Goal: Feedback & Contribution: Contribute content

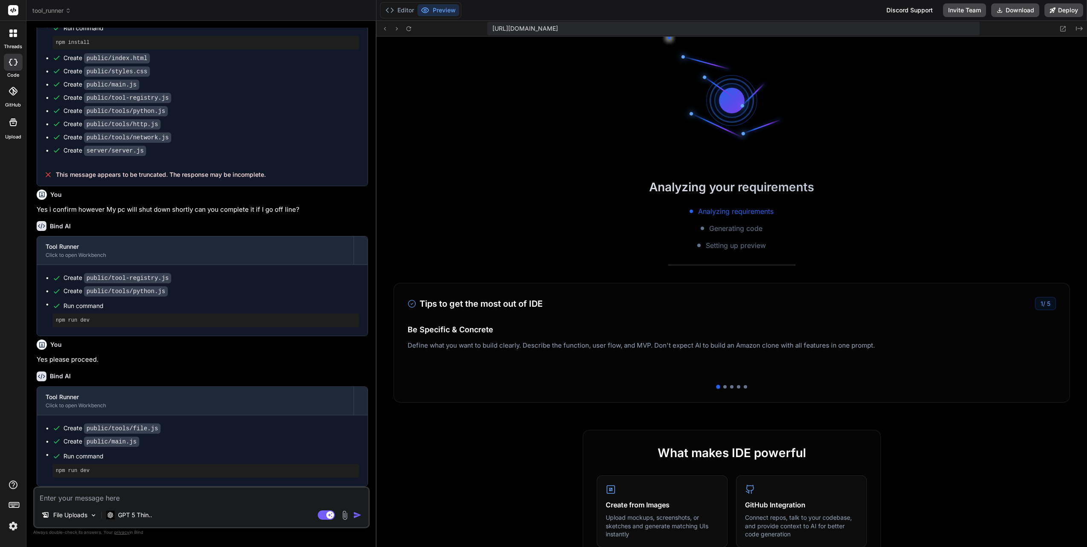
scroll to position [302, 0]
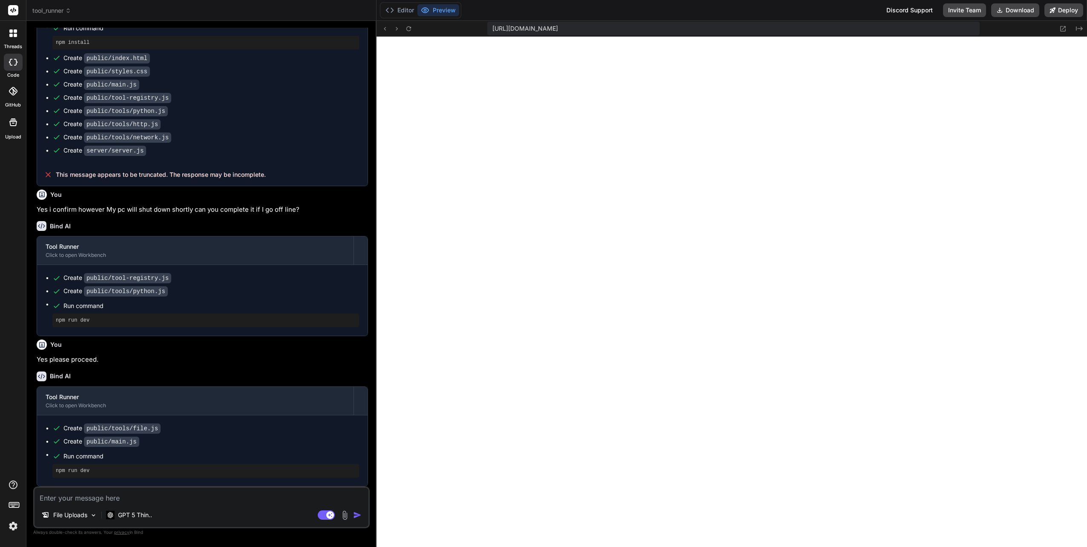
type textarea "x"
click at [112, 498] on textarea at bounding box center [202, 495] width 334 height 15
type textarea "U"
type textarea "x"
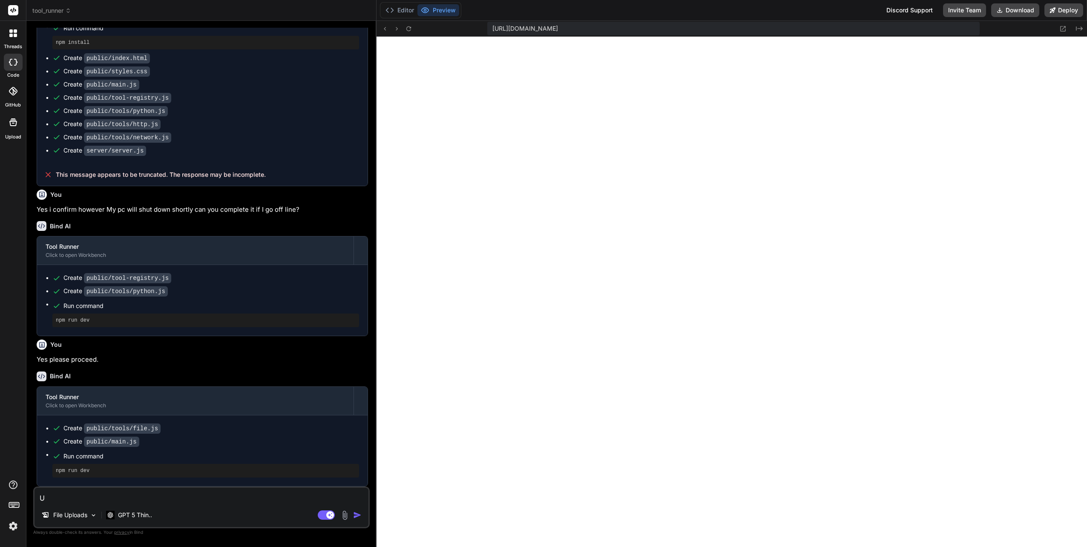
type textarea "Un"
type textarea "x"
type textarea "Uni"
type textarea "x"
type textarea "Unif"
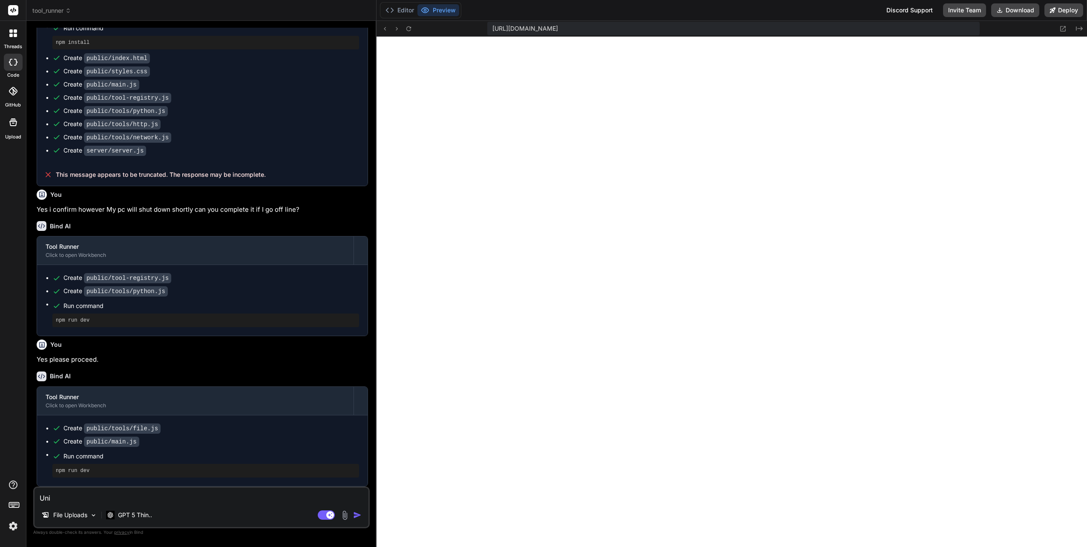
type textarea "x"
type textarea "Unifi"
type textarea "x"
type textarea "Unifi"
type textarea "x"
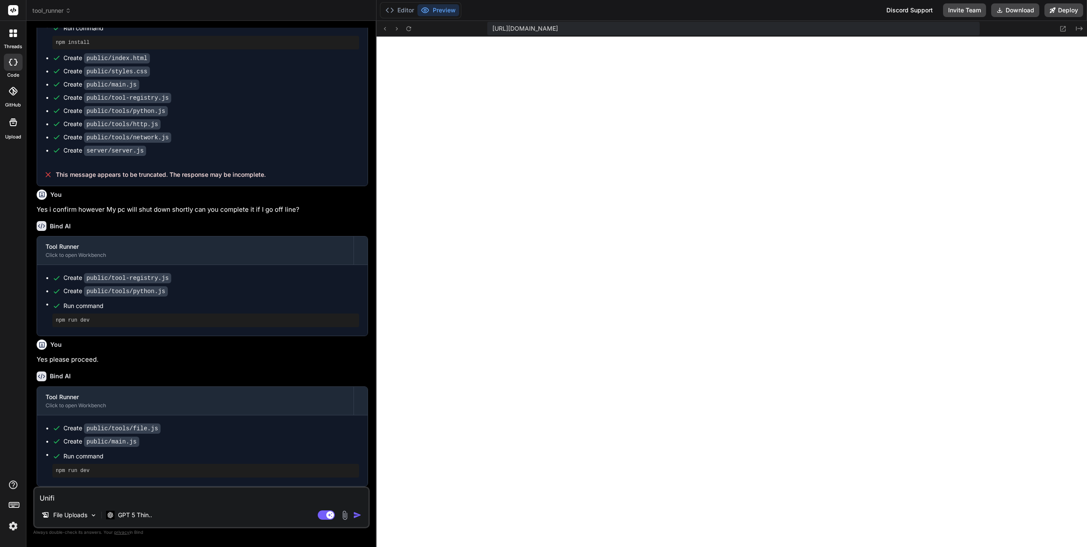
type textarea "Unifi o"
type textarea "x"
type textarea "Unifi of"
type textarea "x"
type textarea "Unifi off"
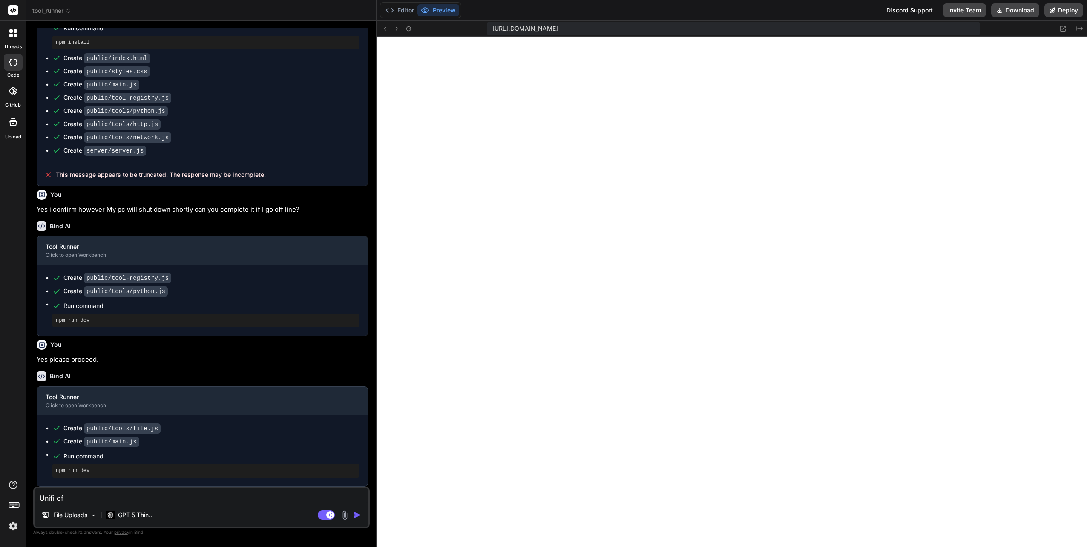
type textarea "x"
type textarea "Unifi offe"
type textarea "x"
type textarea "Unifi offer"
type textarea "x"
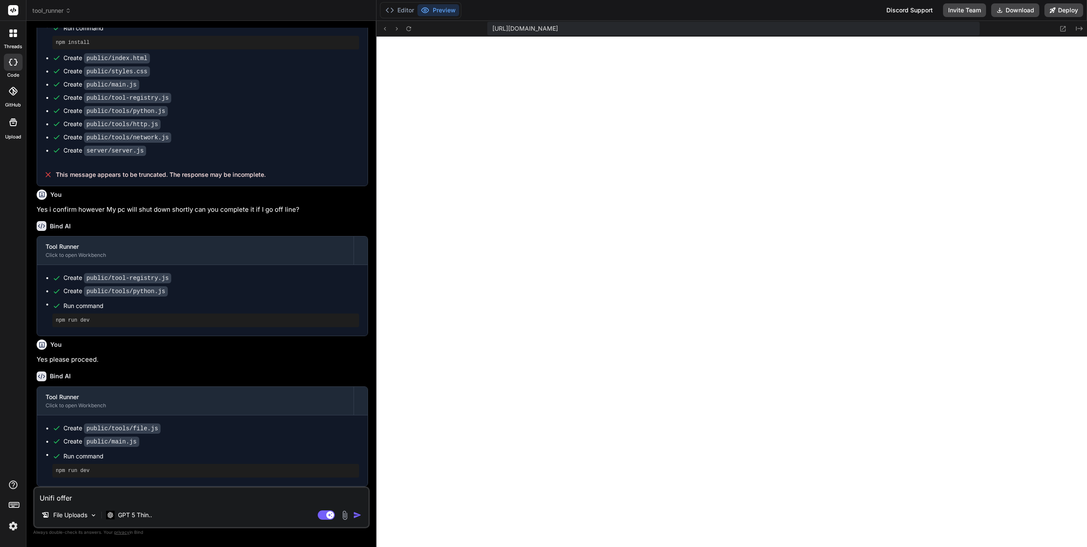
type textarea "Unifi offers"
type textarea "x"
type textarea "Unifi offers"
type textarea "x"
type textarea "Unifi offers c"
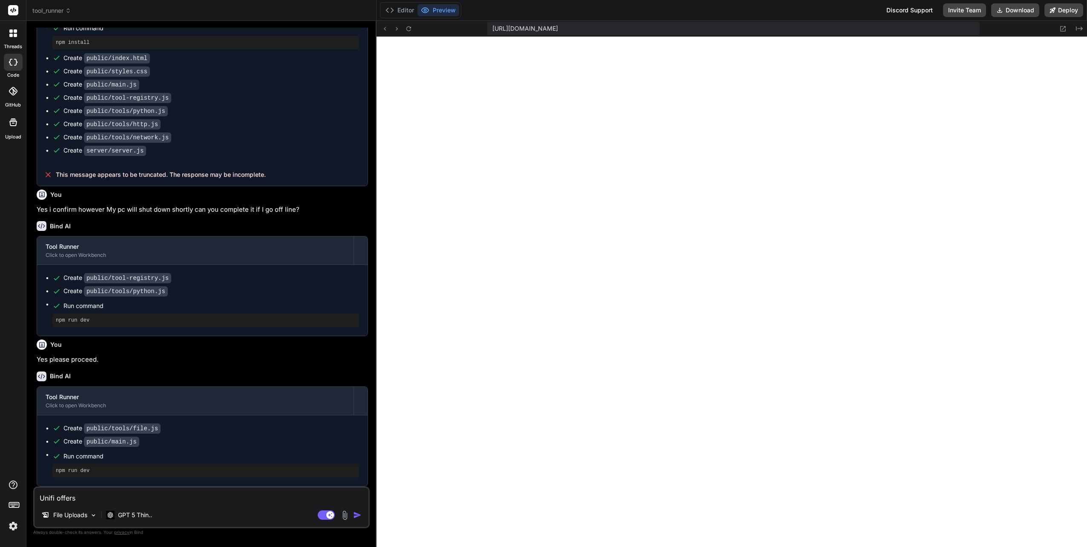
type textarea "x"
type textarea "Unifi offers cu"
type textarea "x"
type textarea "Unifi offers cur"
type textarea "x"
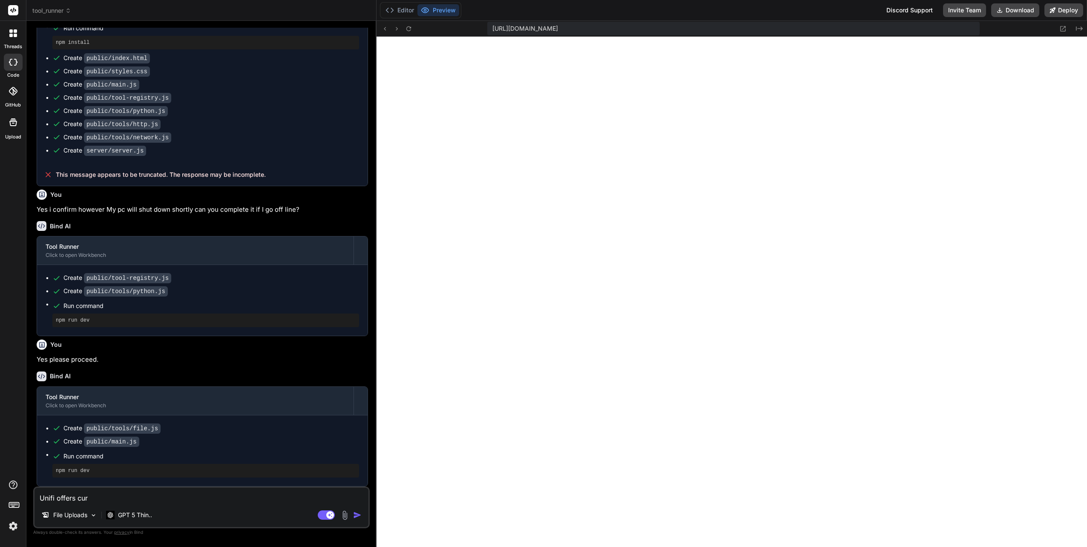
type textarea "Unifi offers curl"
type textarea "x"
type textarea "Unifi offers curl,"
type textarea "x"
type textarea "Unifi offers curl,"
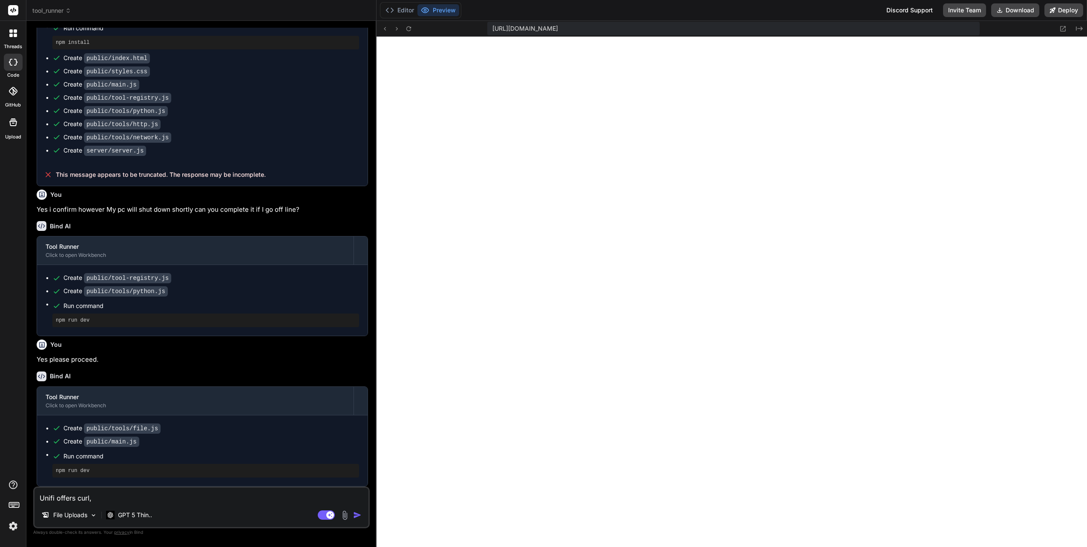
type textarea "x"
type textarea "Unifi offers curl, p"
type textarea "x"
type textarea "Unifi offers curl, ph"
type textarea "x"
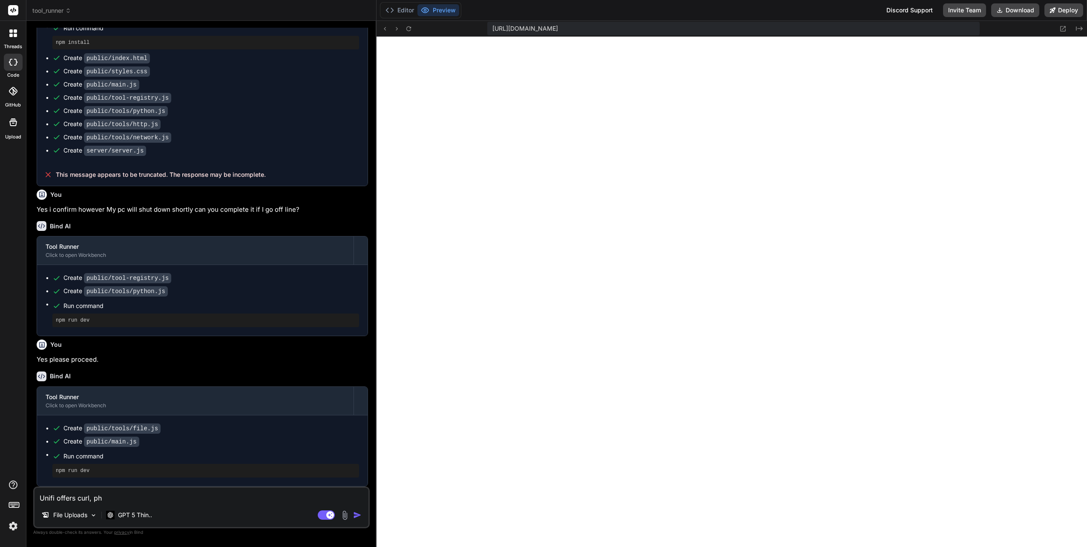
type textarea "Unifi offers curl, p"
type textarea "x"
type textarea "Unifi offers curl, py"
type textarea "x"
type textarea "Unifi offers curl, pyt"
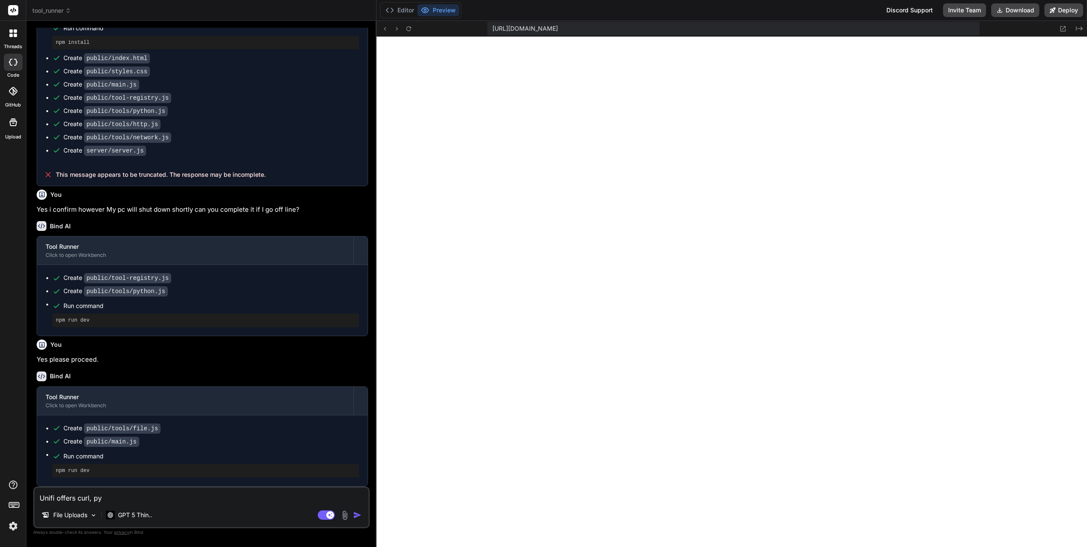
type textarea "x"
type textarea "Unifi offers curl, pyth"
type textarea "x"
type textarea "Unifi offers curl, pytho"
type textarea "x"
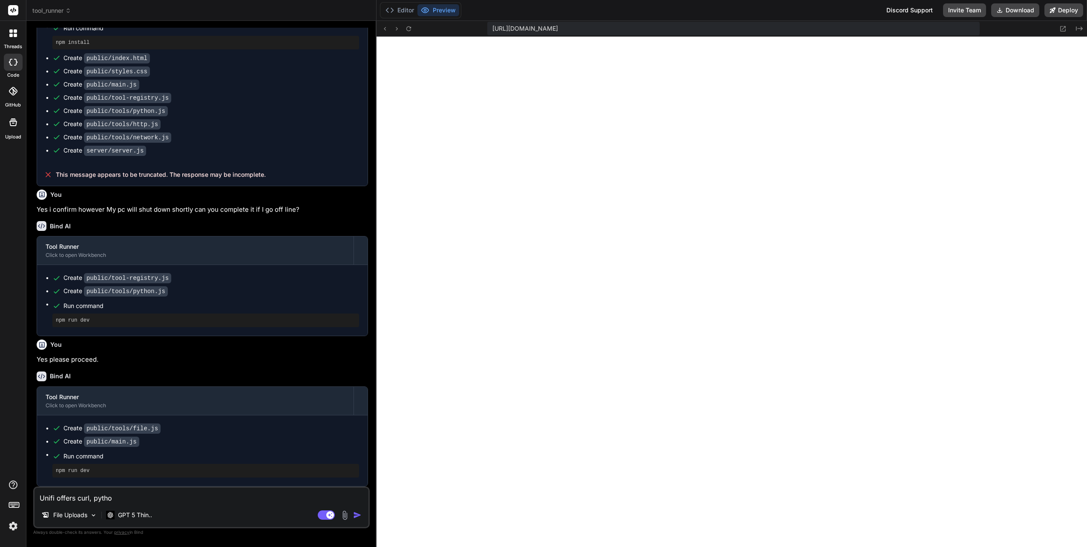
type textarea "Unifi offers curl, python"
type textarea "x"
type textarea "Unifi offers curl, python,"
type textarea "x"
type textarea "Unifi offers curl, python,"
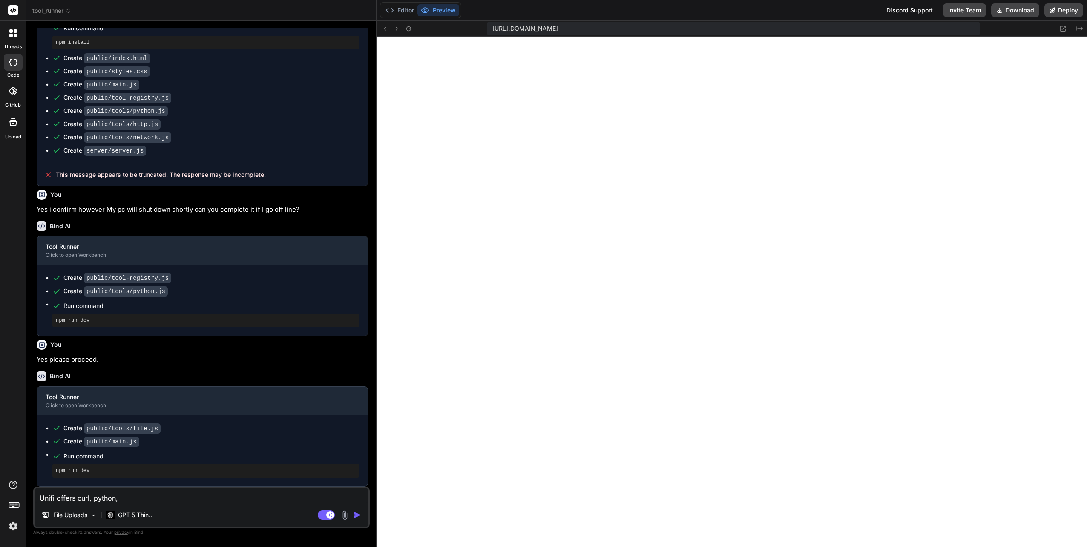
type textarea "x"
type textarea "Unifi offers curl, python, N"
type textarea "x"
type textarea "Unifi offers curl, python, No"
type textarea "x"
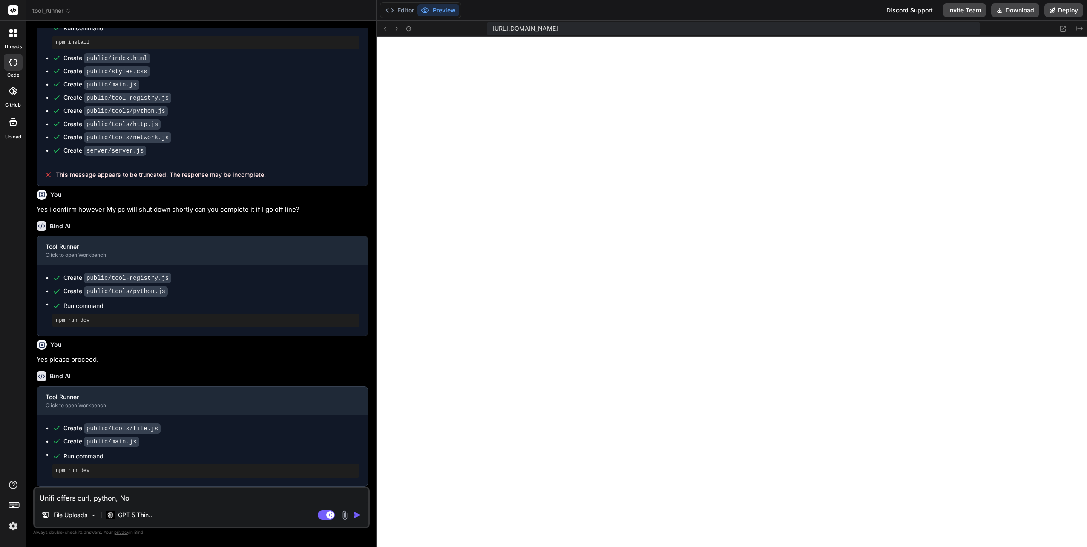
type textarea "Unifi offers curl, python, Nog"
type textarea "x"
type textarea "Unifi offers curl, python, Noge"
type textarea "x"
type textarea "Unifi offers curl, python, Noge"
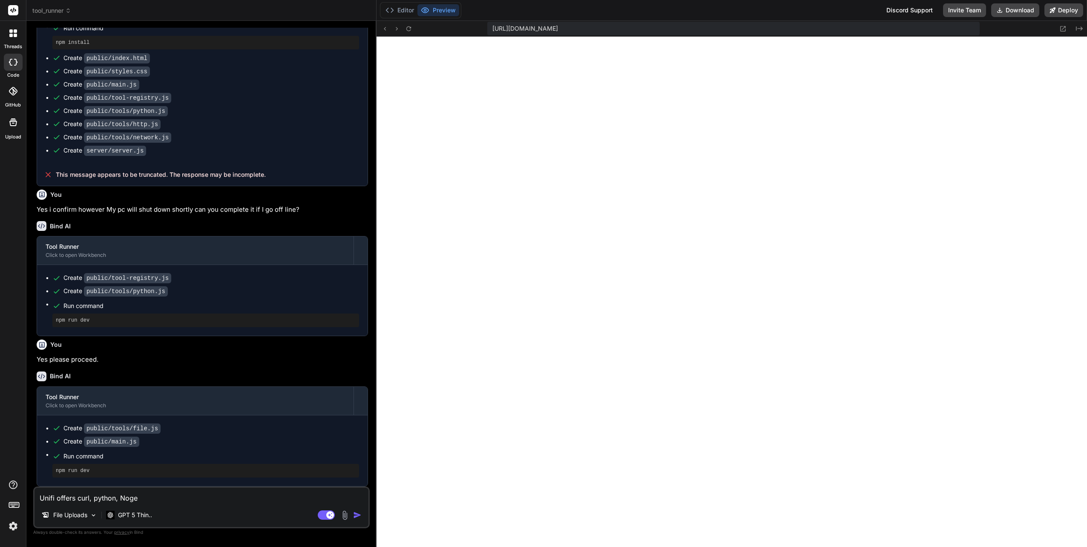
type textarea "x"
type textarea "Unifi offers curl, python, Noge"
type textarea "x"
type textarea "Unifi offers curl, python, Nog"
type textarea "x"
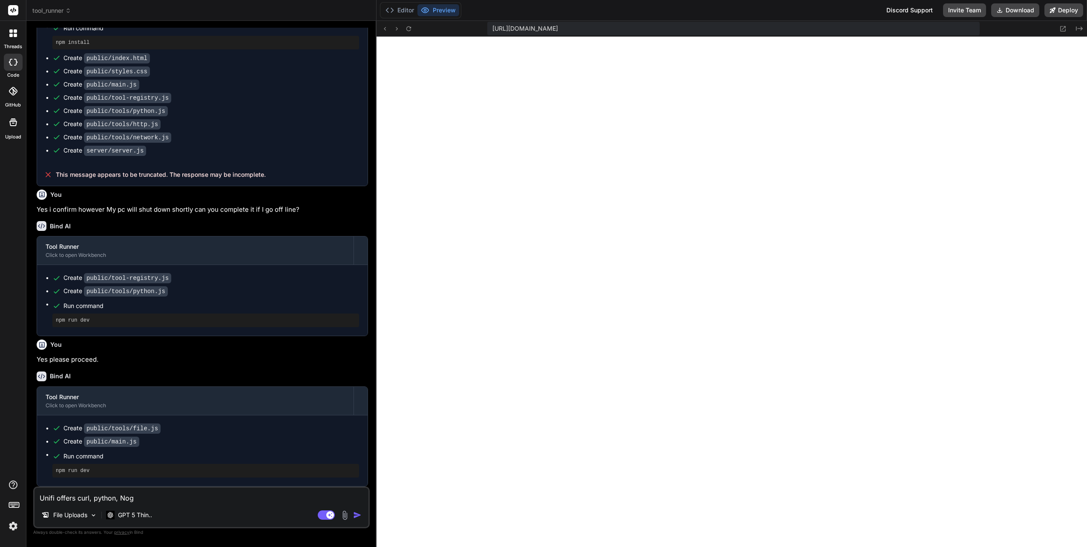
type textarea "Unifi offers curl, python, No"
type textarea "x"
type textarea "Unifi offers curl, python, Nod"
type textarea "x"
type textarea "Unifi offers curl, python, Node"
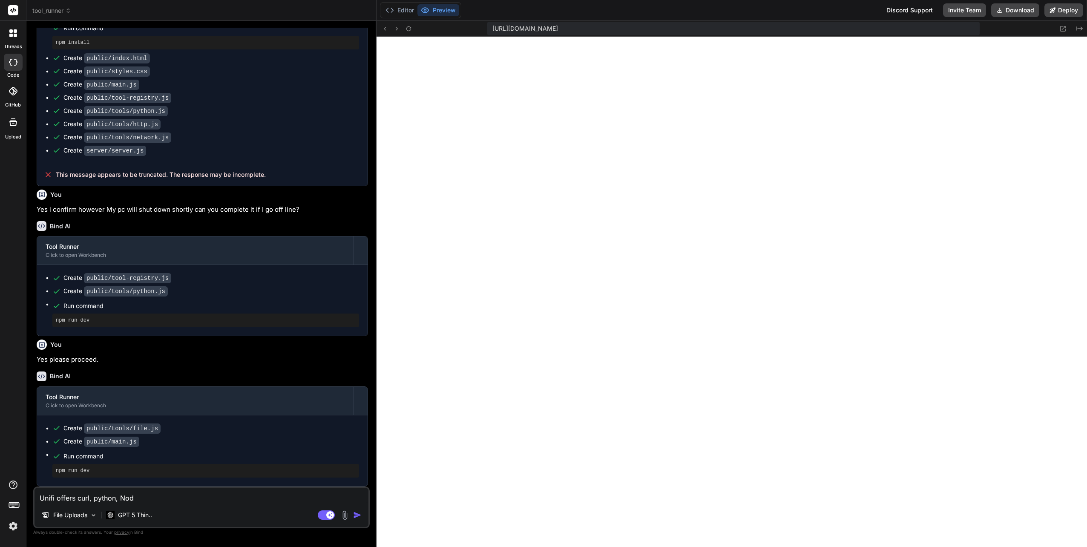
type textarea "x"
type textarea "Unifi offers curl, python, Node"
type textarea "x"
type textarea "Unifi offers curl, python, Node a"
type textarea "x"
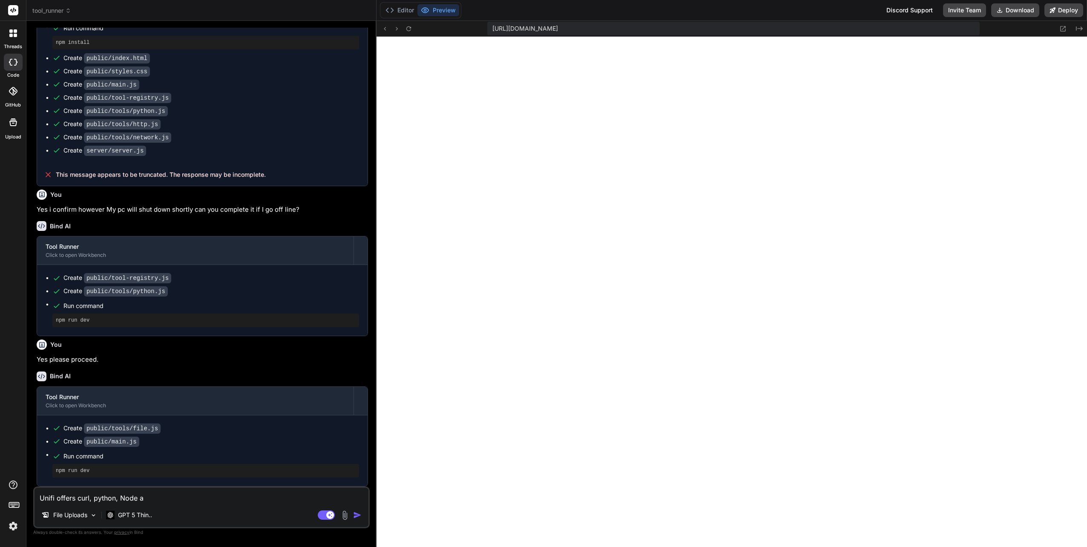
type textarea "Unifi offers curl, python, Node an"
type textarea "x"
type textarea "Unifi offers curl, python, Node and"
type textarea "x"
type textarea "Unifi offers curl, python, Node and"
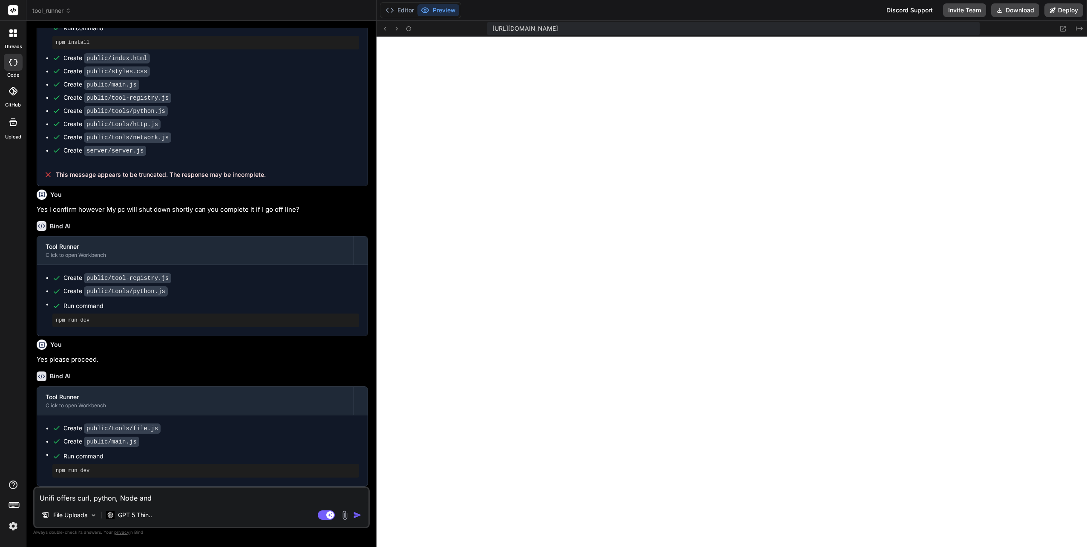
type textarea "x"
type textarea "Unifi offers curl, python, Node and g"
type textarea "x"
type textarea "Unifi offers curl, python, Node and go"
type textarea "x"
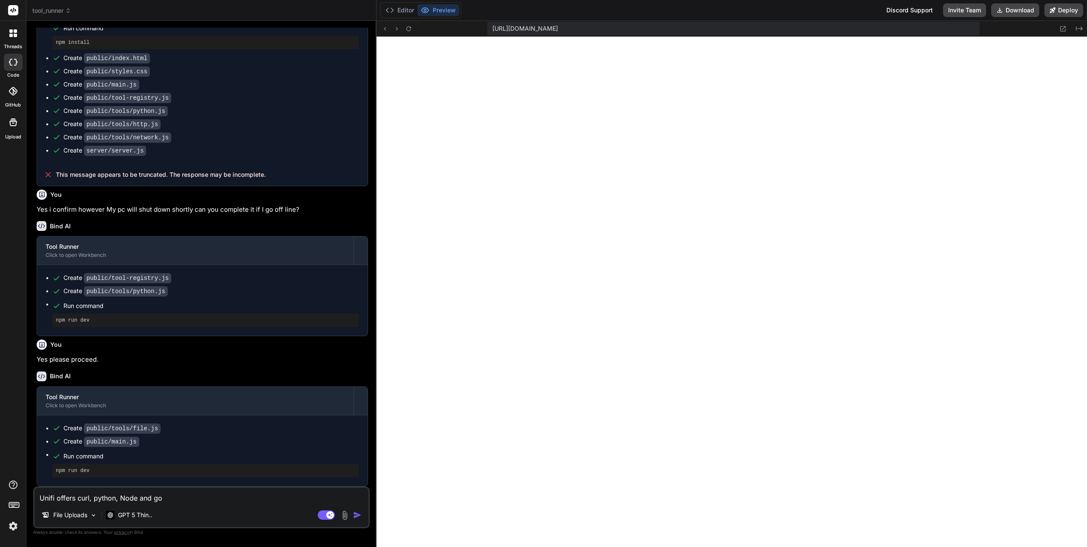
type textarea "Unifi offers curl, python, Node and go"
type textarea "x"
type textarea "Unifi offers curl, python, Node and go p"
type textarea "x"
type textarea "Unifi offers curl, python, Node and go pa"
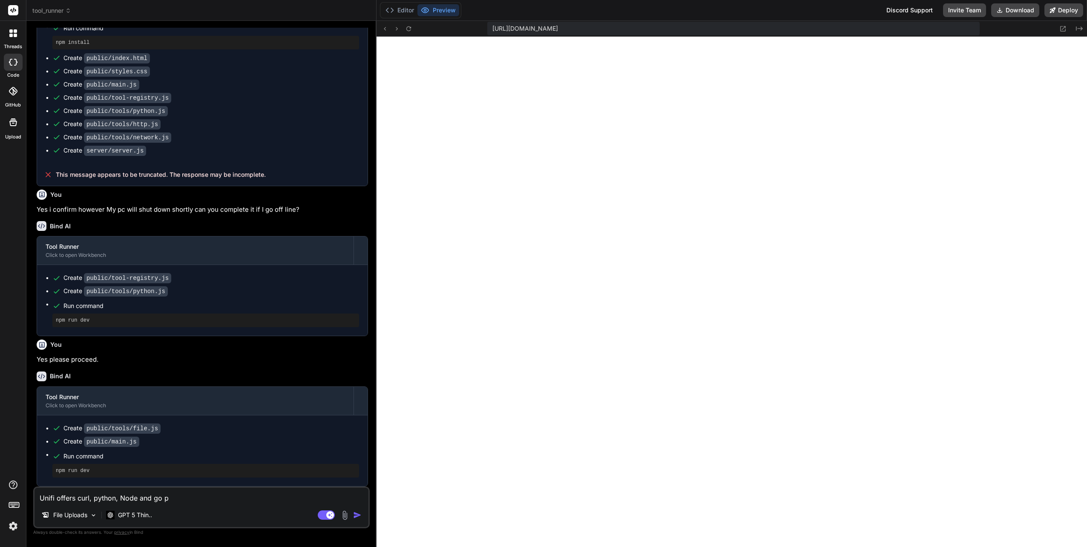
type textarea "x"
type textarea "Unifi offers curl, python, Node and go p"
type textarea "x"
type textarea "Unifi offers curl, python, Node and go"
type textarea "x"
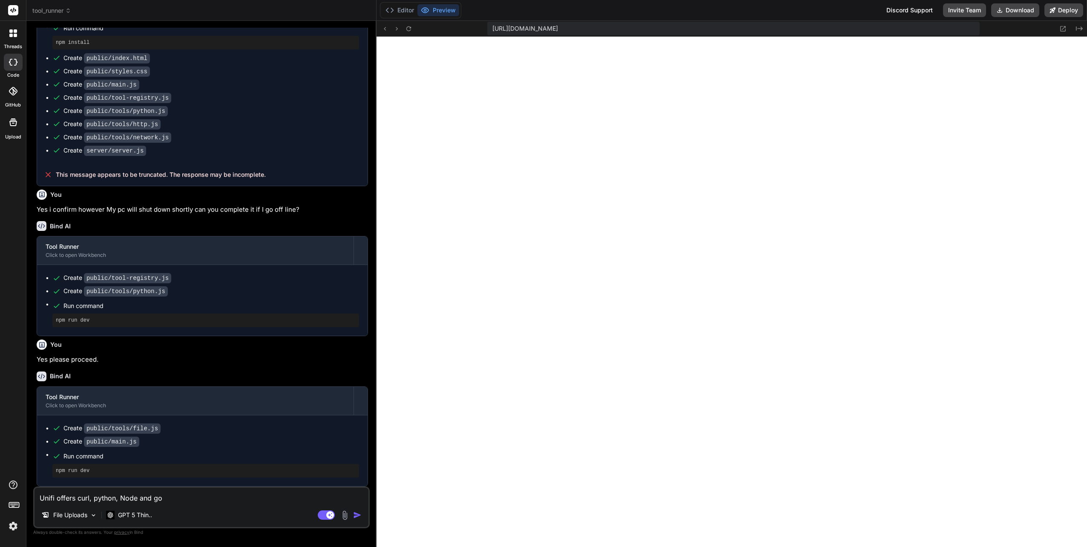
type textarea "Unifi offers curl, python, Node and go a"
type textarea "x"
type textarea "Unifi offers curl, python, Node and go ap"
type textarea "x"
type textarea "Unifi offers curl, python, Node and go api"
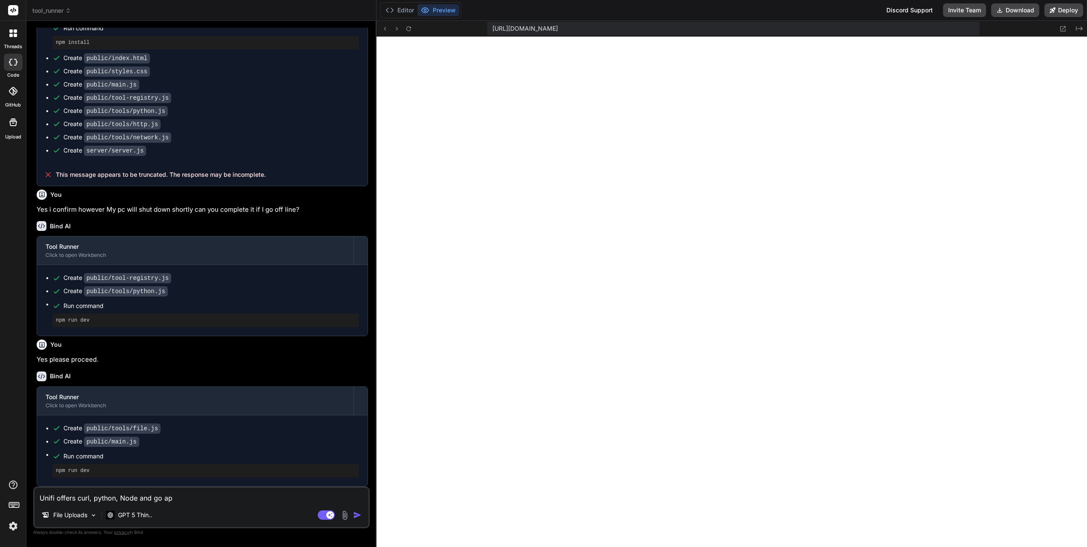
type textarea "x"
type textarea "Unifi offers curl, python, Node and go apis"
type textarea "x"
type textarea "Unifi offers curl, python, Node and go apis"
type textarea "x"
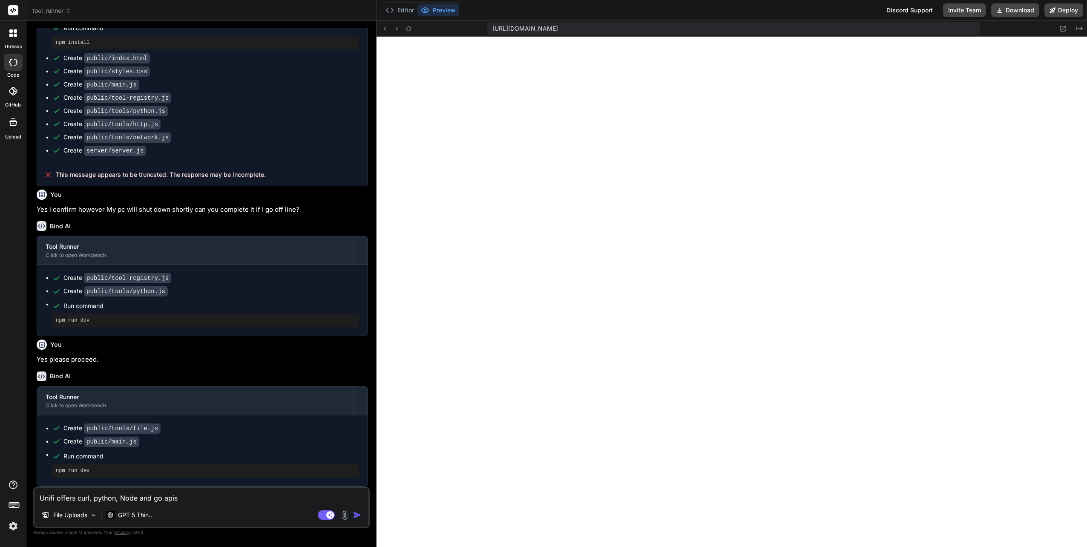
type textarea "Unifi offers curl, python, Node and go apis"
type textarea "x"
type textarea "Unifi offers curl, python, Node and go apis"
type textarea "x"
type textarea "Unifi offers curl, python, Node and go apis h"
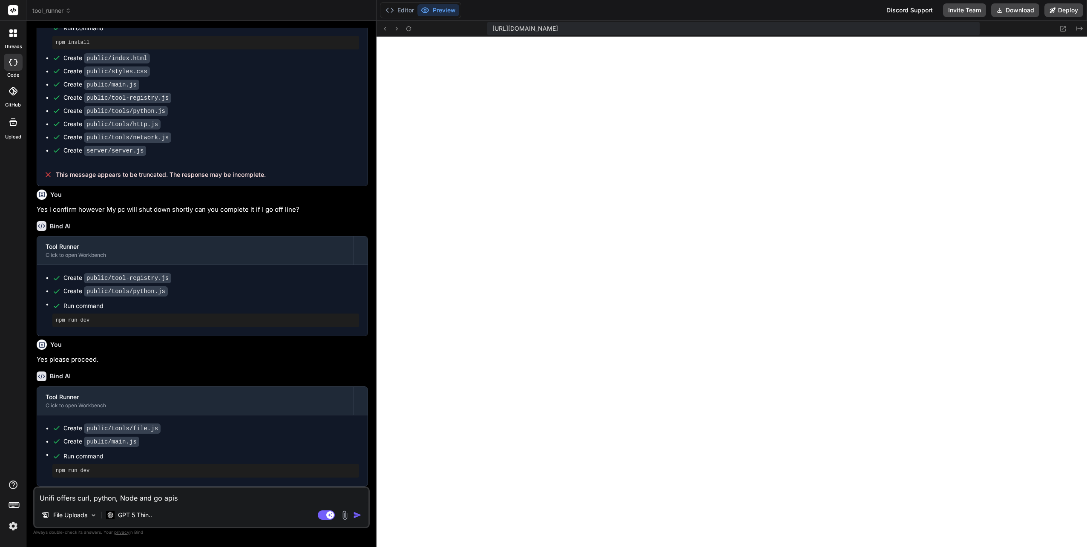
type textarea "x"
type textarea "Unifi offers curl, python, Node and go apis hw"
type textarea "x"
type textarea "Unifi offers curl, python, Node and go apis hwo"
type textarea "x"
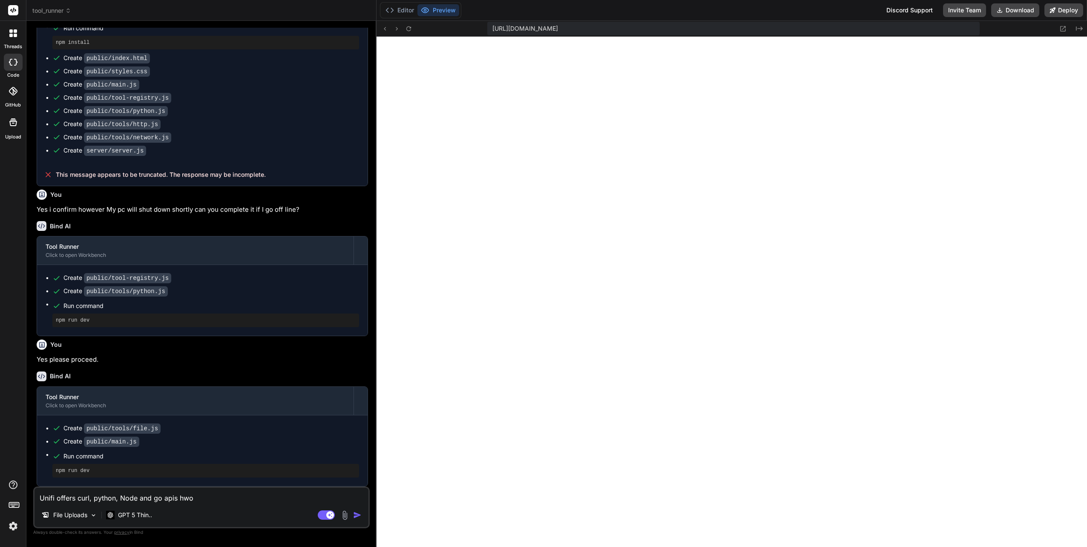
type textarea "Unifi offers curl, python, Node and go apis hwo"
type textarea "x"
type textarea "Unifi offers curl, python, Node and go apis hwo"
type textarea "x"
type textarea "Unifi offers curl, python, Node and go apis hw"
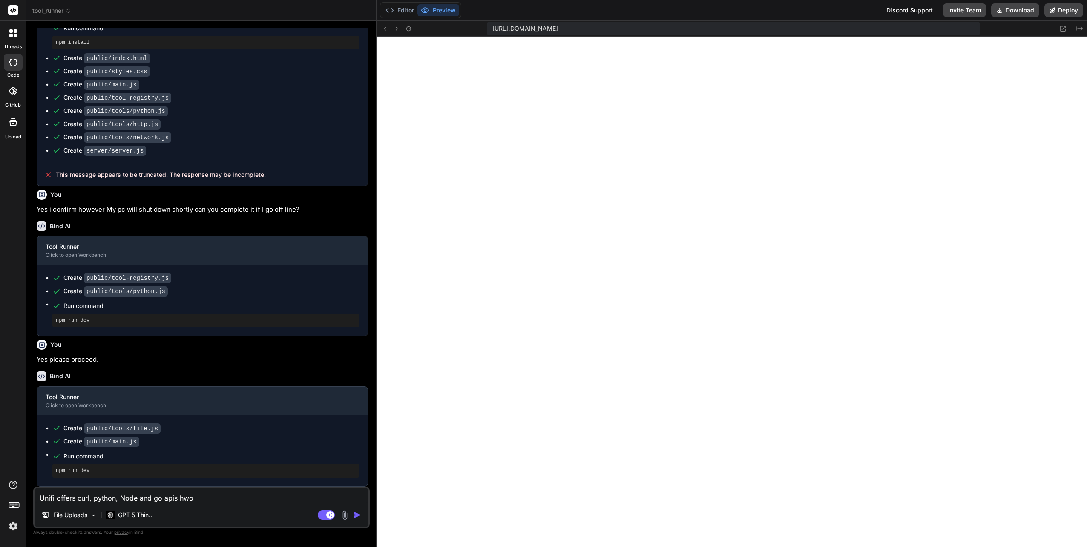
type textarea "x"
type textarea "Unifi offers curl, python, Node and go apis h"
type textarea "x"
type textarea "Unifi offers curl, python, Node and go apis ho"
type textarea "x"
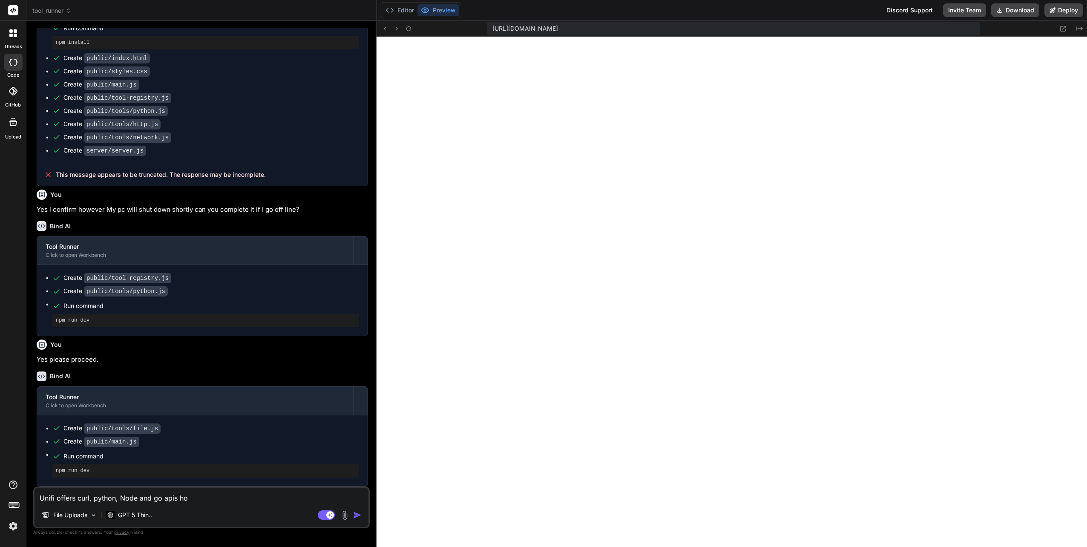
type textarea "Unifi offers curl, python, Node and go apis how"
type textarea "x"
type textarea "Unifi offers curl, python, Node and go apis how"
type textarea "x"
type textarea "Unifi offers curl, python, Node and go apis how w"
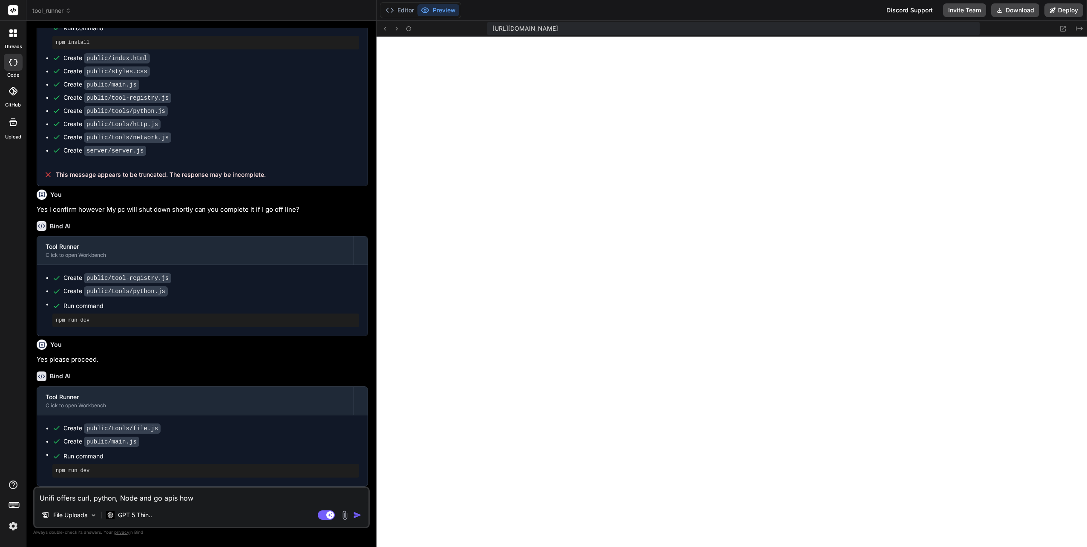
type textarea "x"
type textarea "Unifi offers curl, python, Node and go apis how wi"
type textarea "x"
type textarea "Unifi offers curl, python, Node and go apis how wil"
type textarea "x"
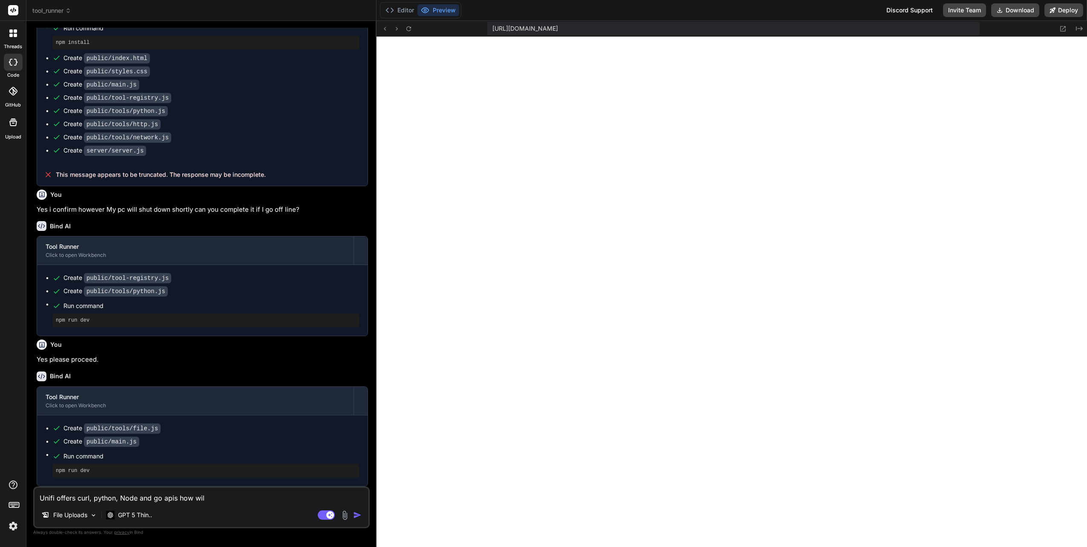
type textarea "Unifi offers curl, python, Node and go apis how will"
type textarea "x"
type textarea "Unifi offers curl, python, Node and go apis how willl"
type textarea "x"
type textarea "Unifi offers curl, python, Node and go apis how willl"
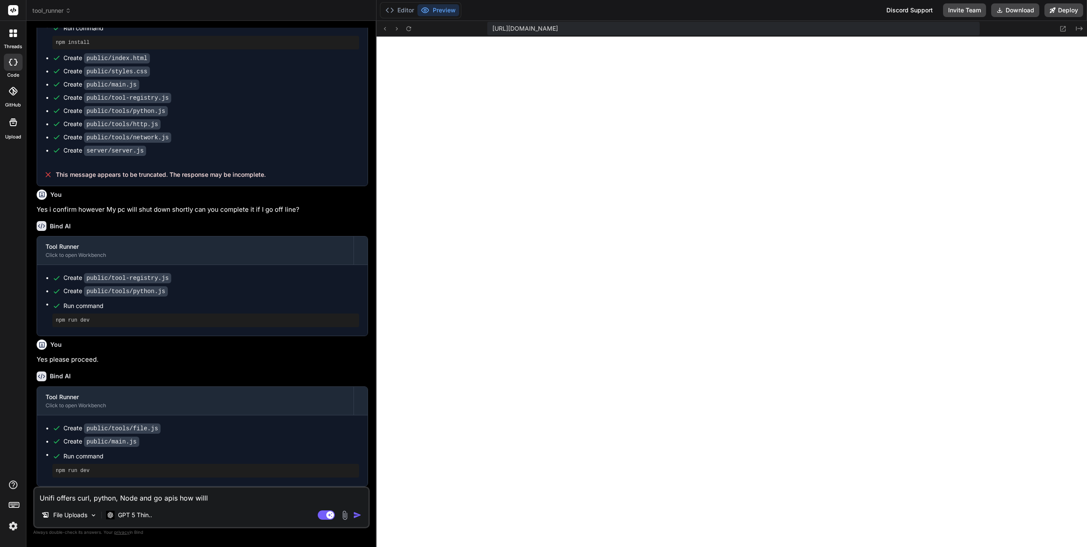
type textarea "x"
type textarea "Unifi offers curl, python, Node and go apis how willl"
type textarea "x"
type textarea "Unifi offers curl, python, Node and go apis how will"
type textarea "x"
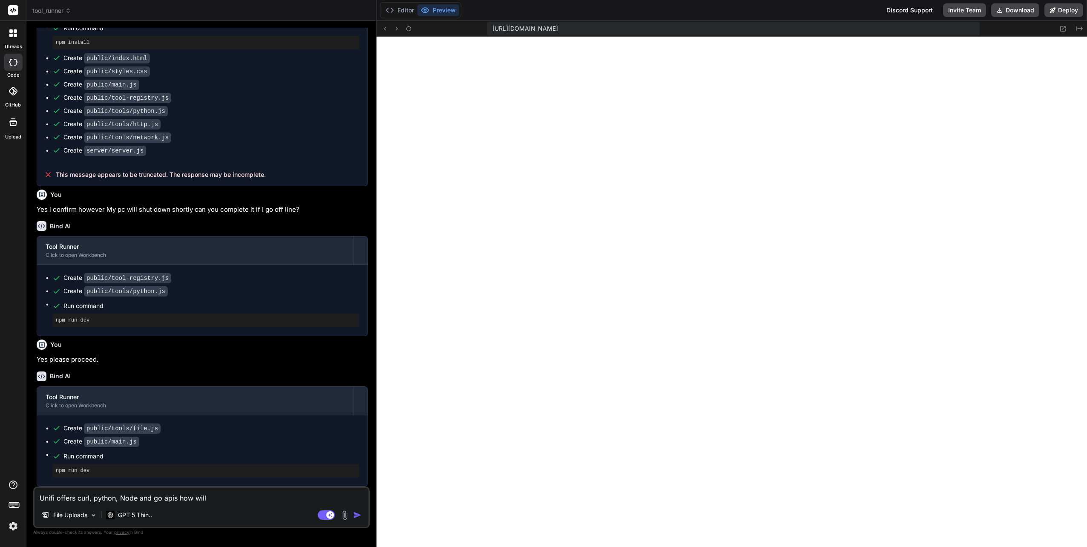
type textarea "Unifi offers curl, python, Node and go apis how will"
type textarea "x"
type textarea "Unifi offers curl, python, Node and go apis how will t"
type textarea "x"
type textarea "Unifi offers curl, python, Node and go apis how will th"
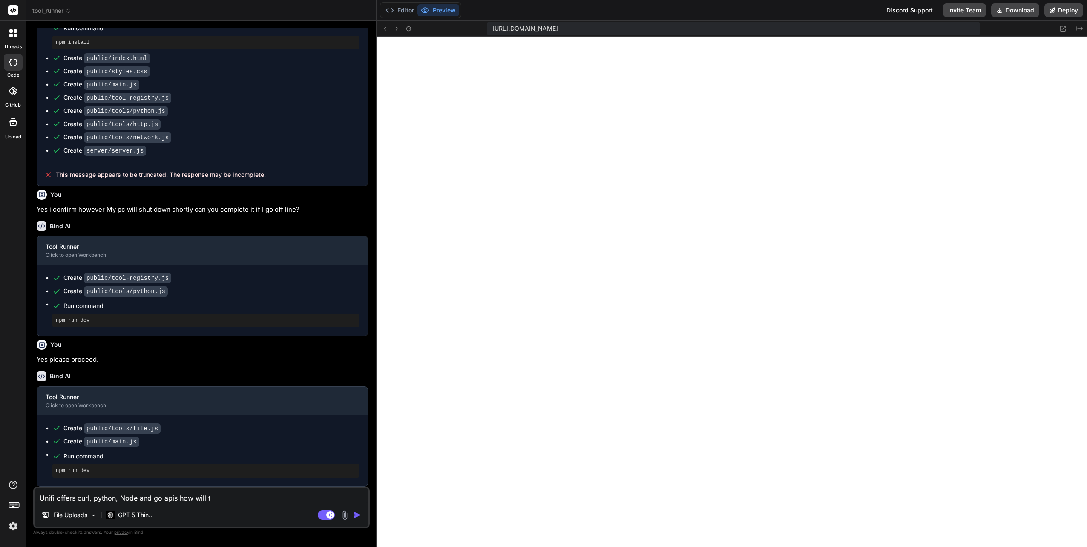
type textarea "x"
type textarea "Unifi offers curl, python, Node and go apis how will tha"
type textarea "x"
type textarea "Unifi offers curl, python, Node and go apis how will th"
type textarea "x"
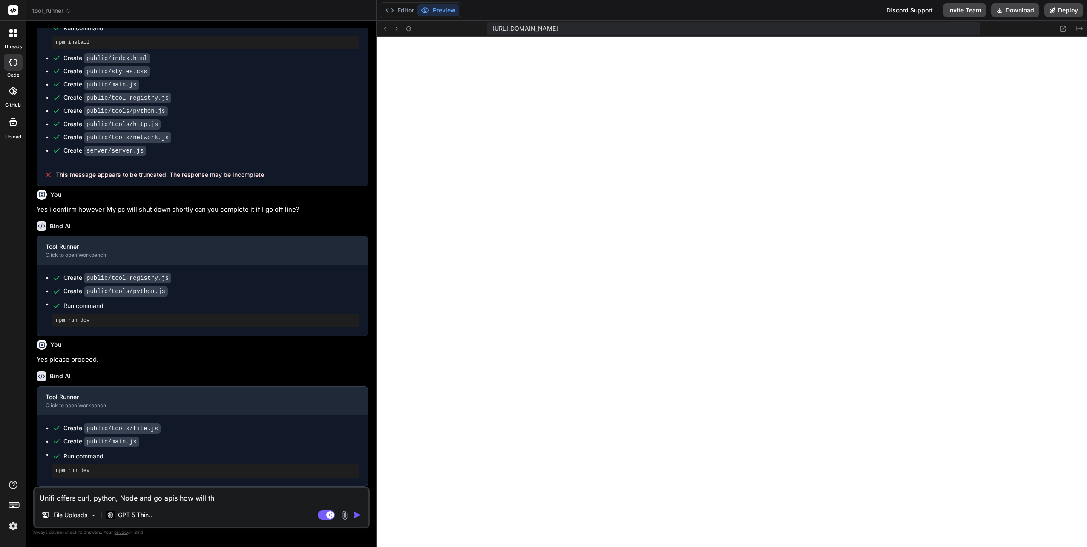
type textarea "Unifi offers curl, python, Node and go apis how will t"
type textarea "x"
type textarea "Unifi offers curl, python, Node and go apis how will"
type textarea "x"
type textarea "Unifi offers curl, python, Node and go apis how will"
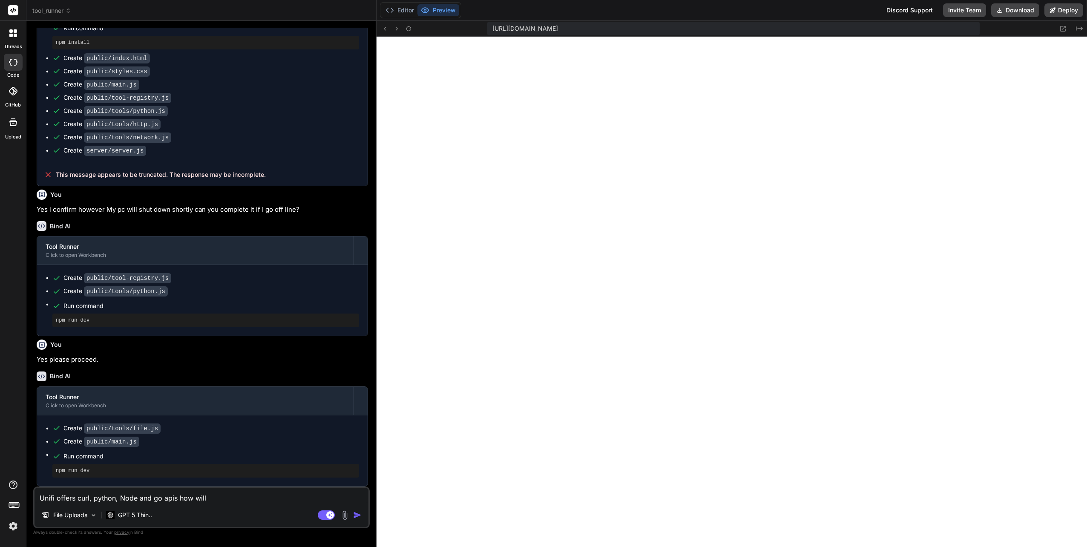
type textarea "x"
type textarea "Unifi offers curl, python, Node and go apis how wil"
type textarea "x"
type textarea "Unifi offers curl, python, Node and go apis how wi"
type textarea "x"
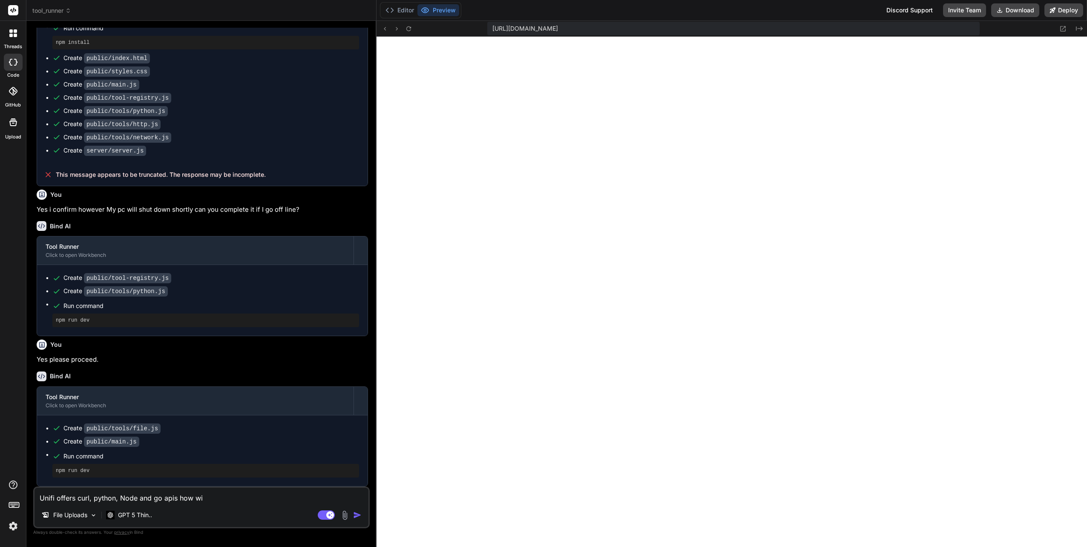
type textarea "Unifi offers curl, python, Node and go apis how w"
type textarea "x"
type textarea "Unifi offers curl, python, Node and go apis how"
type textarea "x"
type textarea "Unifi offers curl, python, Node and go apis how"
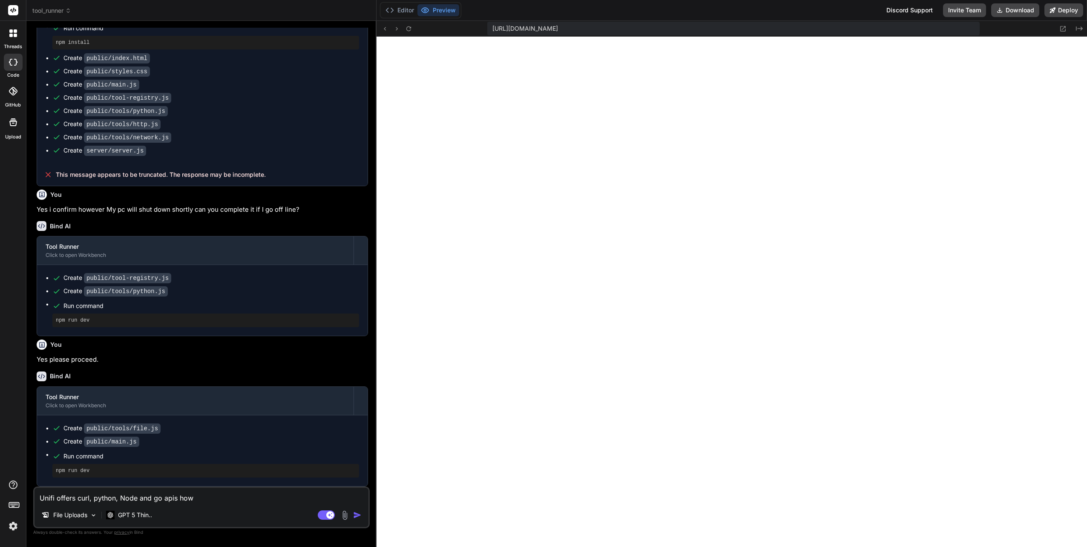
type textarea "x"
type textarea "Unifi offers curl, python, Node and go apis ho"
type textarea "x"
type textarea "Unifi offers curl, python, Node and go apis h"
type textarea "x"
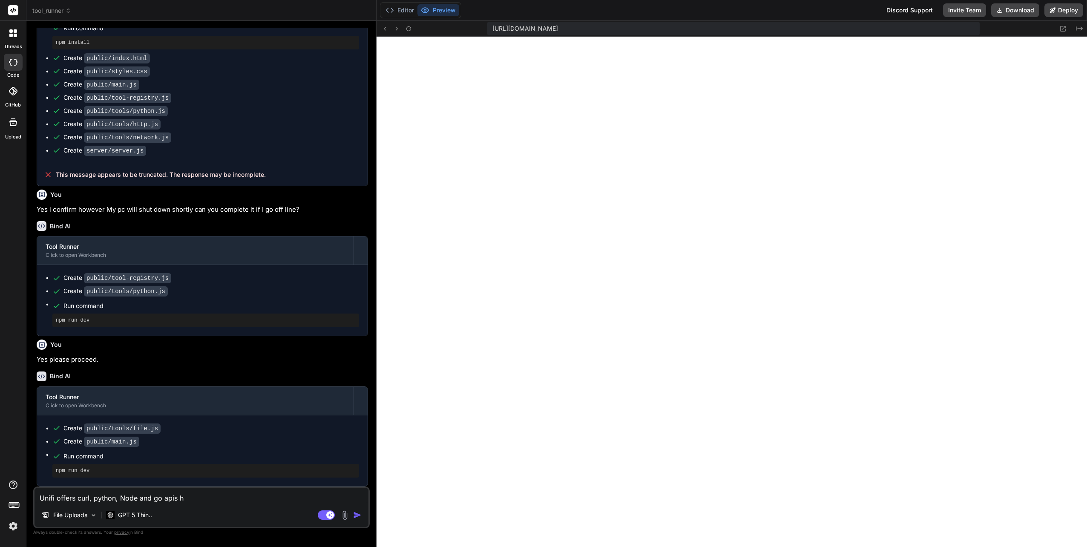
type textarea "Unifi offers curl, python, Node and go apis"
type textarea "x"
type textarea "Unifi offers curl, python, Node and go apis"
type textarea "x"
type textarea "Unifi offers curl, python, Node and go apis"
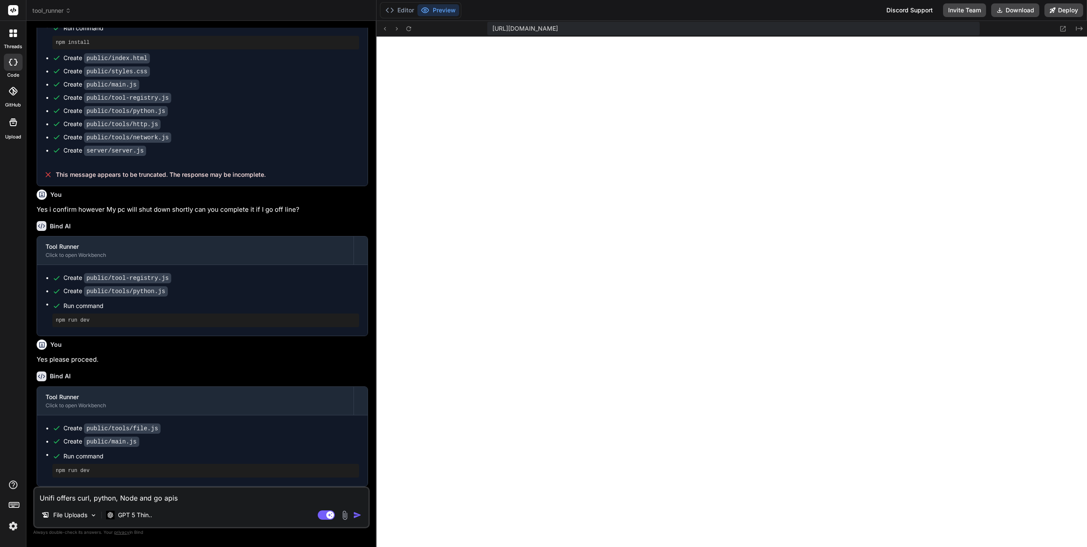
type textarea "x"
type textarea "Unifi offers curl, python, Node and go apis"
type textarea "x"
type textarea "Unifi offers curl, python, Node and go apis."
type textarea "x"
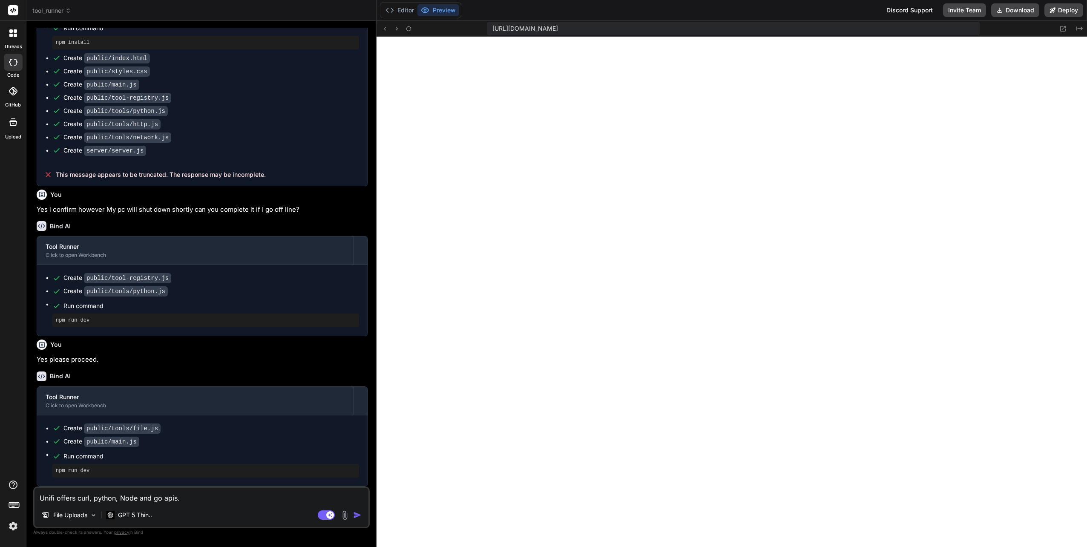
type textarea "Unifi offers curl, python, Node and go apis."
type textarea "x"
type textarea "Unifi offers curl, python, Node and go apis. N"
type textarea "x"
type textarea "Unifi offers curl, python, Node and go apis. NO"
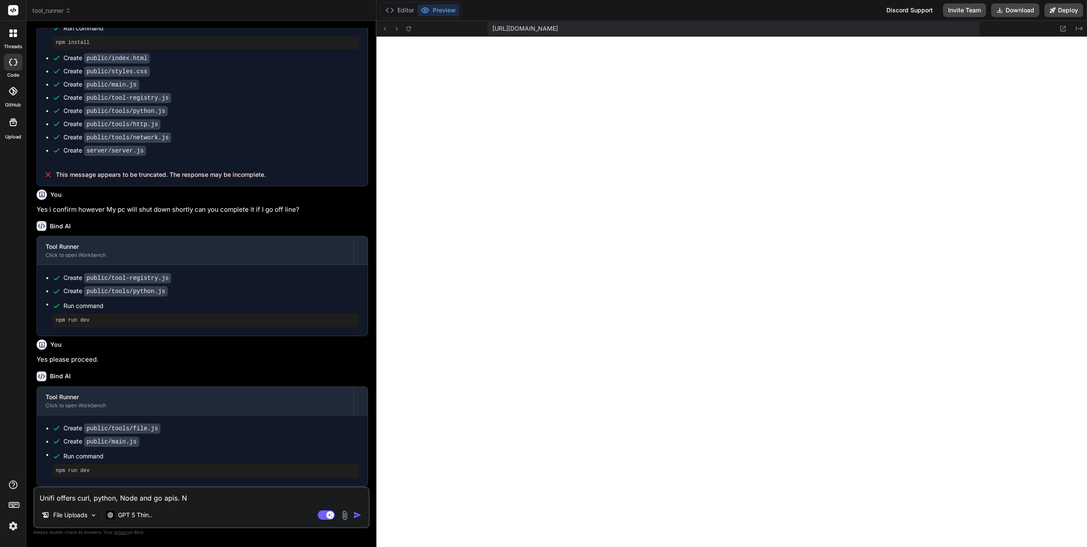
type textarea "x"
type textarea "Unifi offers curl, python, Node and go apis. N"
click at [356, 515] on img "button" at bounding box center [357, 515] width 9 height 9
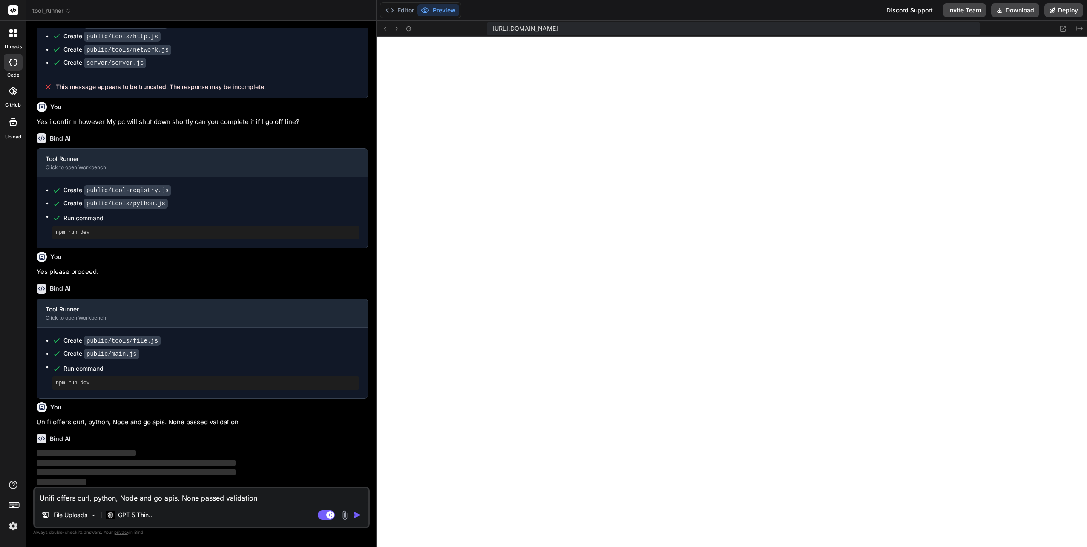
scroll to position [952, 0]
click at [492, 26] on div "[URL][DOMAIN_NAME]" at bounding box center [733, 29] width 493 height 14
click at [1065, 12] on button "Deploy" at bounding box center [1064, 10] width 39 height 14
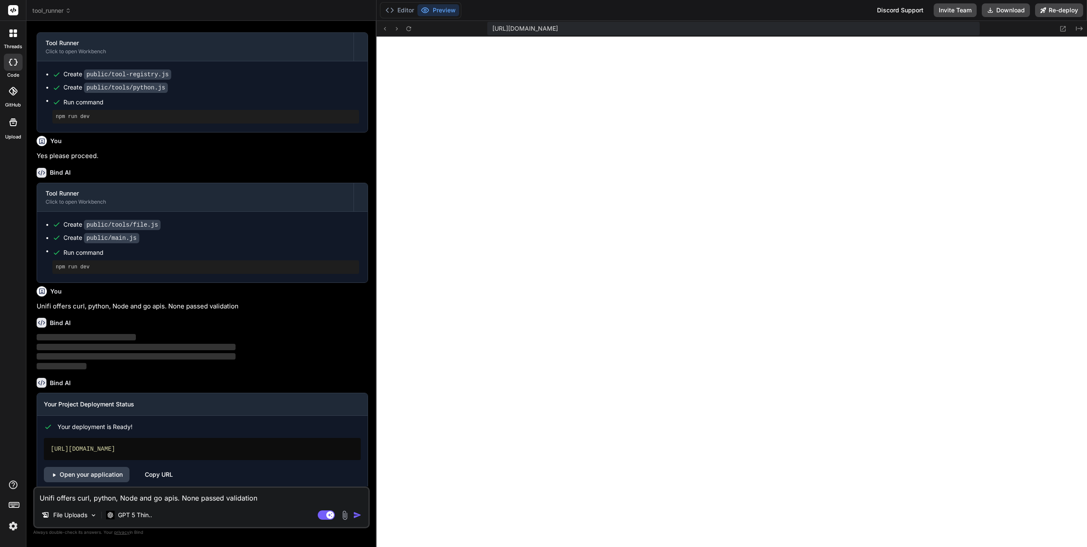
scroll to position [1077, 0]
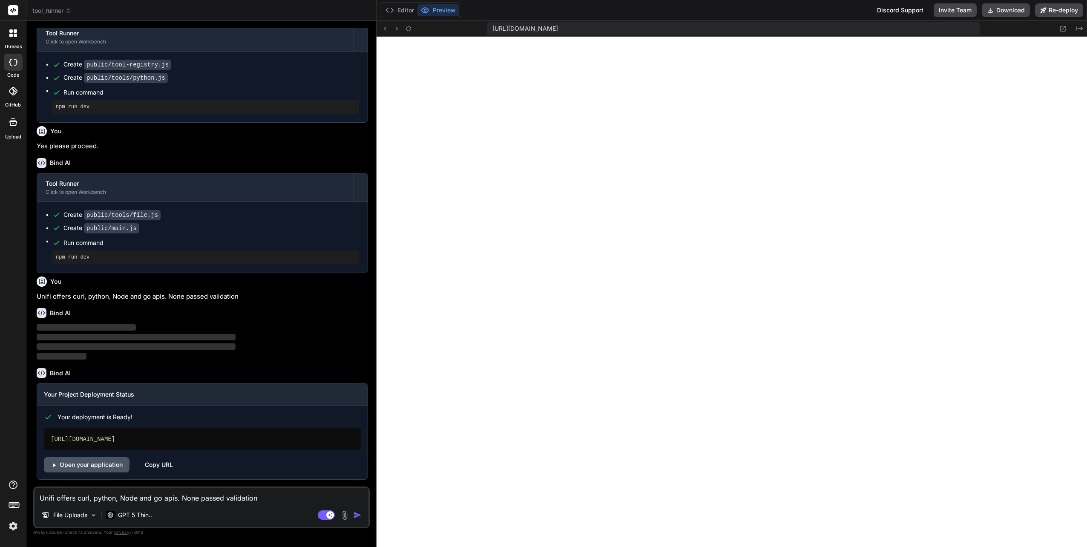
click at [88, 463] on link "Open your application" at bounding box center [87, 464] width 86 height 15
drag, startPoint x: 153, startPoint y: 441, endPoint x: 43, endPoint y: 437, distance: 109.6
click at [43, 437] on div "Your deployment is Ready! [URL][DOMAIN_NAME] Open your application Copy URL" at bounding box center [202, 439] width 331 height 66
copy div "[URL][DOMAIN_NAME]"
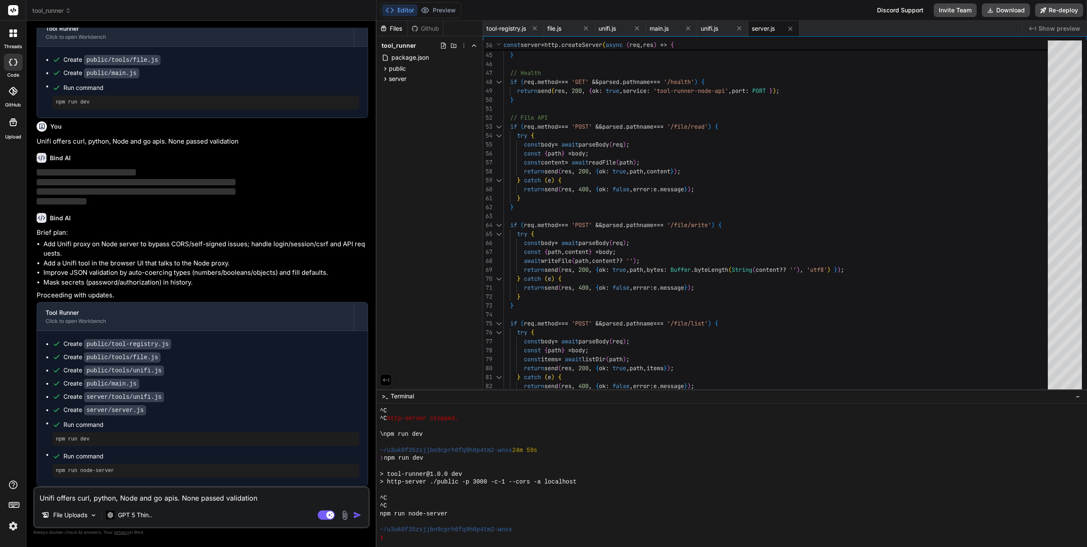
scroll to position [429, 0]
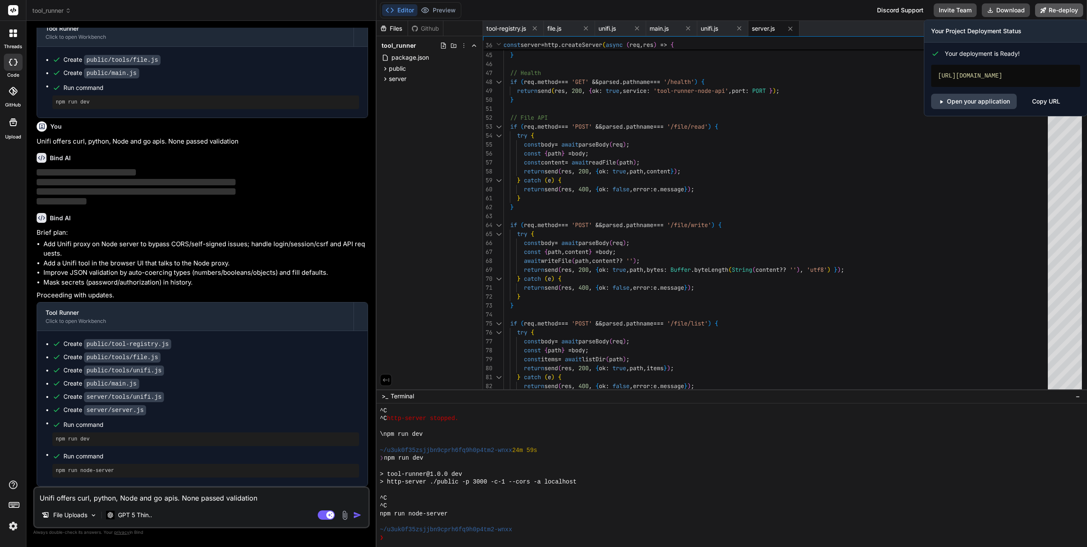
click at [1056, 9] on button "Re-deploy" at bounding box center [1059, 10] width 48 height 14
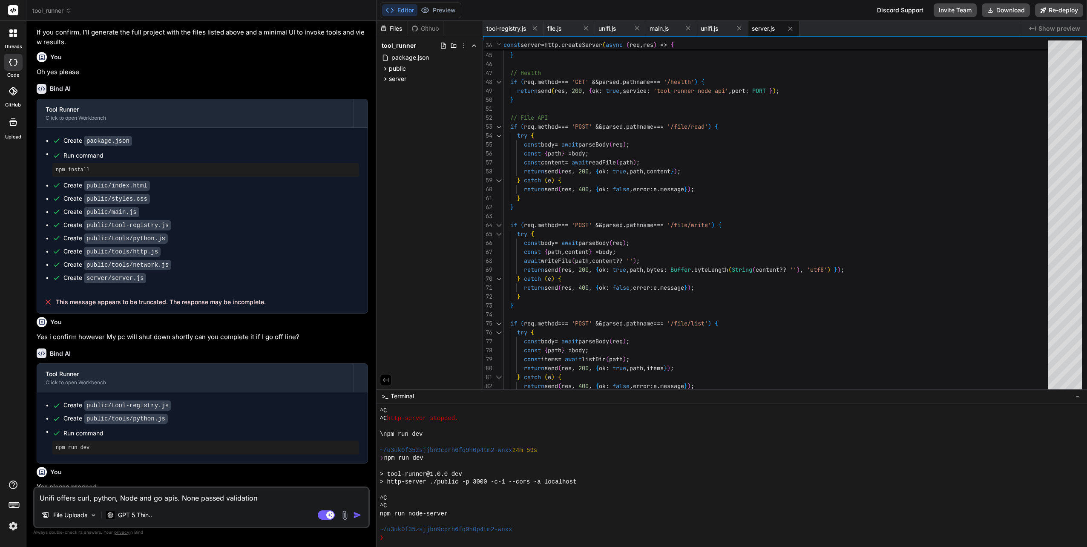
scroll to position [971, 0]
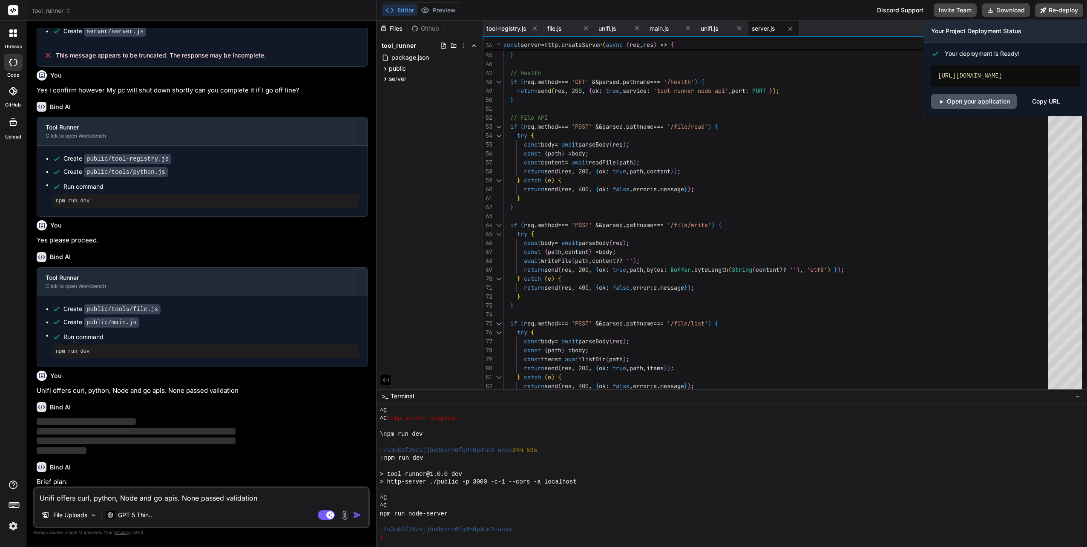
click at [971, 101] on link "Open your application" at bounding box center [974, 101] width 86 height 15
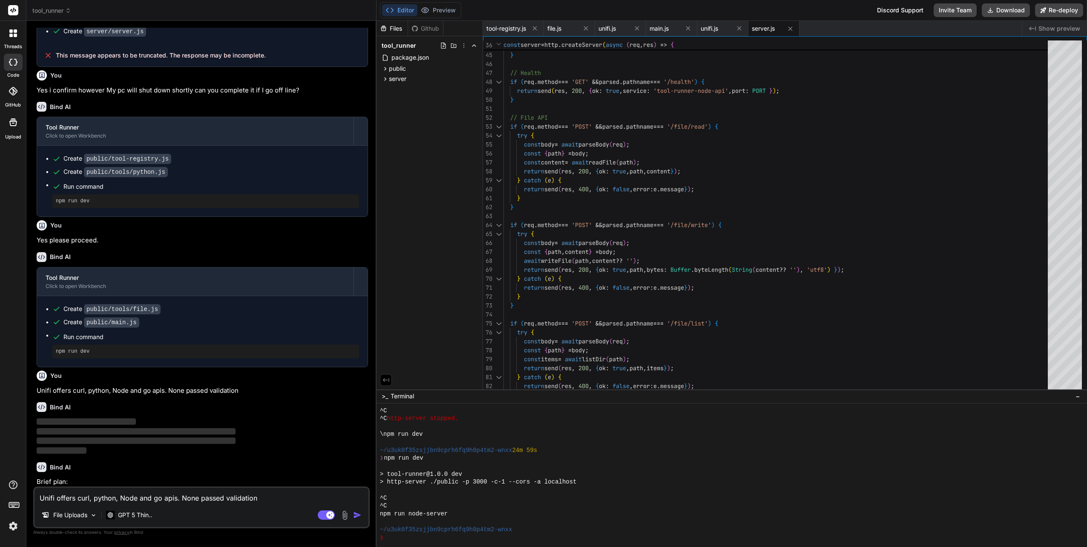
click at [1034, 29] on icon "Created with Pixso." at bounding box center [1032, 28] width 7 height 7
click at [1041, 30] on span "Show preview" at bounding box center [1060, 28] width 42 height 9
click at [1034, 29] on icon "Created with Pixso." at bounding box center [1032, 28] width 7 height 7
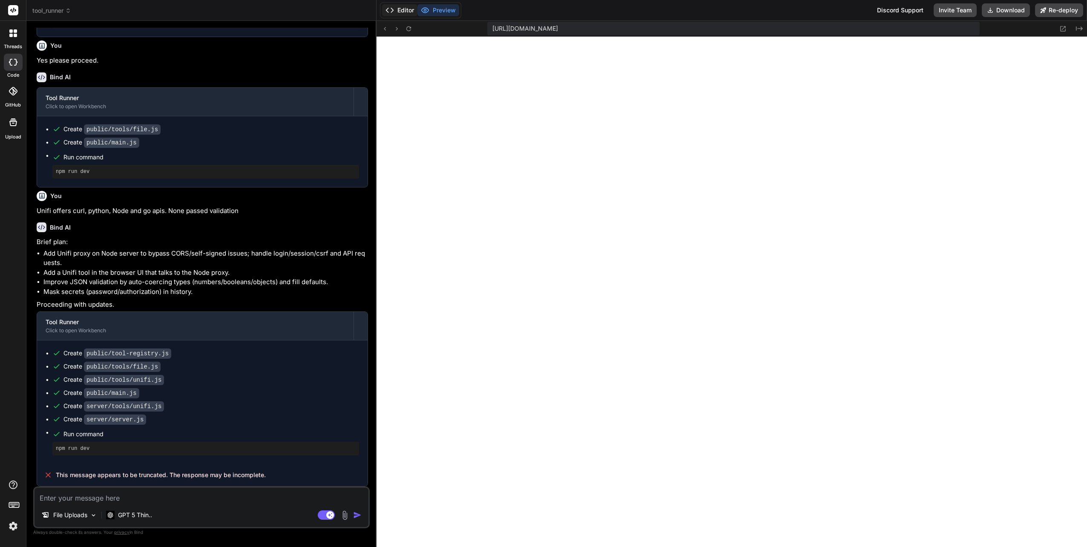
scroll to position [239, 0]
type textarea "x"
click at [87, 491] on textarea at bounding box center [202, 495] width 334 height 15
type textarea "T"
type textarea "x"
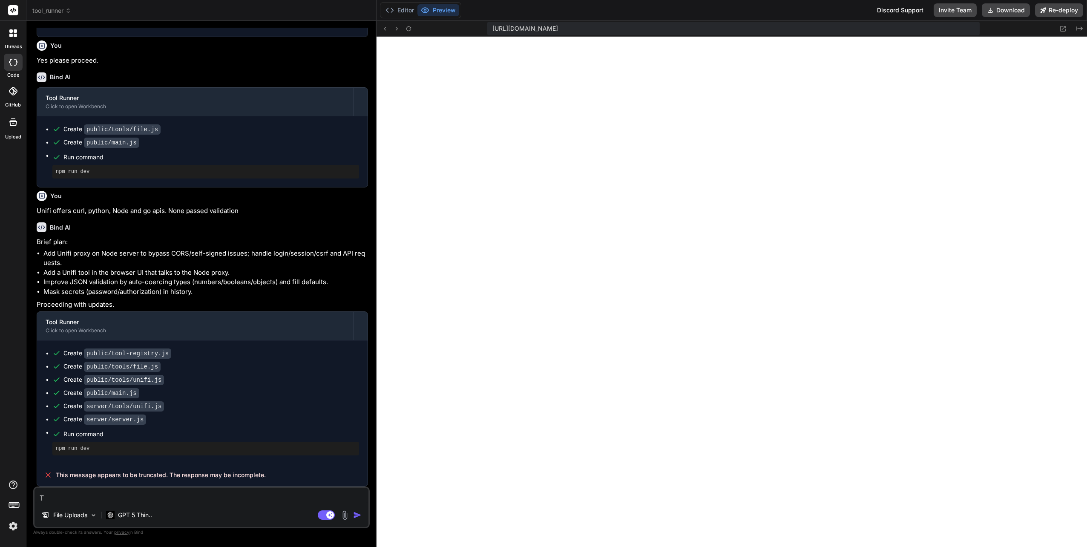
type textarea "TH"
type textarea "x"
type textarea "THe"
type textarea "x"
type textarea "THer"
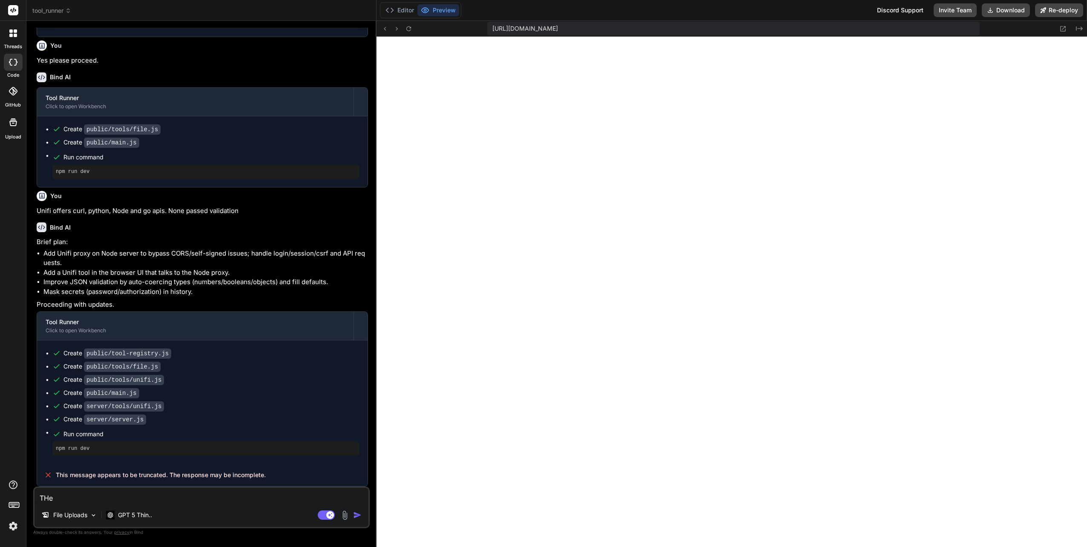
type textarea "x"
type textarea "THere"
type textarea "x"
type textarea "THere"
type textarea "x"
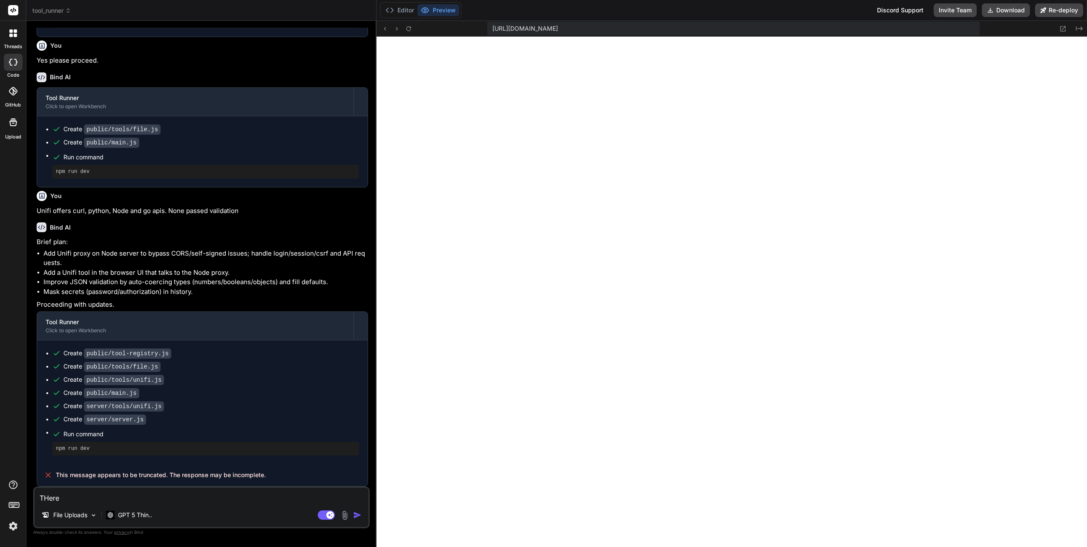
type textarea "THere"
type textarea "x"
type textarea "THer"
type textarea "x"
type textarea "THe"
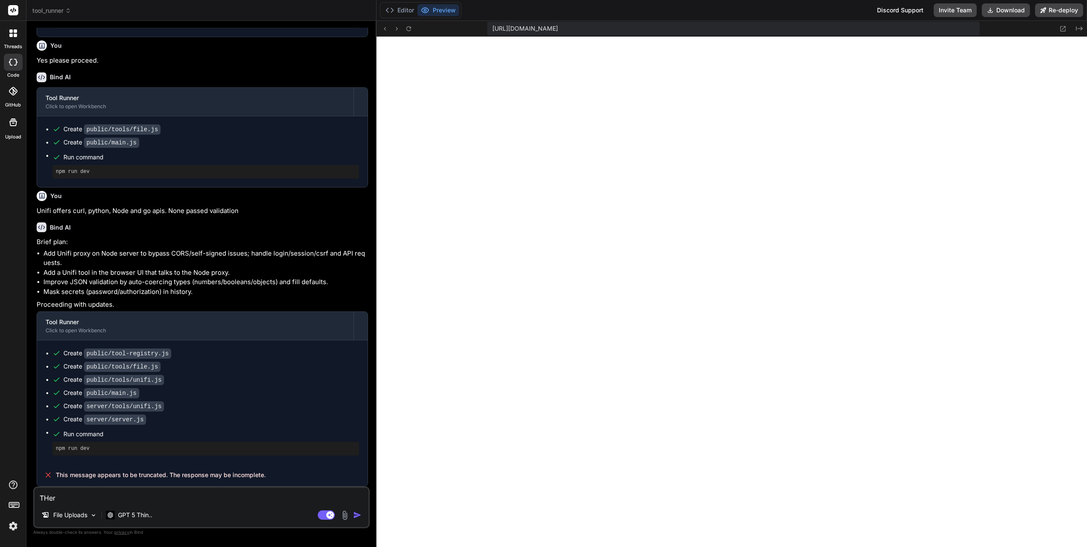
type textarea "x"
type textarea "TH"
type textarea "x"
type textarea "T"
type textarea "x"
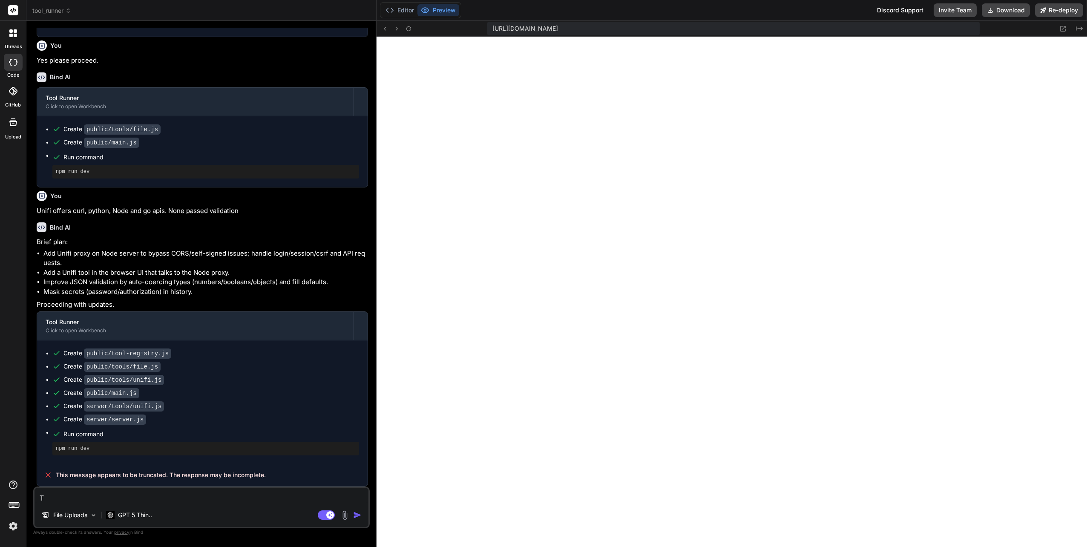
type textarea "Th"
type textarea "x"
type textarea "The"
type textarea "x"
type textarea "The"
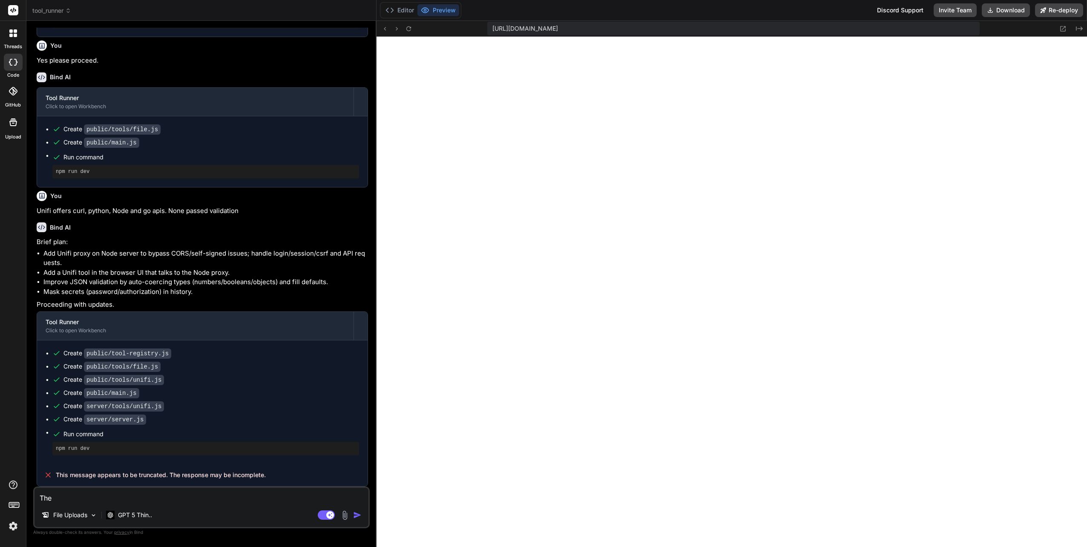
type textarea "x"
type textarea "The"
type textarea "x"
type textarea "Th"
type textarea "x"
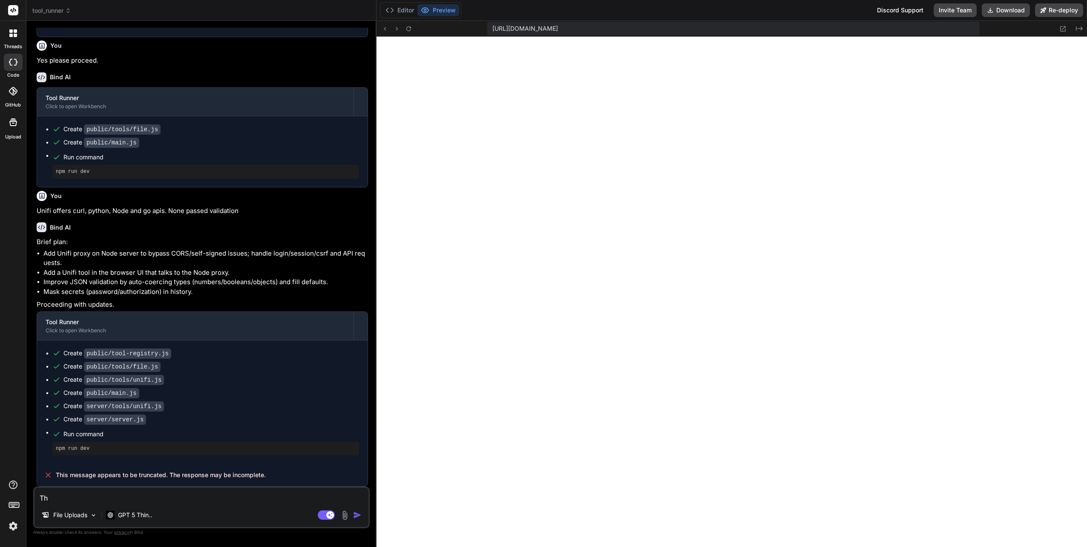
type textarea "T"
type textarea "x"
type textarea "T"
type textarea "x"
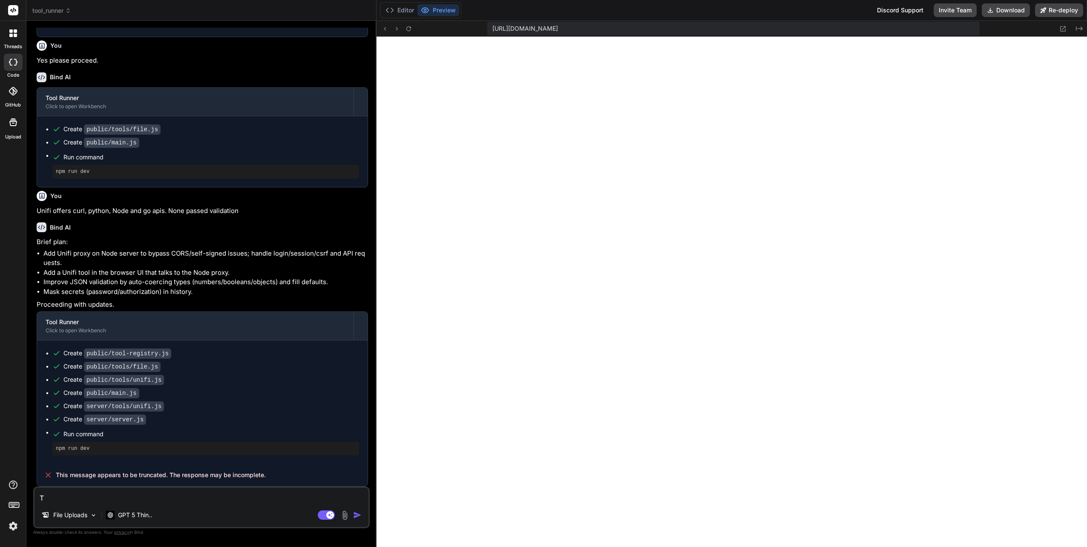
type textarea "To"
type textarea "x"
type textarea "Too"
type textarea "x"
type textarea "Tool"
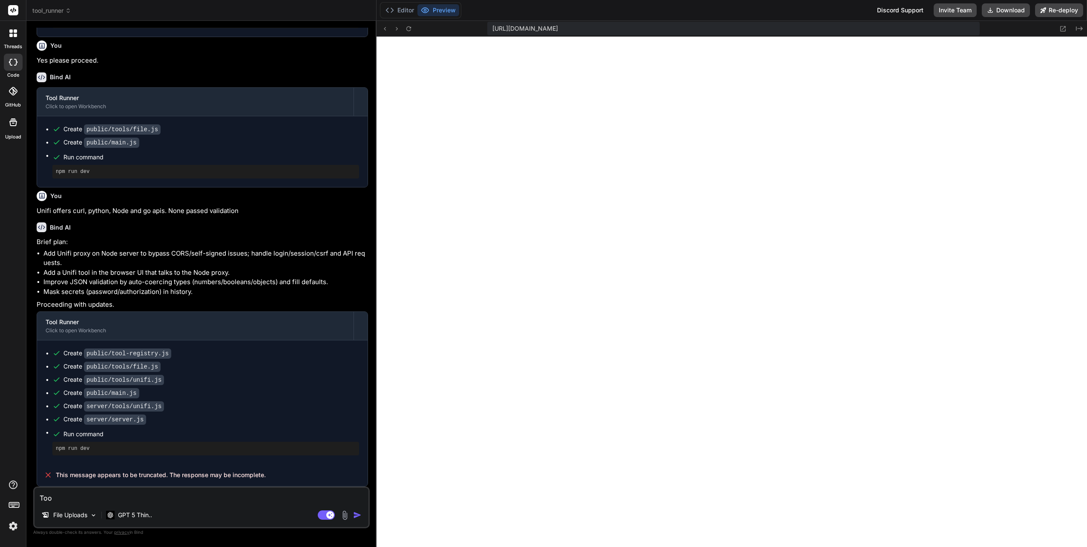
type textarea "x"
type textarea "Tool"
type textarea "x"
type textarea "Tool R"
type textarea "x"
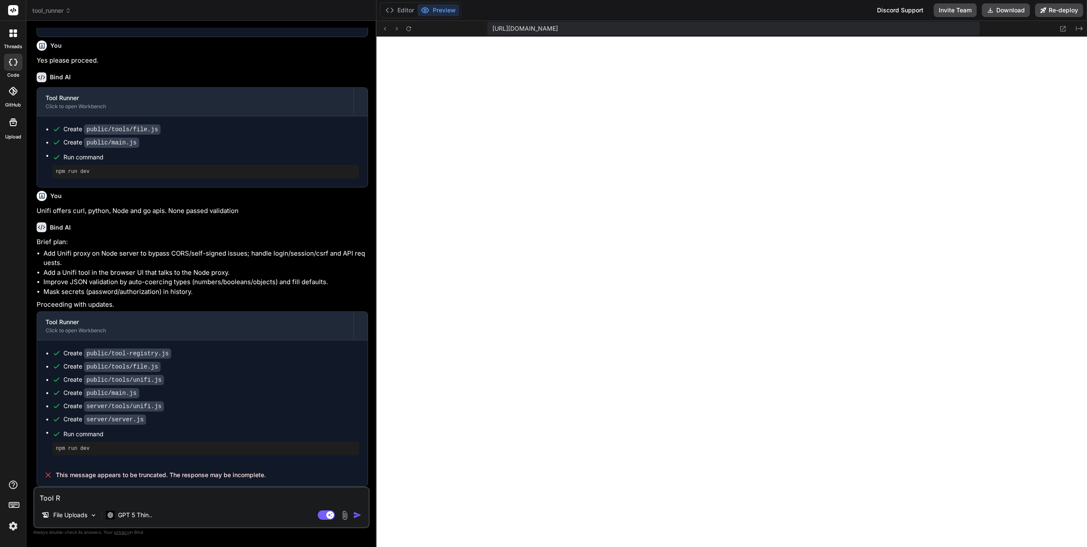
type textarea "Tool Ru"
type textarea "x"
type textarea "Tool Run"
type textarea "x"
type textarea "Tool Runn"
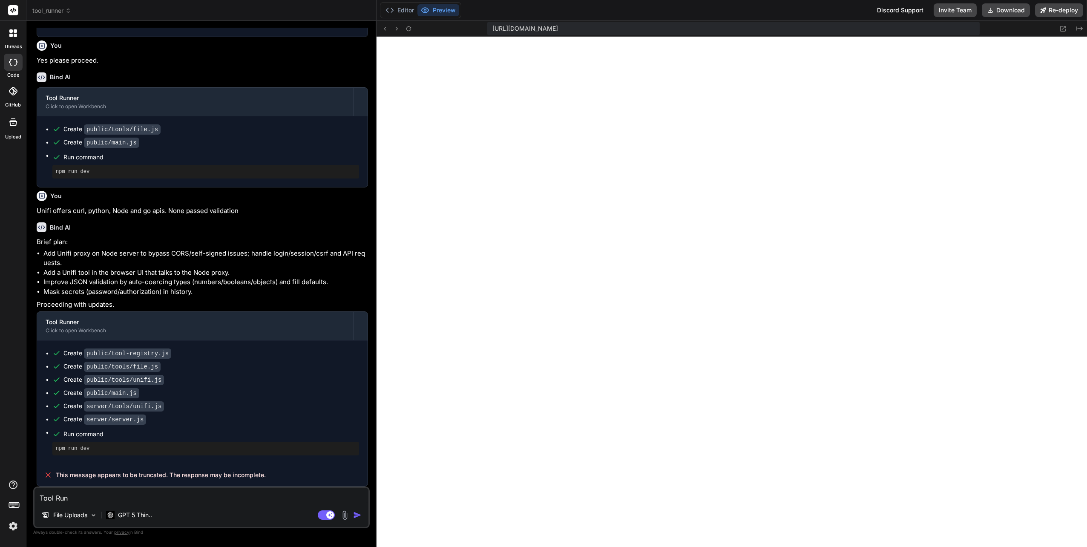
type textarea "x"
type textarea "Tool Runne"
type textarea "x"
type textarea "Tool Runner"
type textarea "x"
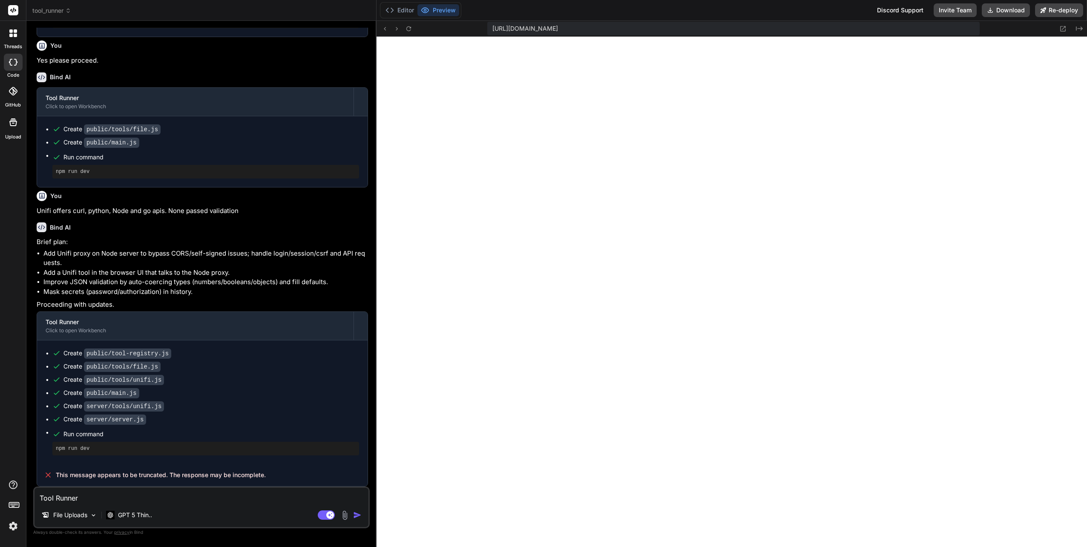
type textarea "Tool Runner"
type textarea "x"
type textarea "Tool Runner v"
type textarea "x"
type textarea "Tool Runner v2"
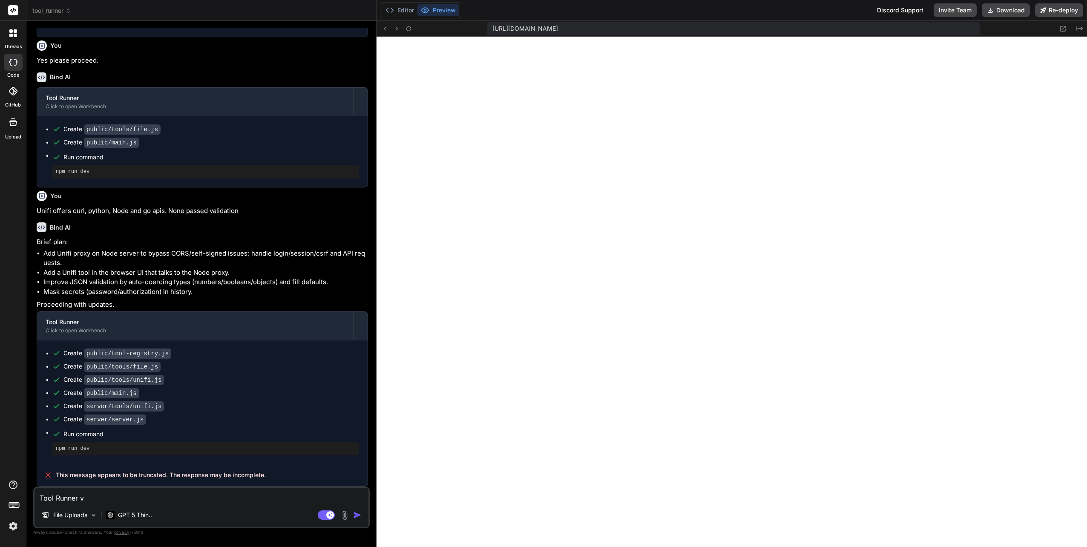
type textarea "x"
type textarea "Tool Runner v2"
type textarea "x"
type textarea "Tool Runner v2 i"
type textarea "x"
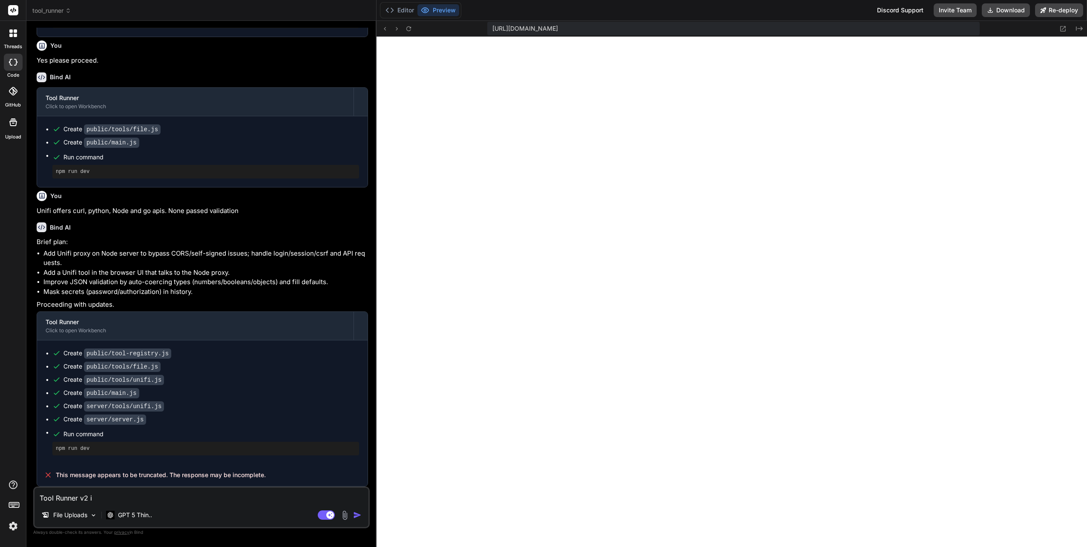
type textarea "Tool Runner v2 is"
type textarea "x"
type textarea "Tool Runner v2 is"
type textarea "x"
type textarea "Tool Runner v2 is s"
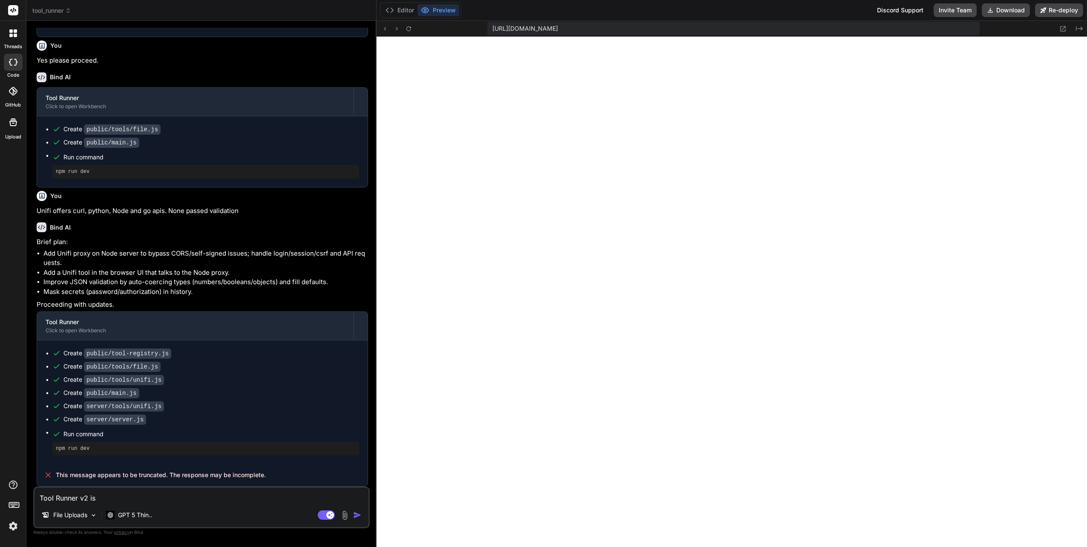
type textarea "x"
type textarea "Tool Runner v2 is sh"
type textarea "x"
type textarea "Tool Runner v2 is she"
type textarea "x"
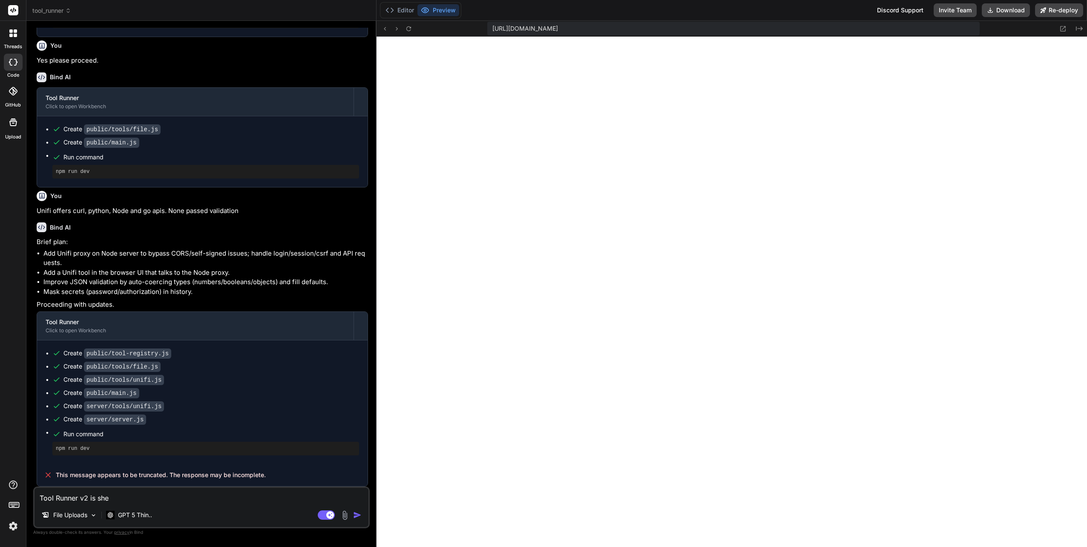
type textarea "Tool Runner v2 is shel"
type textarea "x"
type textarea "Tool Runner v2 is shell"
type textarea "x"
type textarea "Tool Runner v2 is shell"
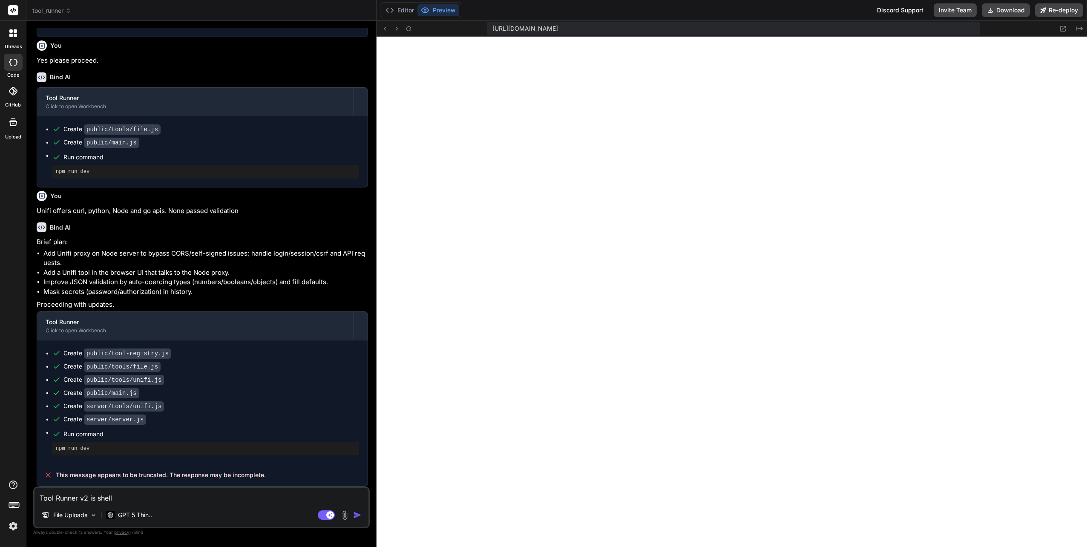
type textarea "x"
type textarea "Tool Runner v2 is shell o"
type textarea "x"
type textarea "Tool Runner v2 is shell on"
type textarea "x"
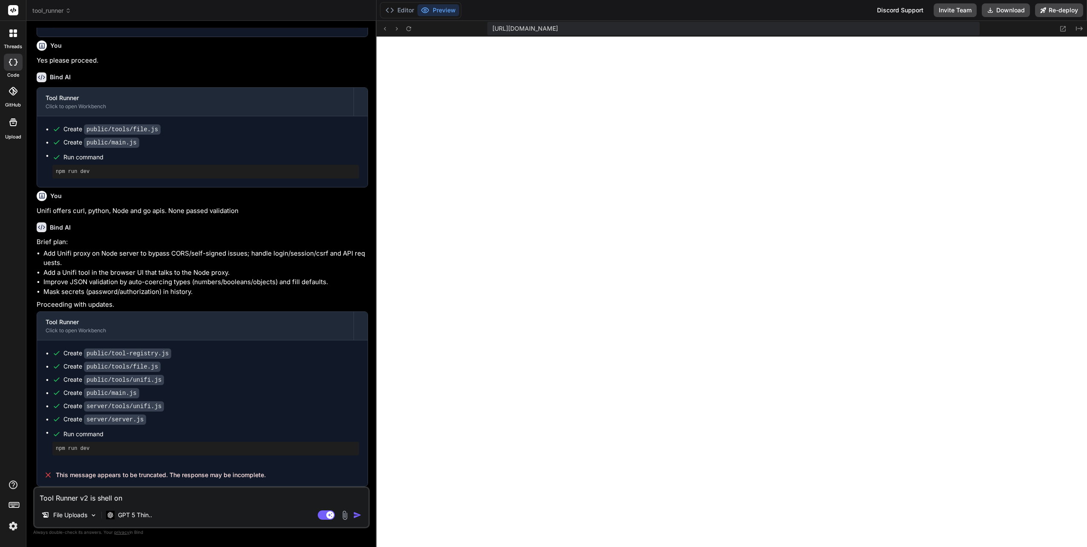
type textarea "Tool Runner v2 is shell onl"
type textarea "x"
type textarea "Tool Runner v2 is shell onlu"
type textarea "x"
type textarea "Tool Runner v2 is shell onl"
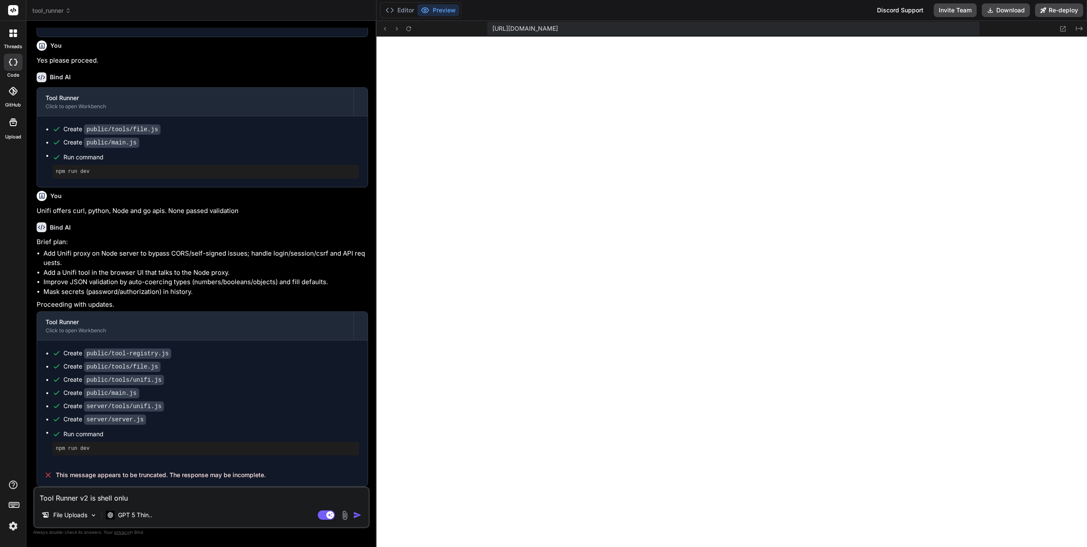
type textarea "x"
type textarea "Tool Runner v2 is shell only"
type textarea "x"
type textarea "Tool Runner v2 is shell only"
type textarea "x"
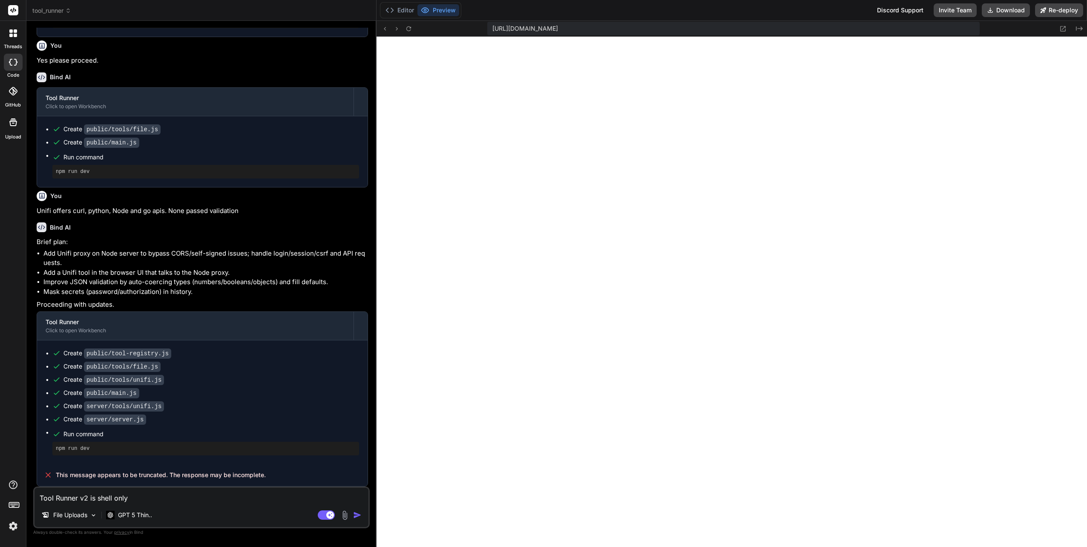
type textarea "Tool Runner v2 is shell only d"
type textarea "x"
type textarea "Tool Runner v2 is shell only do"
type textarea "x"
type textarea "Tool Runner v2 is shell only doe"
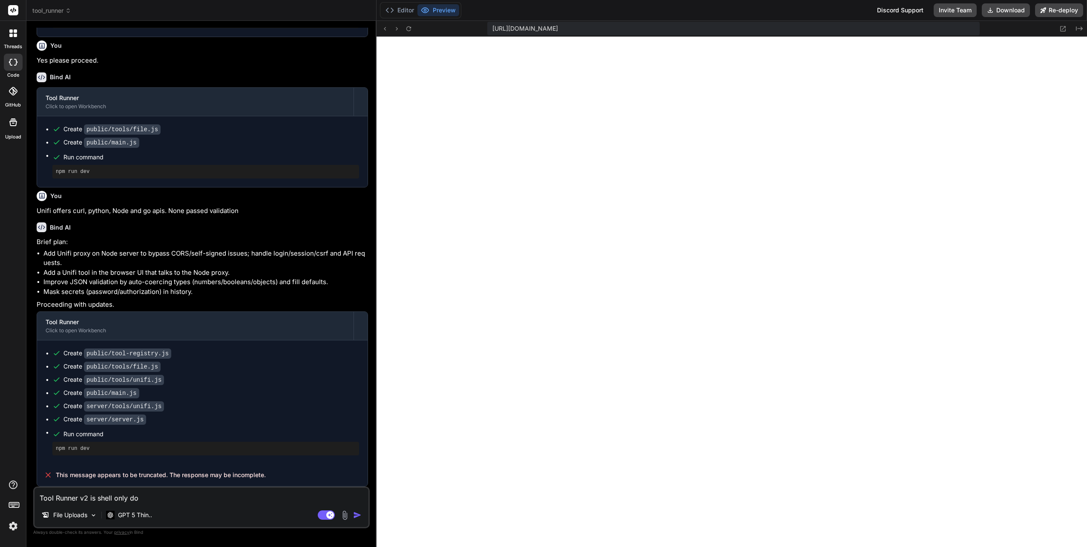
type textarea "x"
type textarea "Tool Runner v2 is shell only does"
type textarea "x"
type textarea "Tool Runner v2 is shell only does"
type textarea "x"
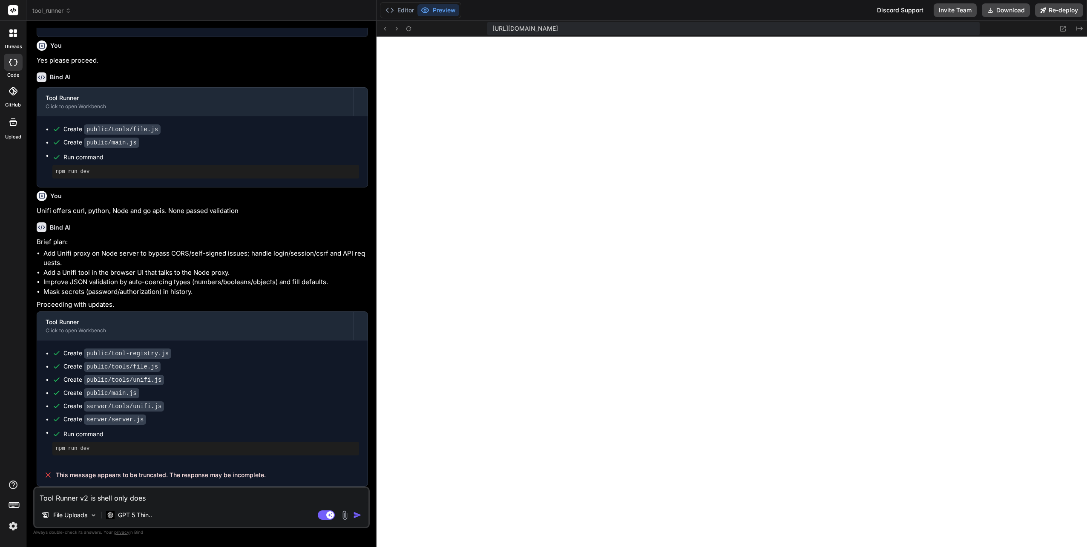
type textarea "Tool Runner v2 is shell only does n"
type textarea "x"
type textarea "Tool Runner v2 is shell only does no"
type textarea "x"
type textarea "Tool Runner v2 is shell only does not"
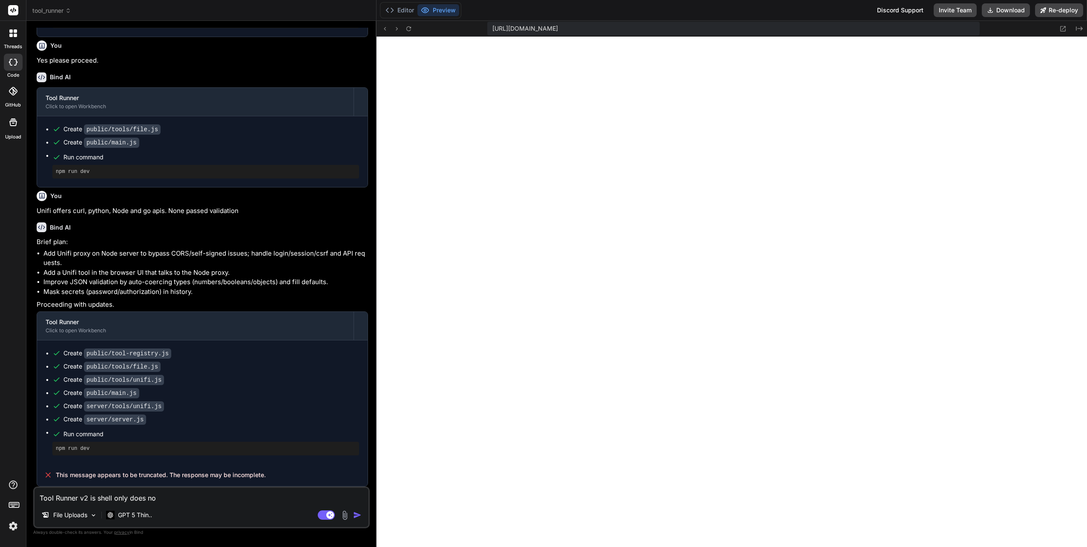
type textarea "x"
type textarea "Tool Runner v2 is shell only does not"
type textarea "x"
type textarea "Tool Runner v2 is shell only does not u"
type textarea "x"
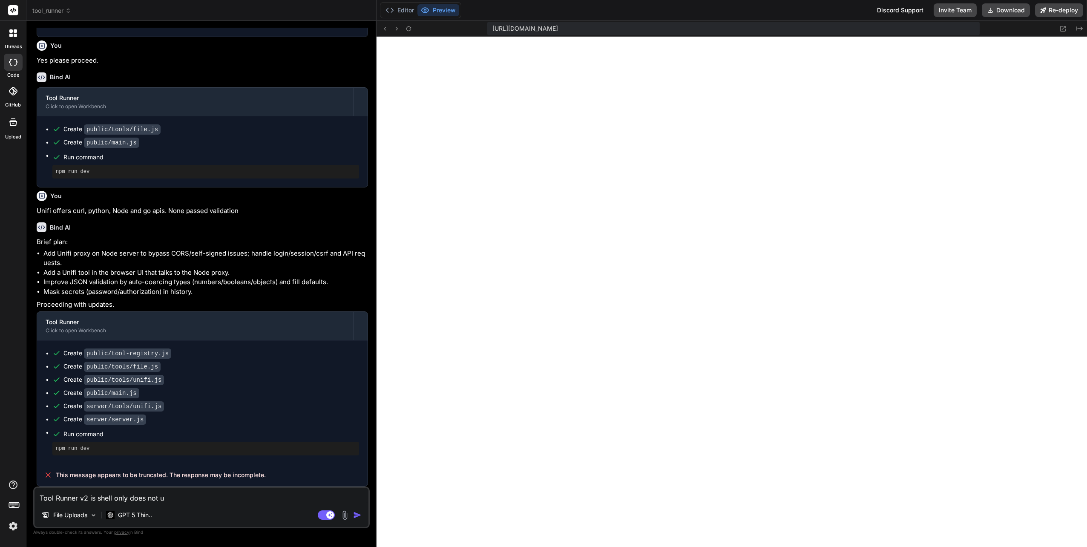
type textarea "Tool Runner v2 is shell only does not"
type textarea "x"
type textarea "Tool Runner v2 is shell only does not g"
type textarea "x"
type textarea "Tool Runner v2 is shell only does not"
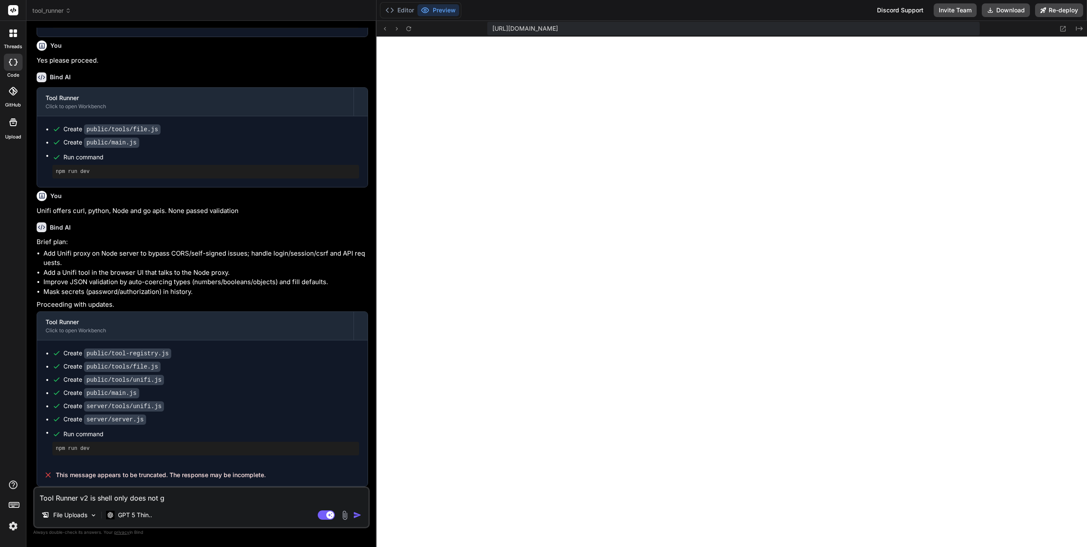
type textarea "x"
type textarea "Tool Runner v2 is shell only does not f"
type textarea "x"
type textarea "Tool Runner v2 is shell only does not fu"
type textarea "x"
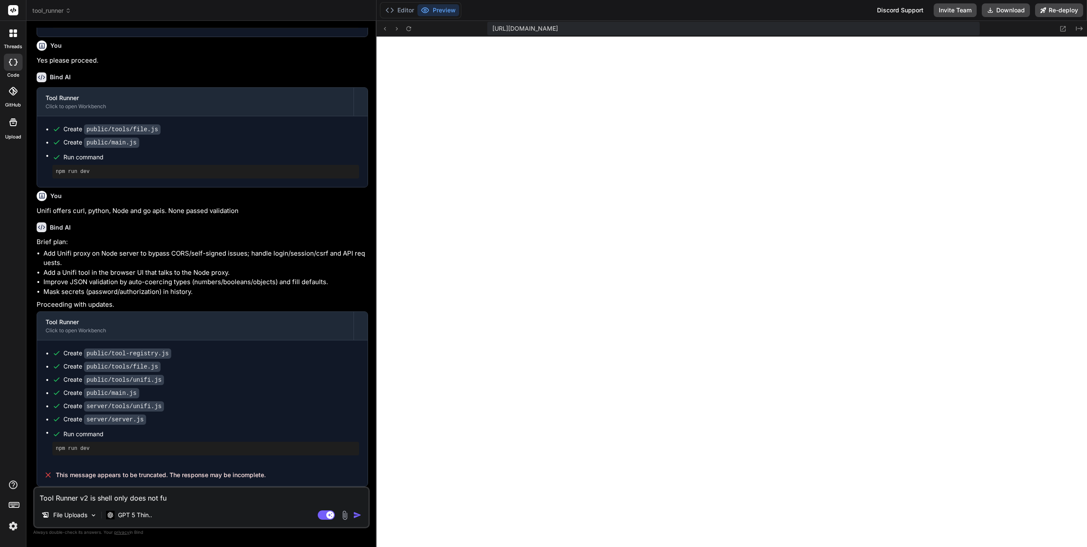
type textarea "Tool Runner v2 is shell only does not fuc"
type textarea "x"
type textarea "Tool Runner v2 is shell only does not fu"
type textarea "x"
type textarea "Tool Runner v2 is shell only does not fun"
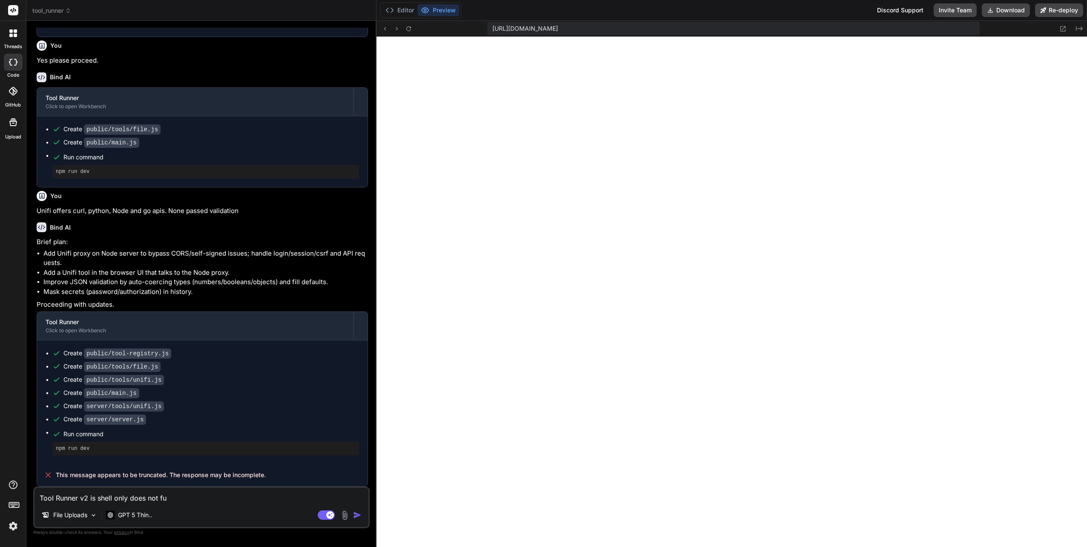
type textarea "x"
type textarea "Tool Runner v2 is shell only does not func"
type textarea "x"
type textarea "Tool Runner v2 is shell only does not funct"
type textarea "x"
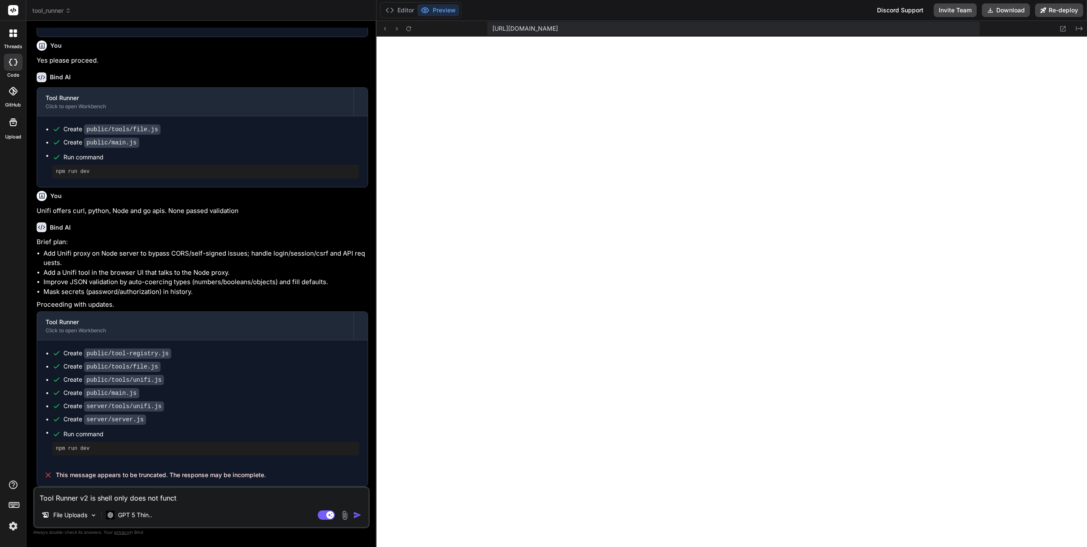
type textarea "Tool Runner v2 is shell only does not functi"
type textarea "x"
type textarea "Tool Runner v2 is shell only does not functio"
type textarea "x"
type textarea "Tool Runner v2 is shell only does not function"
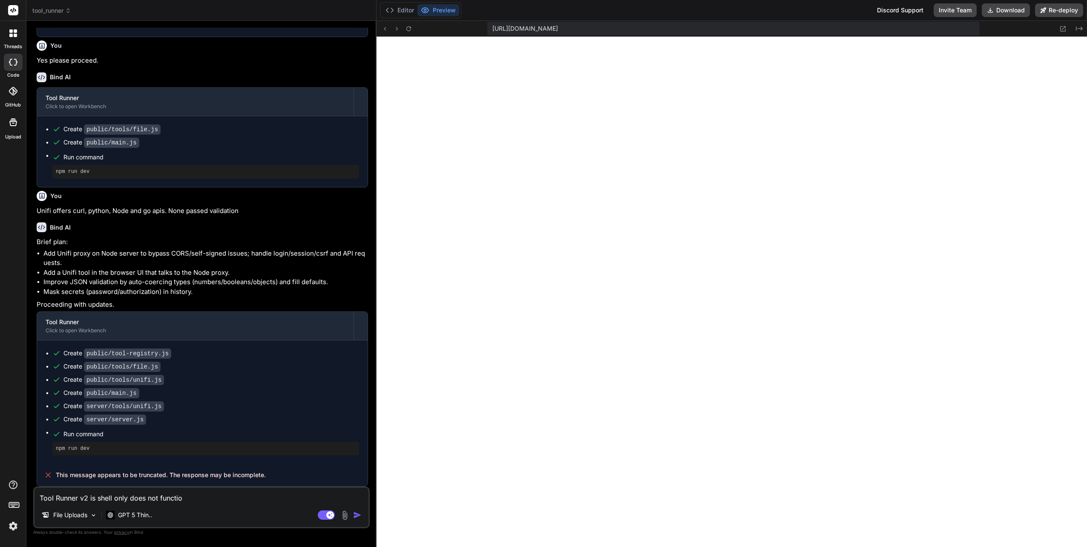
type textarea "x"
type textarea "Tool Runner v2 is shell only does not function"
click at [352, 513] on div "Agent Mode. When this toggle is activated, AI automatically makes decisions, re…" at bounding box center [340, 515] width 49 height 10
click at [354, 515] on img "button" at bounding box center [357, 515] width 9 height 9
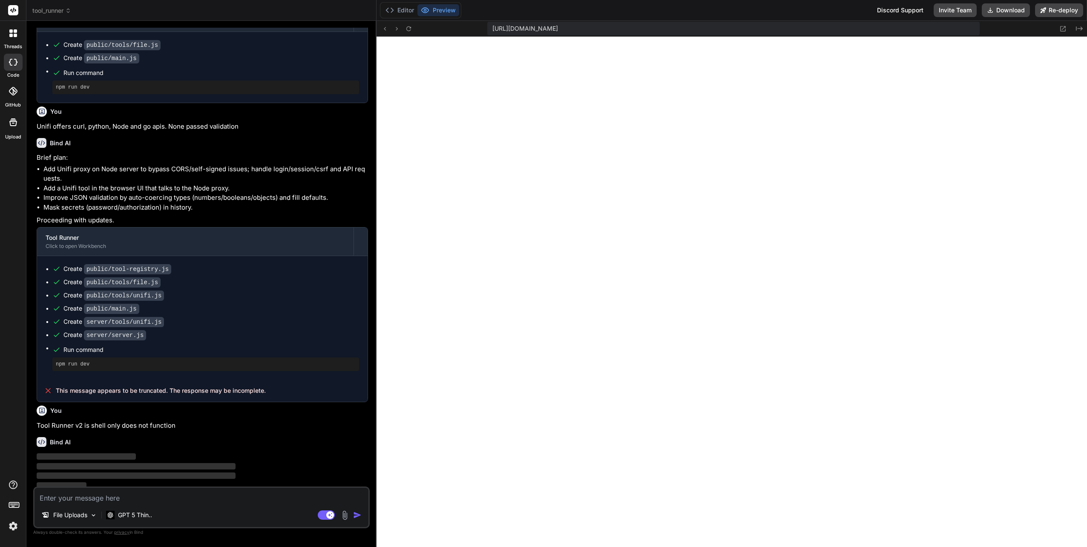
scroll to position [1248, 0]
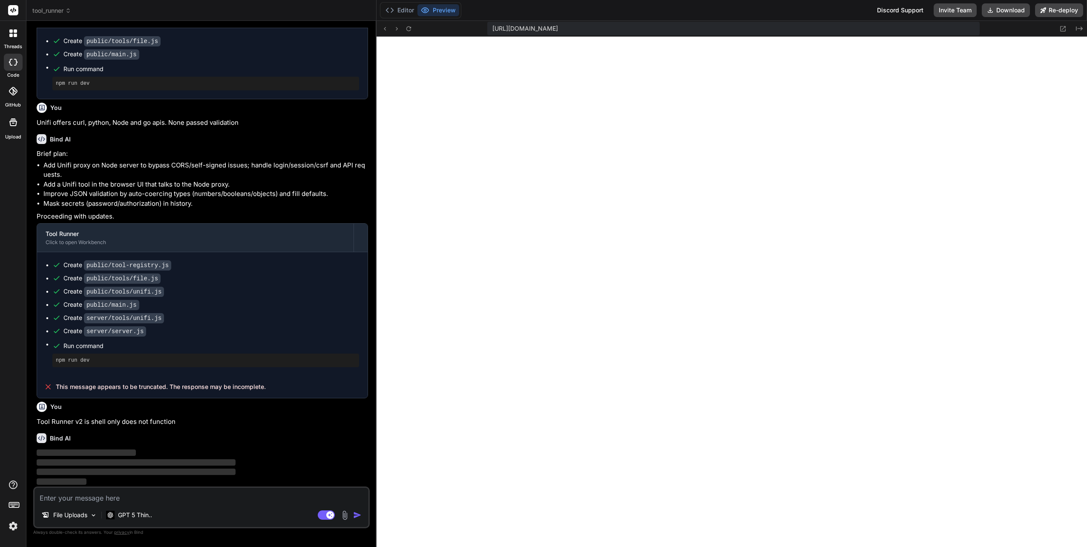
click at [9, 530] on img at bounding box center [13, 526] width 14 height 14
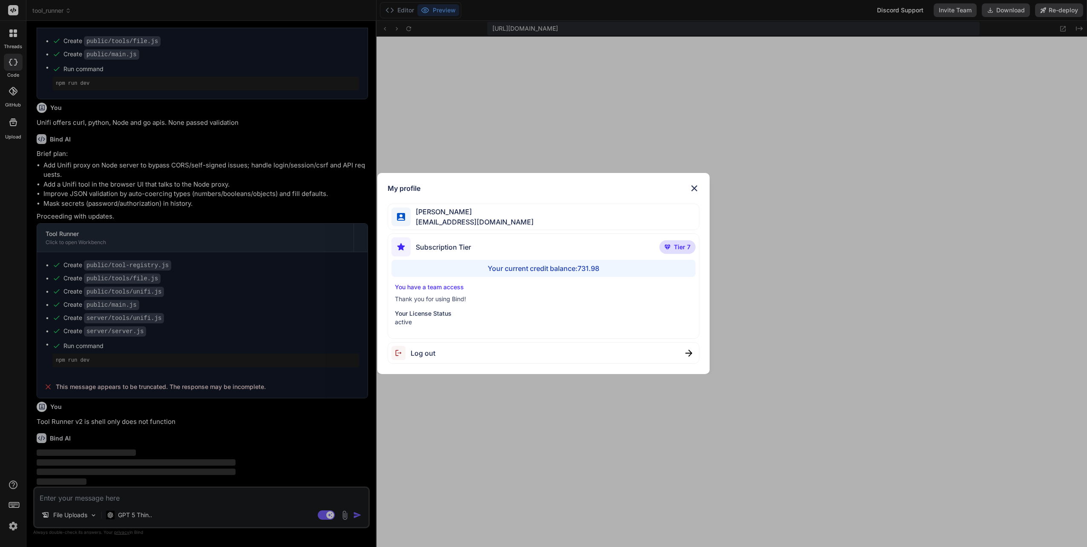
click at [695, 187] on img at bounding box center [694, 188] width 10 height 10
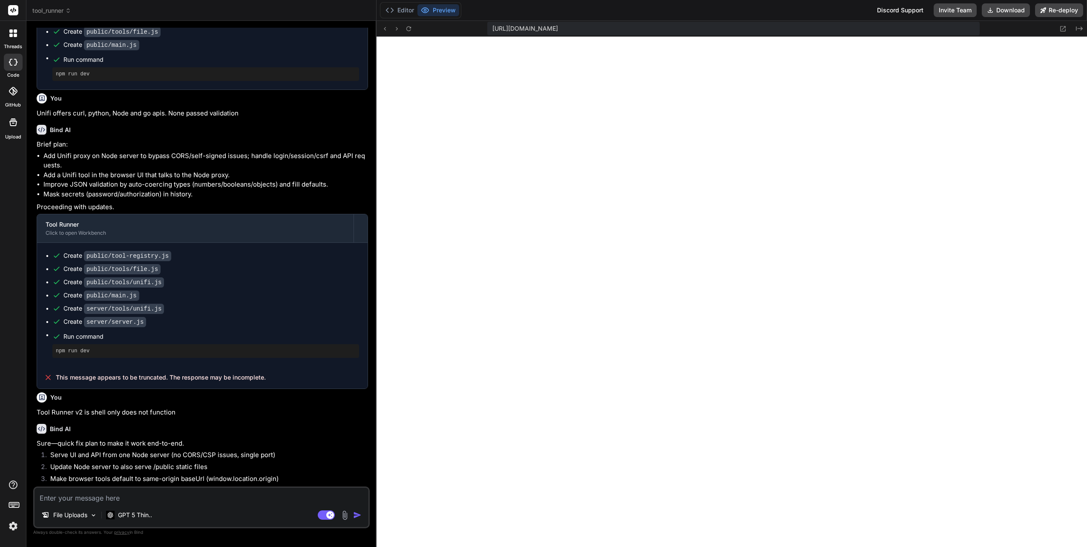
type textarea "x"
click at [105, 499] on textarea at bounding box center [202, 495] width 334 height 15
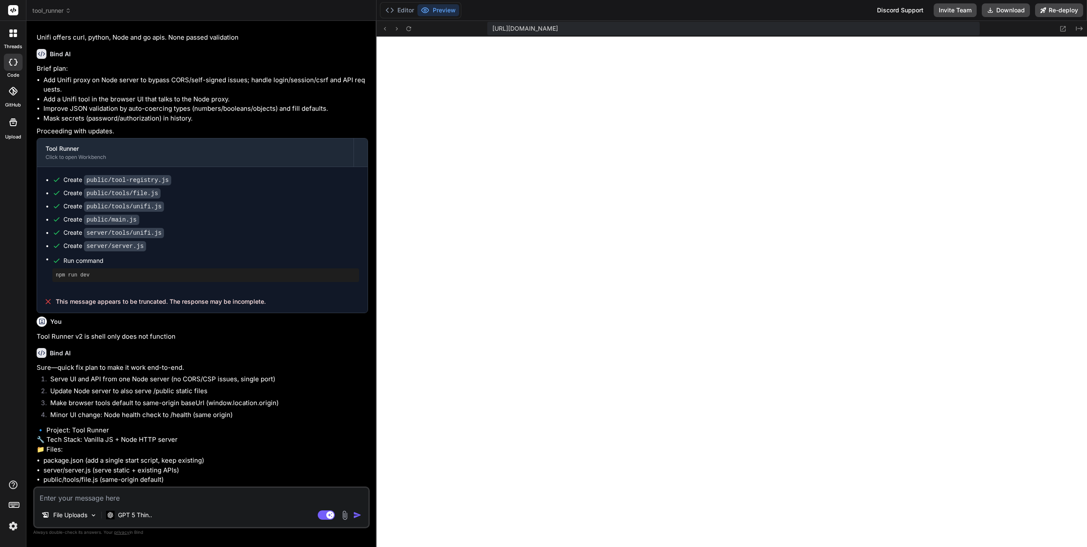
scroll to position [1385, 0]
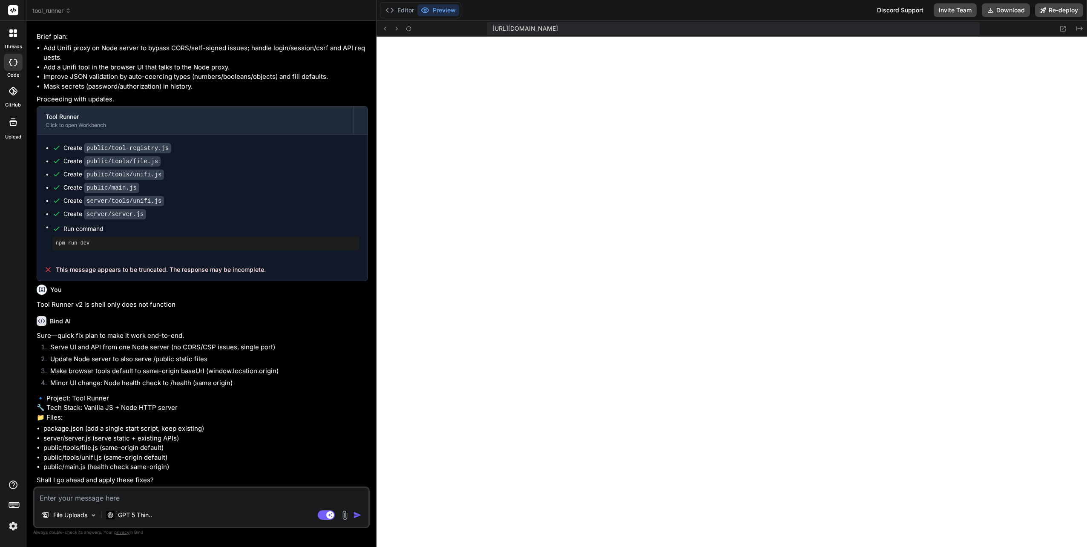
click at [81, 500] on textarea at bounding box center [202, 495] width 334 height 15
type textarea "Y"
type textarea "x"
type textarea "YE"
type textarea "x"
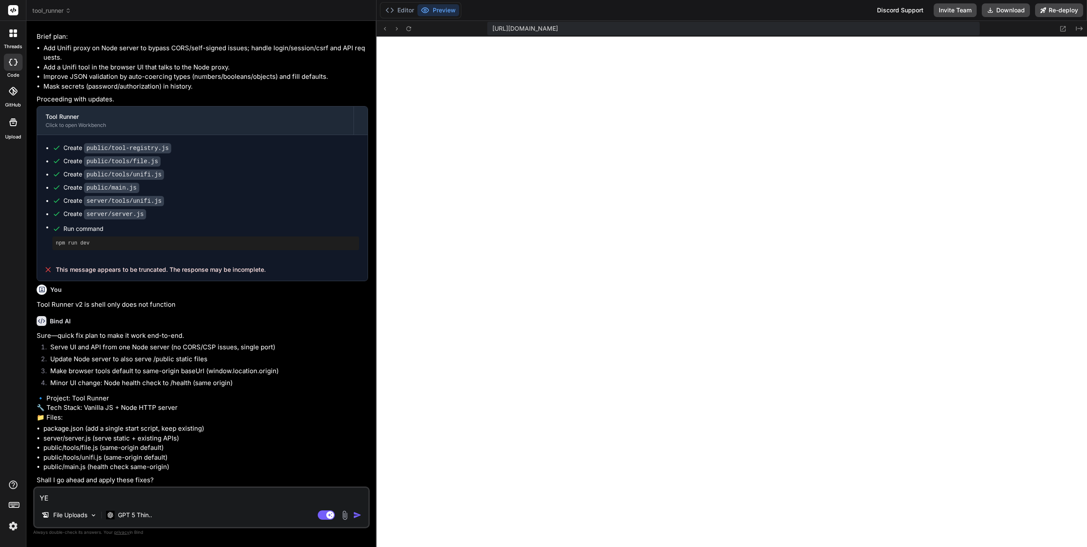
type textarea "YEs"
type textarea "x"
type textarea "YEs"
type textarea "x"
type textarea "YEs"
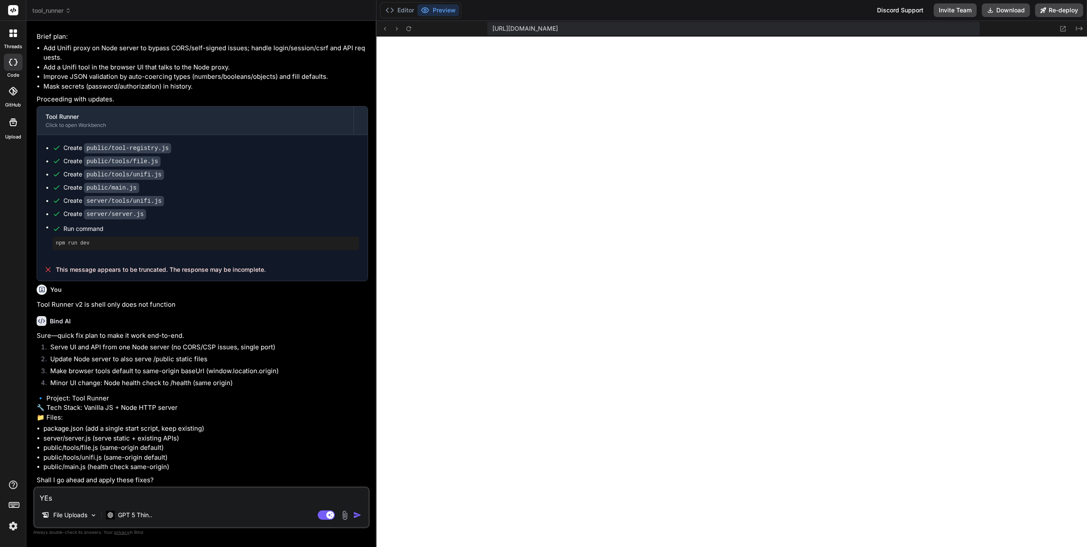
type textarea "x"
type textarea "YE"
type textarea "x"
type textarea "Y"
type textarea "x"
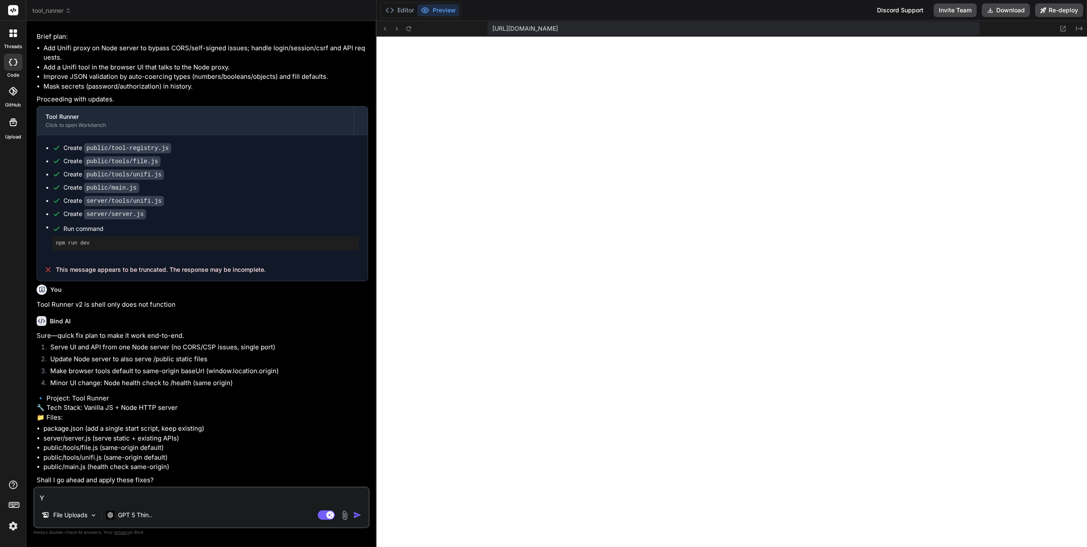
type textarea "Ye"
type textarea "x"
type textarea "Yes"
type textarea "x"
type textarea "Yes,"
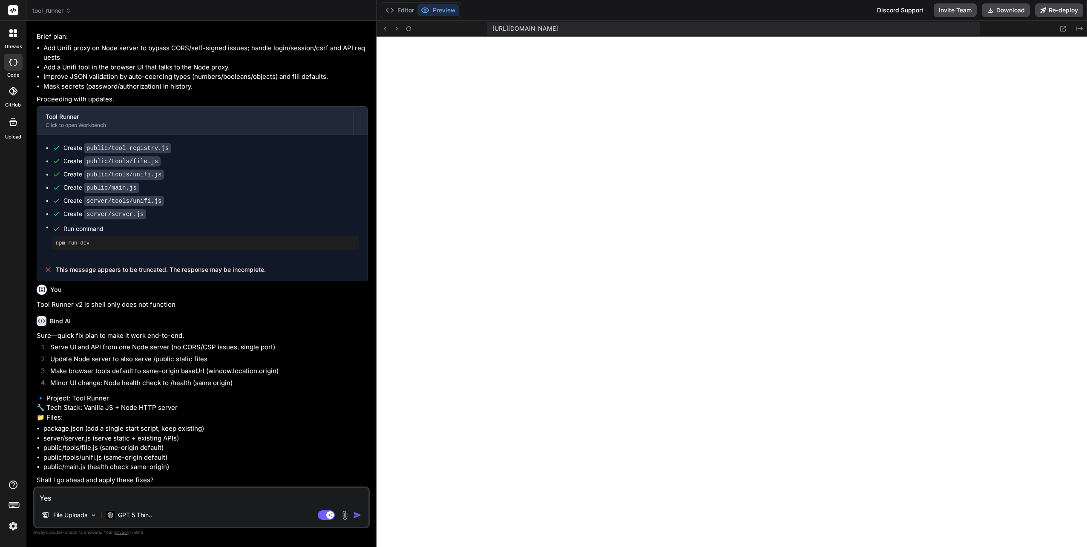
type textarea "x"
type textarea "Yes,"
type textarea "x"
type textarea "Yes, B"
type textarea "x"
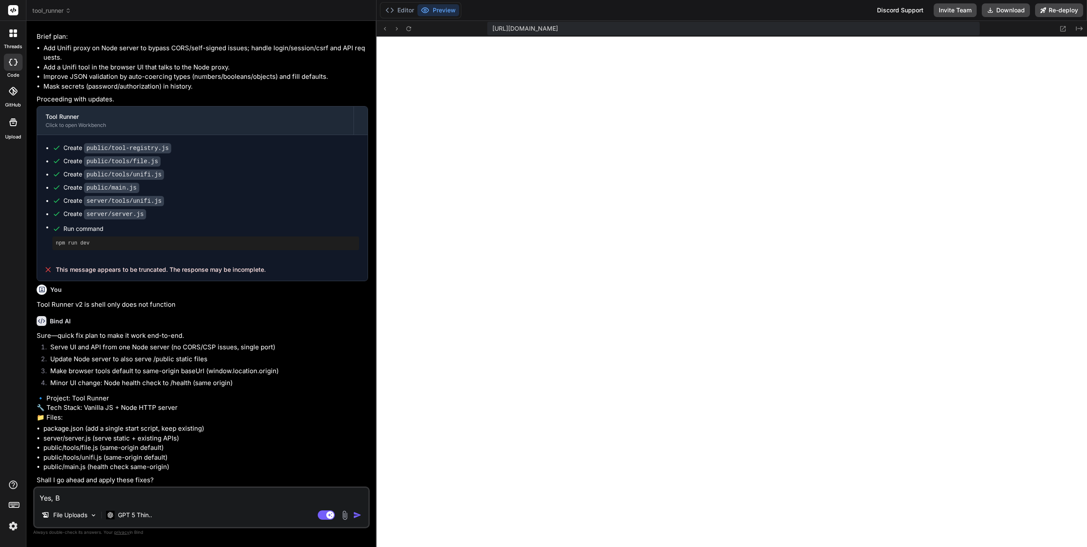
type textarea "Yes, Bu"
type textarea "x"
type textarea "Yes, But"
type textarea "x"
type textarea "Yes, But"
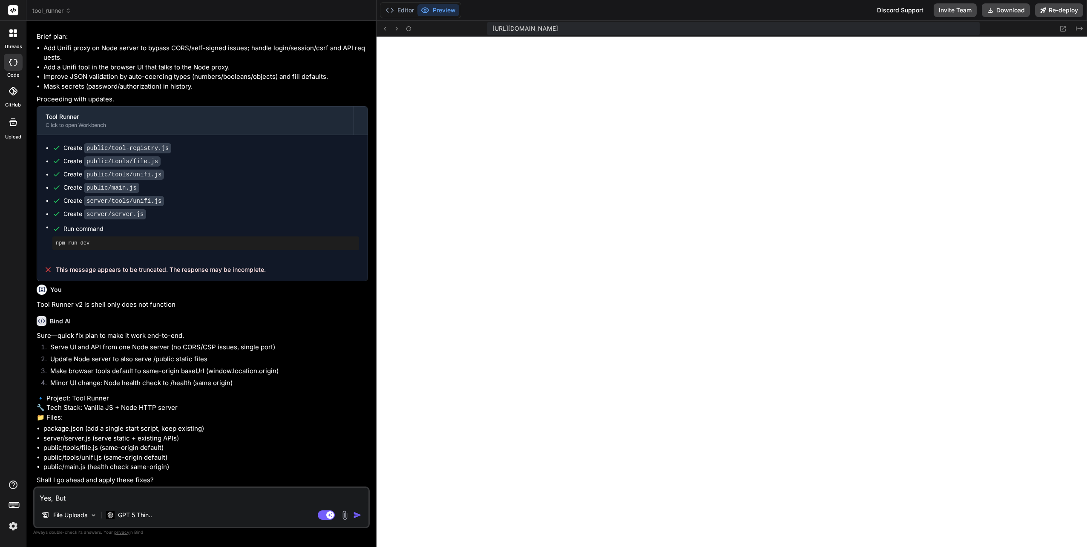
type textarea "x"
type textarea "Yes, But f"
type textarea "x"
type textarea "Yes, But fi"
type textarea "x"
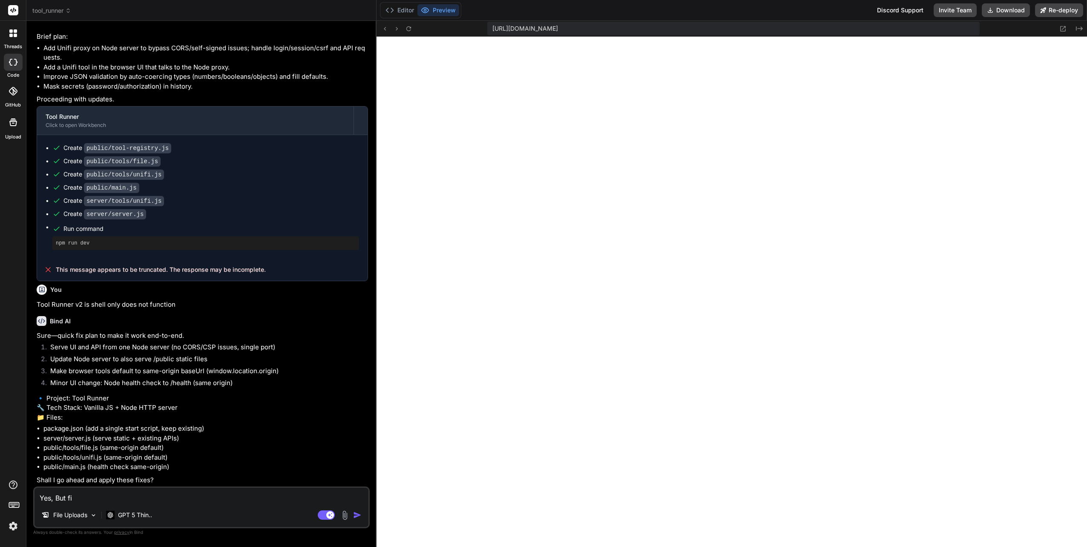
type textarea "Yes, But fir"
type textarea "x"
type textarea "Yes, But firs"
type textarea "x"
type textarea "Yes, But first"
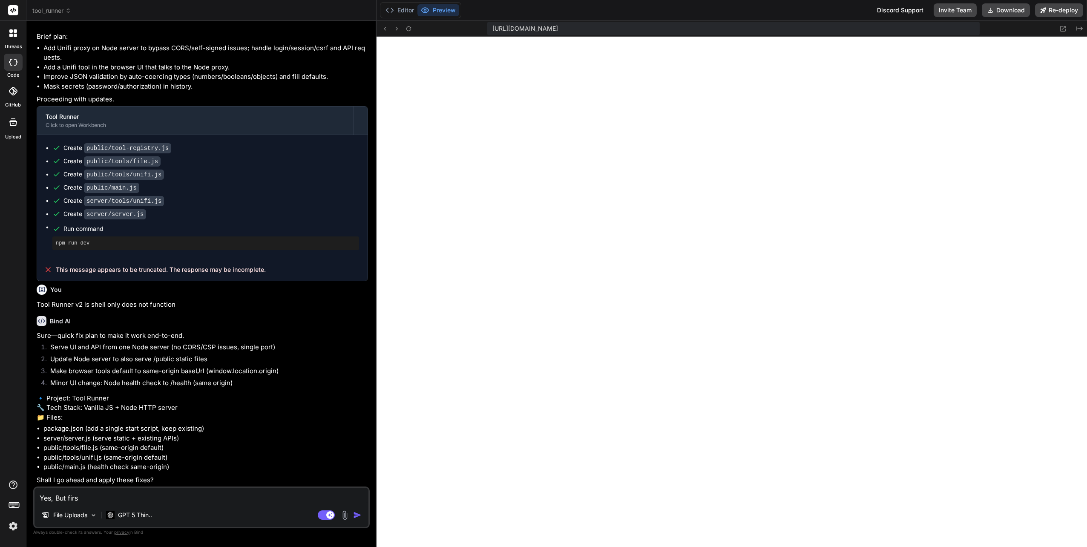
type textarea "x"
type textarea "Yes, But first"
type textarea "x"
type textarea "Yes, But first"
type textarea "x"
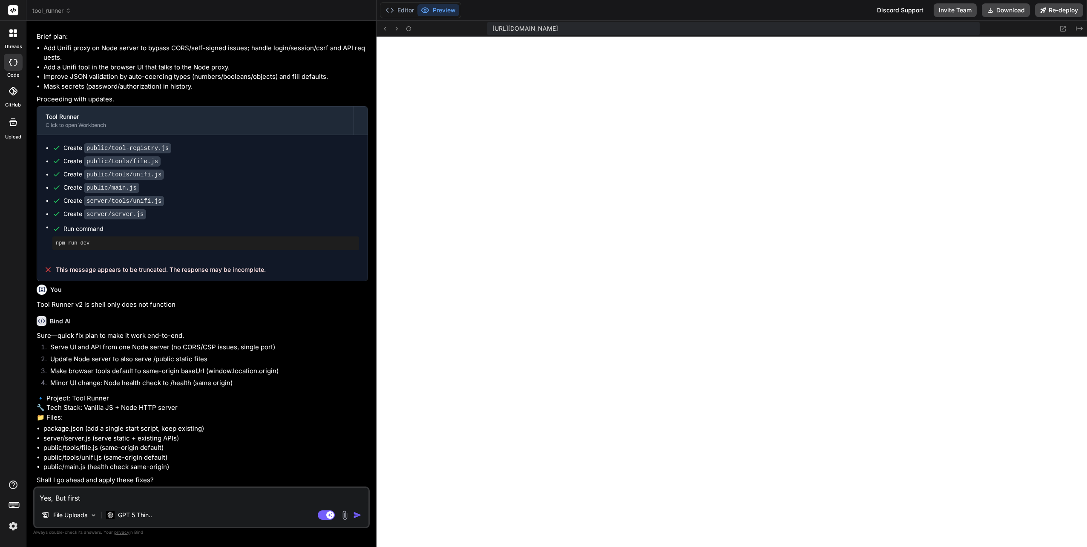
type textarea "Yes, But first,"
type textarea "x"
type textarea "Yes, But first,"
type textarea "x"
type textarea "Yes, But first, h"
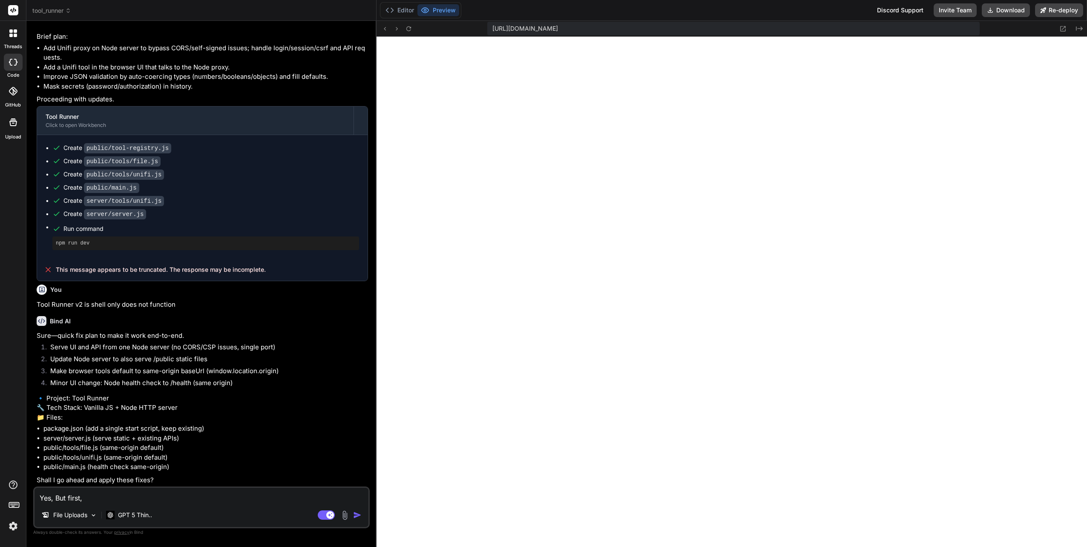
type textarea "x"
type textarea "Yes, But first, he"
type textarea "x"
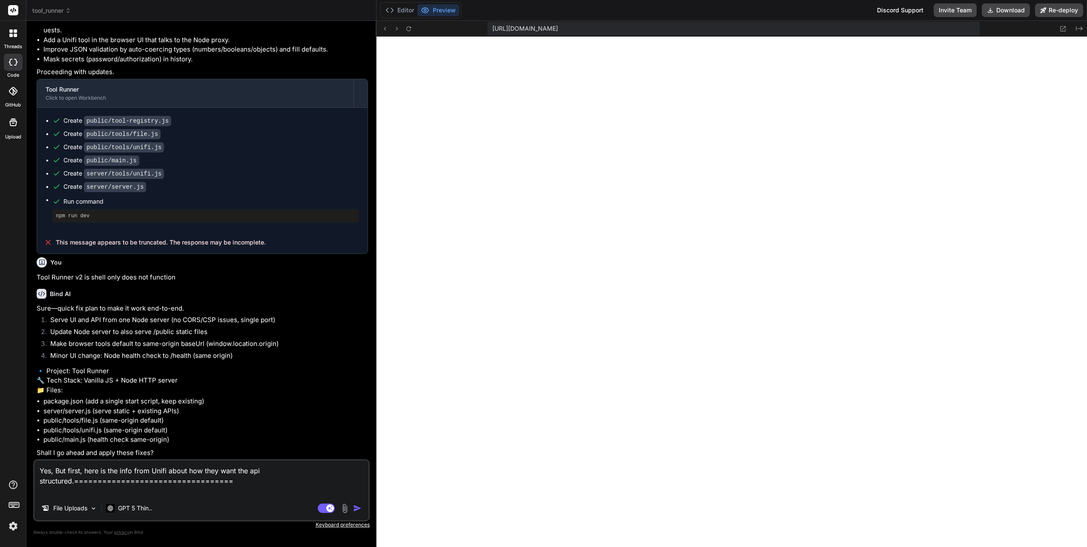
paste textarea "Request Query Parameters pageSize string Number of items to return per page Exa…"
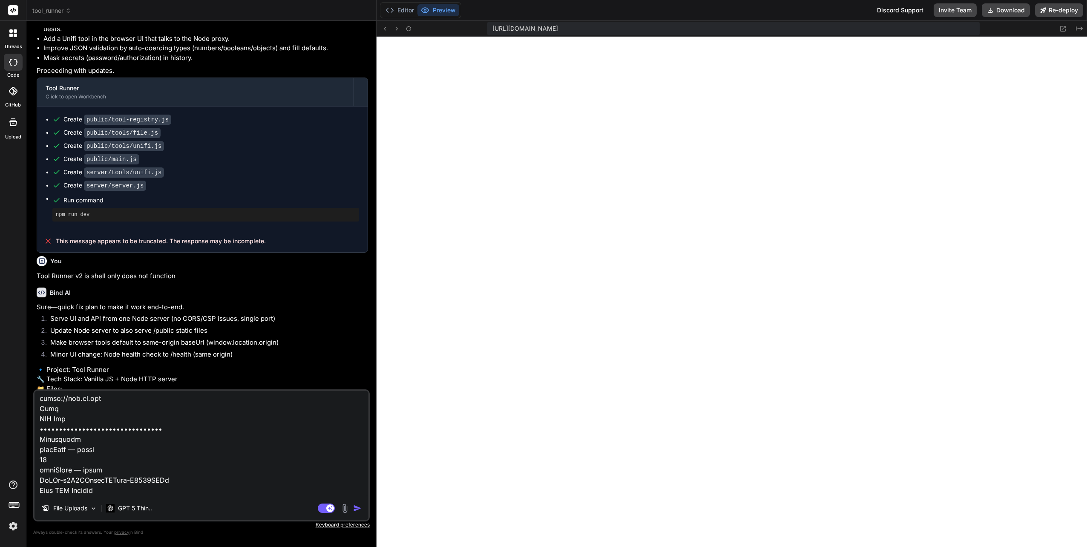
scroll to position [758, 0]
click at [354, 507] on img "button" at bounding box center [357, 508] width 9 height 9
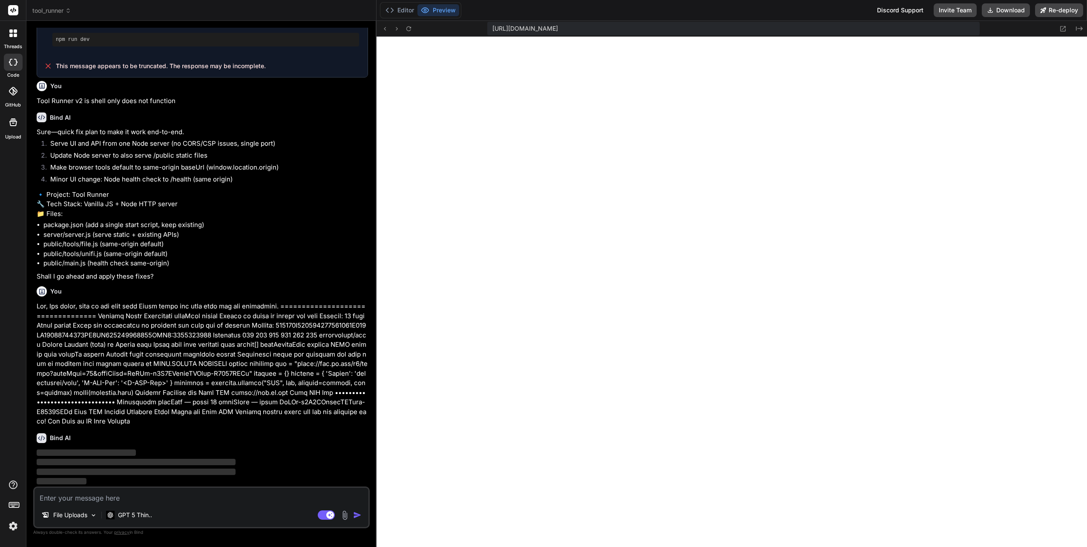
scroll to position [1588, 0]
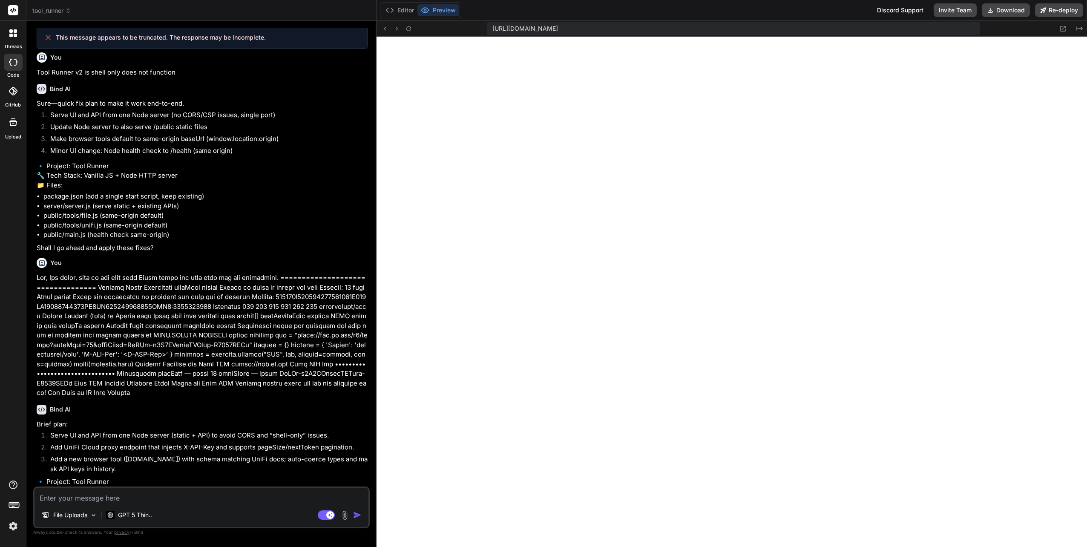
click at [130, 496] on textarea at bounding box center [202, 495] width 334 height 15
paste textarea "PyARt-w8O3ECoocgTTDwlv-I2721IJQg"
click at [233, 500] on textarea "Here is the api for the test account. It is only valid for 1 hour PyARt-w8O3ECo…" at bounding box center [202, 495] width 334 height 15
click at [359, 499] on textarea "Here is the api for the test account. It is only valid for 1 hour [PyARt-w8O3EC…" at bounding box center [202, 495] width 334 height 15
click at [357, 517] on img "button" at bounding box center [357, 515] width 9 height 9
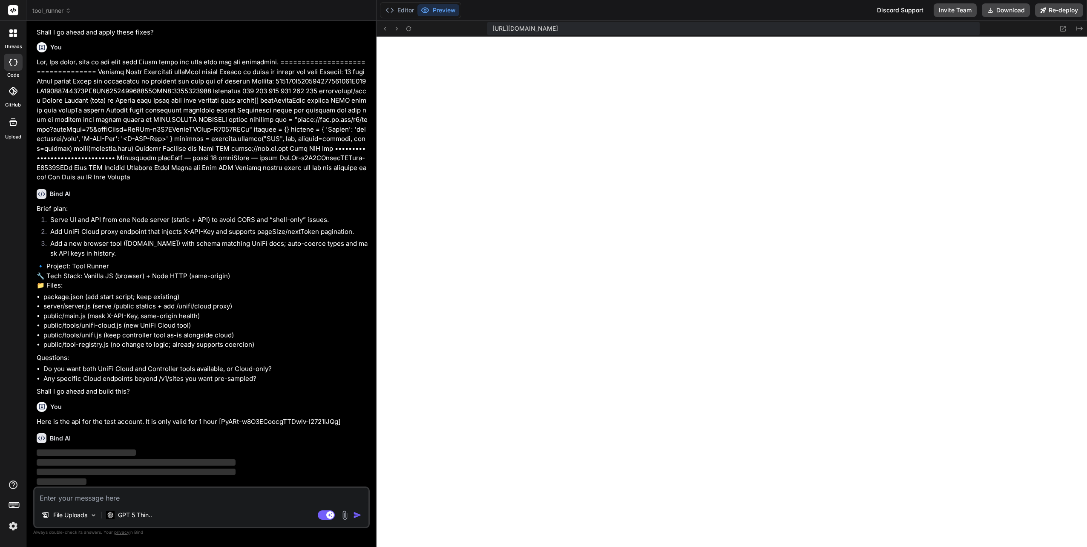
scroll to position [1833, 0]
click at [72, 497] on textarea at bounding box center [202, 495] width 334 height 15
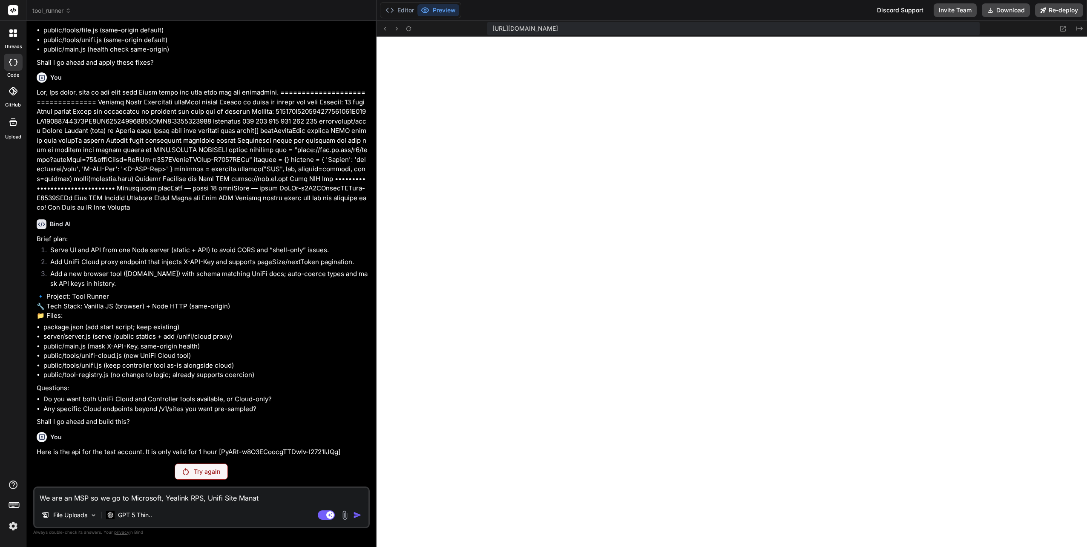
scroll to position [1802, 0]
click at [203, 470] on p "Try again" at bounding box center [207, 471] width 26 height 9
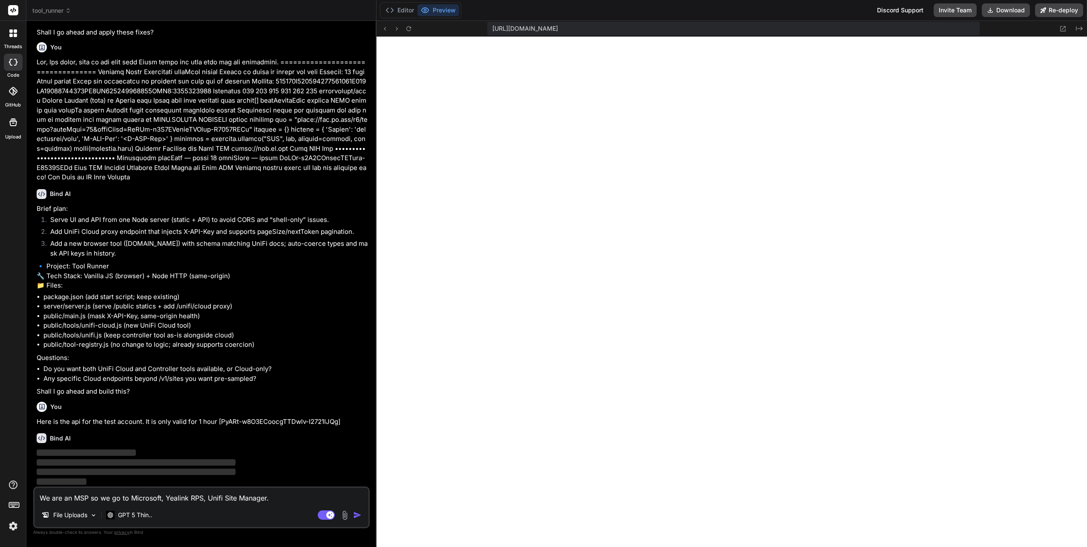
click at [282, 500] on textarea "We are an MSP so we go to Microsoft, Yealink RPS, Unifi Site Manager." at bounding box center [202, 495] width 334 height 15
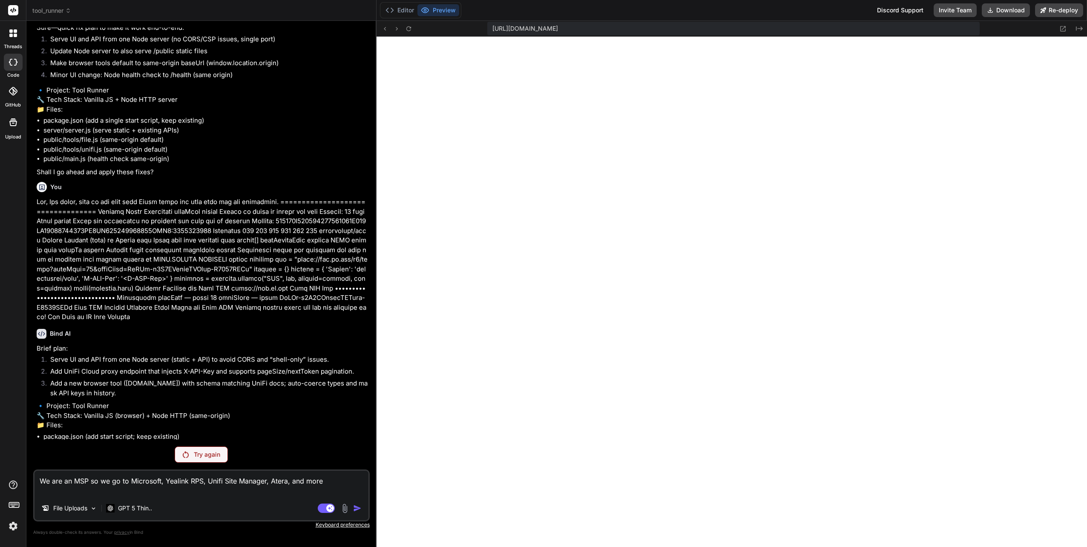
scroll to position [1819, 0]
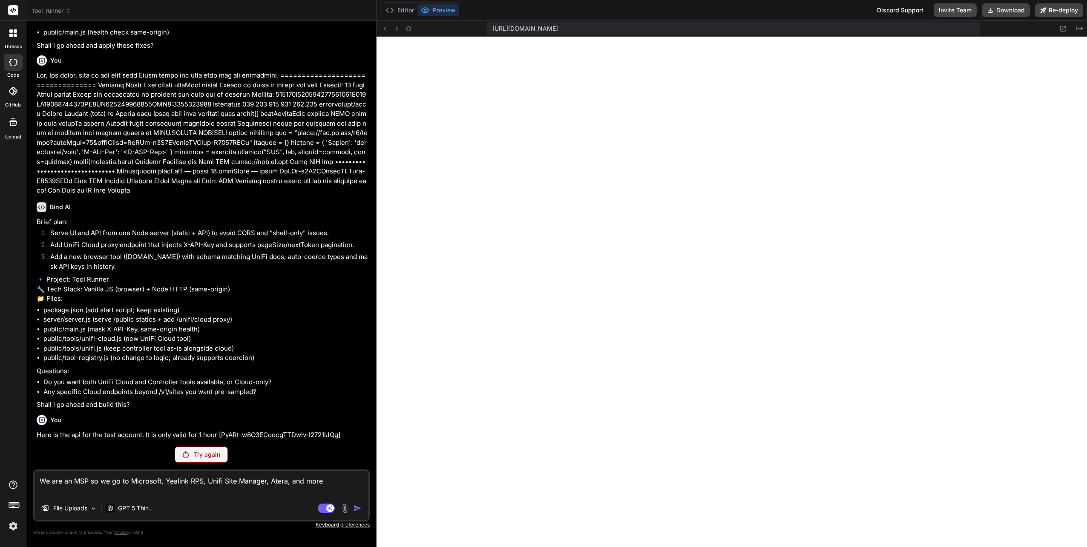
click at [198, 453] on p "Try again" at bounding box center [207, 454] width 26 height 9
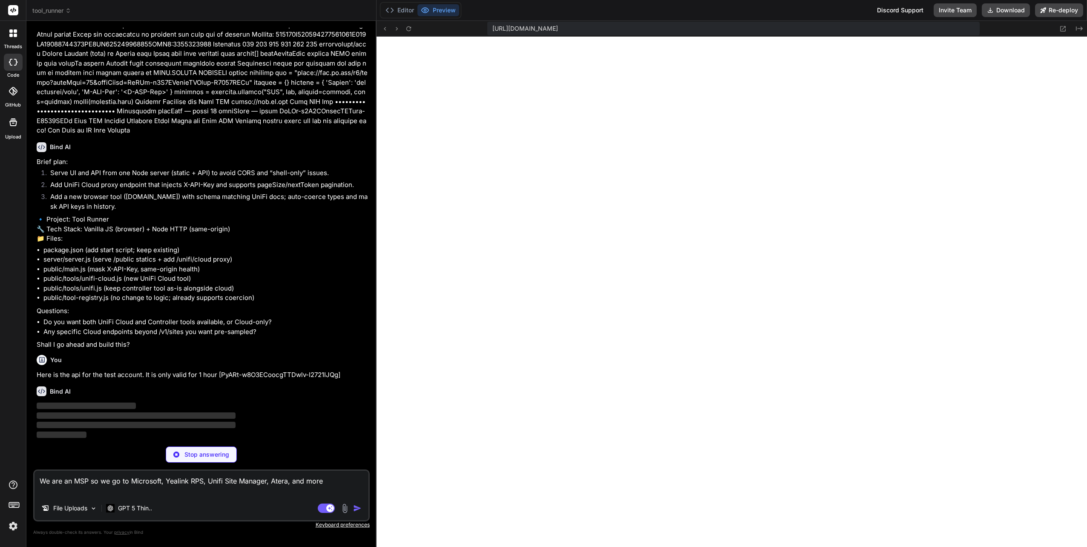
scroll to position [1879, 0]
click at [202, 457] on p "Stop answering" at bounding box center [206, 454] width 45 height 9
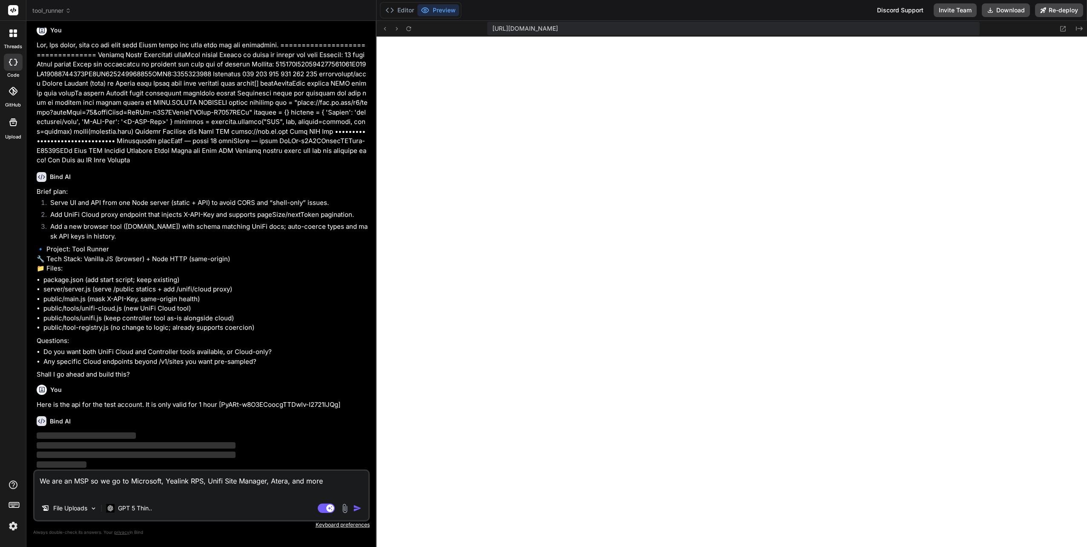
scroll to position [1850, 0]
click at [359, 509] on img "button" at bounding box center [357, 508] width 9 height 9
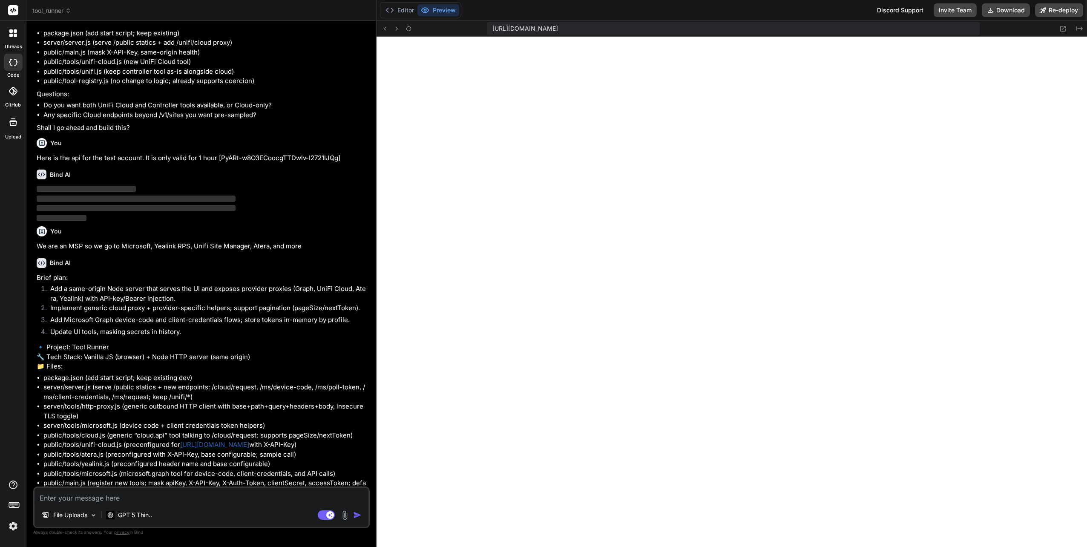
scroll to position [2185, 0]
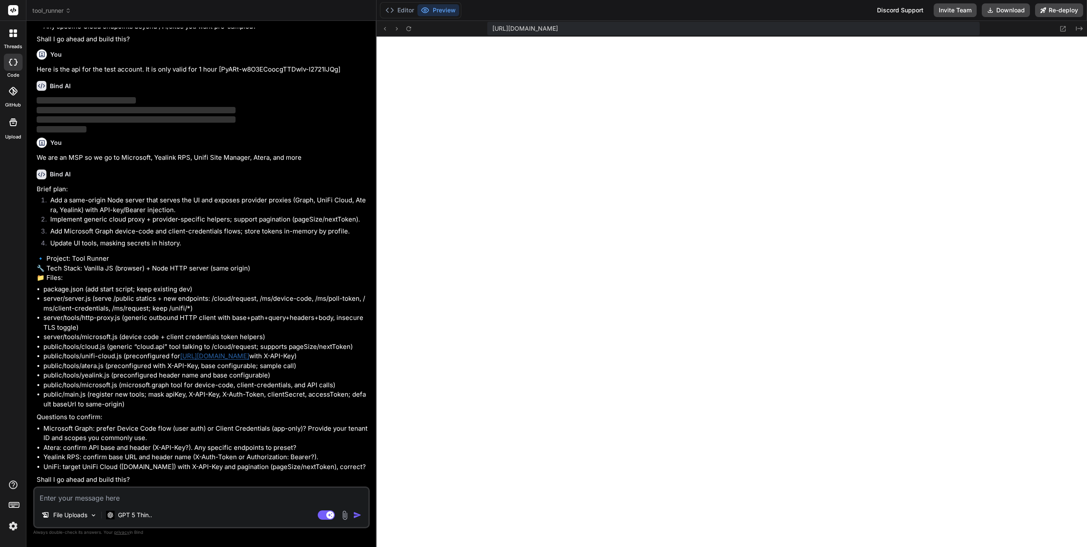
click at [345, 511] on img at bounding box center [345, 515] width 10 height 10
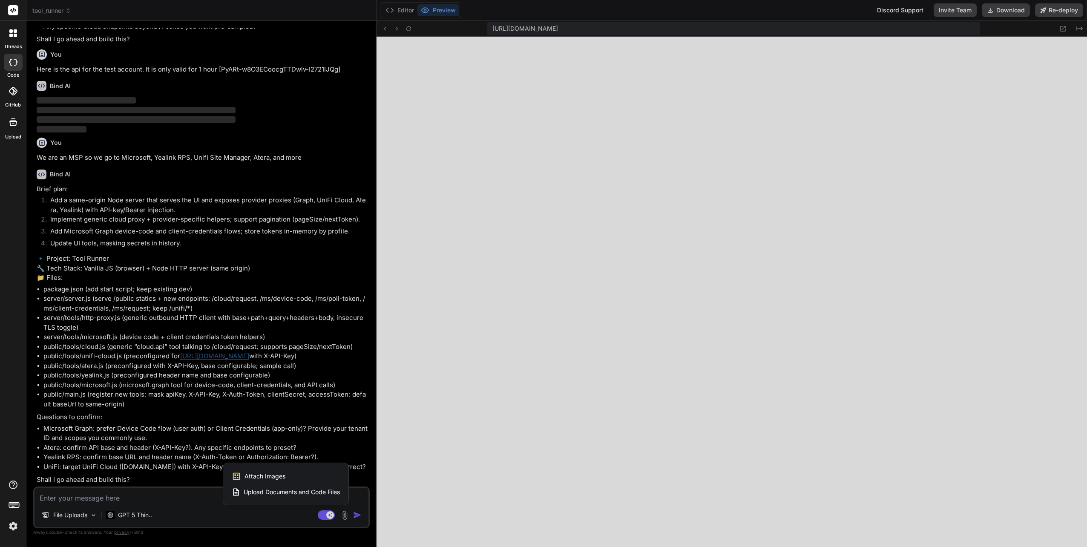
click at [262, 491] on span "Upload Documents and Code Files" at bounding box center [292, 492] width 96 height 9
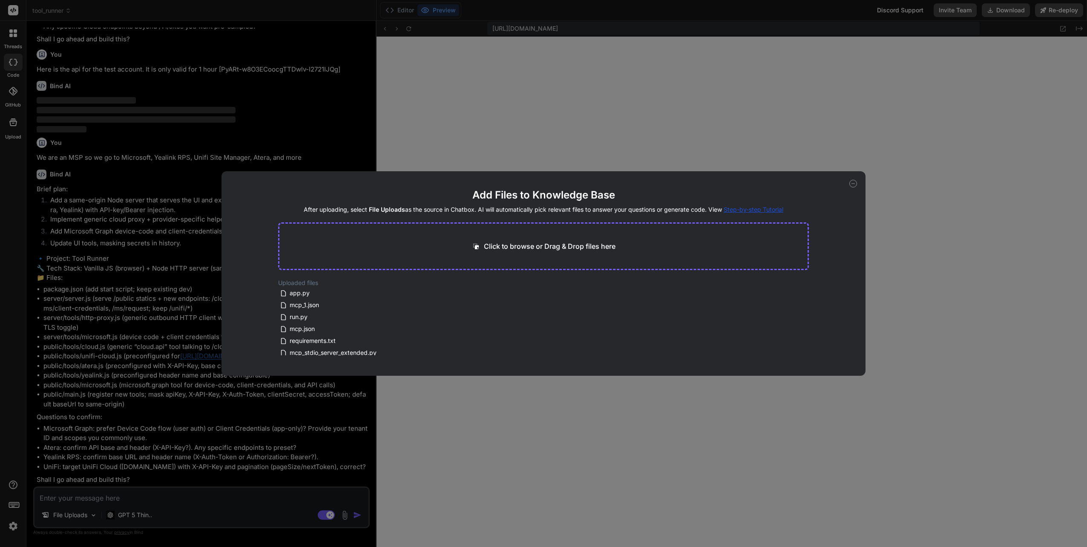
click at [529, 243] on p "Click to browse or Drag & Drop files here" at bounding box center [550, 246] width 132 height 10
click at [795, 346] on button "Finish" at bounding box center [794, 341] width 30 height 17
click at [92, 498] on div "Add Files to Knowledge Base After uploading, select File Uploads as the source …" at bounding box center [543, 273] width 1087 height 547
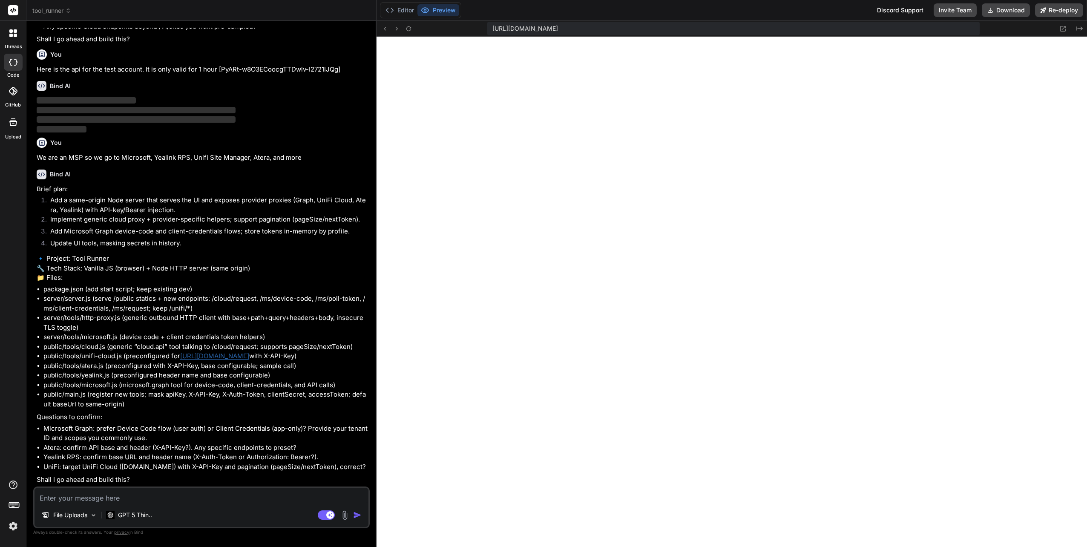
click at [91, 498] on textarea at bounding box center [202, 495] width 334 height 15
click at [1080, 28] on icon "Created with Pixso." at bounding box center [1079, 28] width 7 height 7
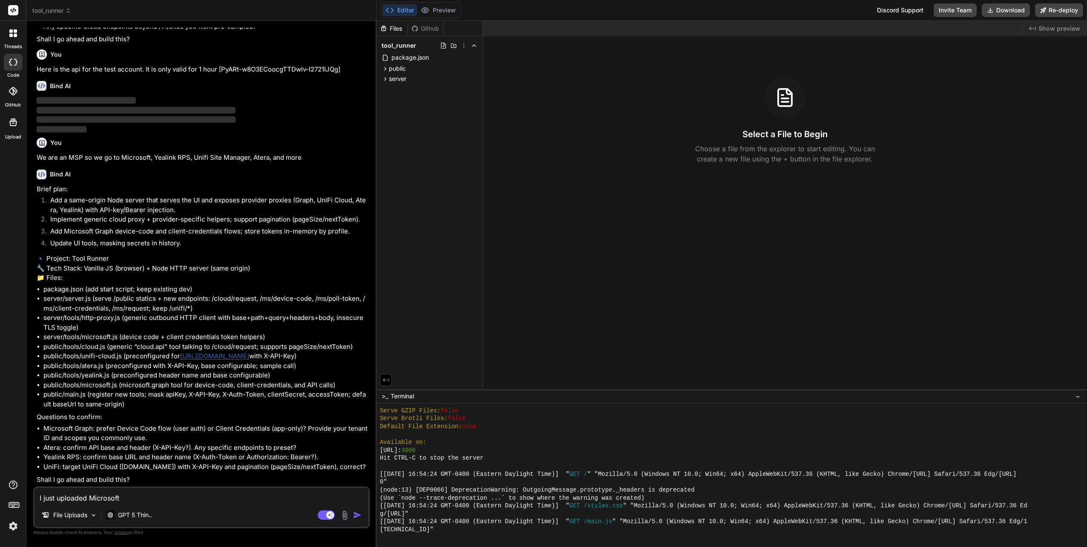
click at [396, 27] on div "Files" at bounding box center [392, 28] width 31 height 9
click at [473, 45] on polyline at bounding box center [474, 46] width 3 height 2
click at [11, 121] on icon at bounding box center [13, 122] width 8 height 8
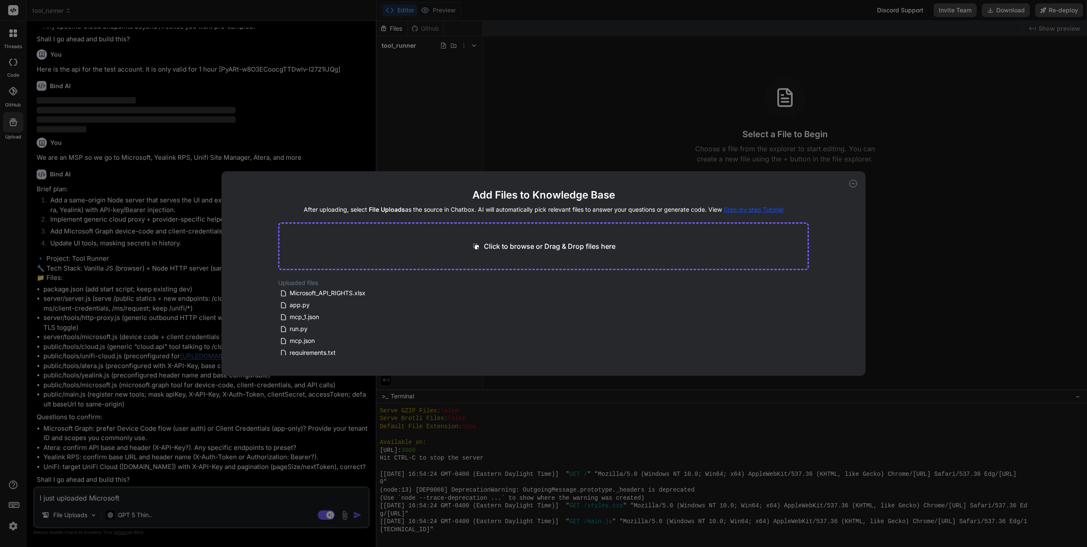
click at [578, 96] on div "Add Files to Knowledge Base After uploading, select File Uploads as the source …" at bounding box center [543, 273] width 1087 height 547
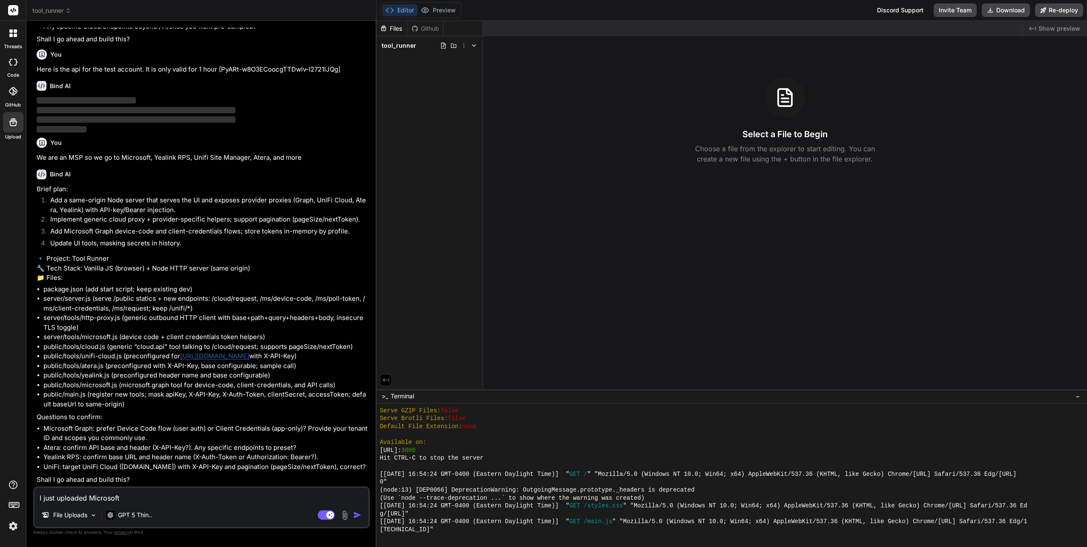
click at [137, 503] on textarea "I just uploaded Microsoft" at bounding box center [202, 495] width 334 height 15
click at [6, 127] on div at bounding box center [13, 122] width 20 height 20
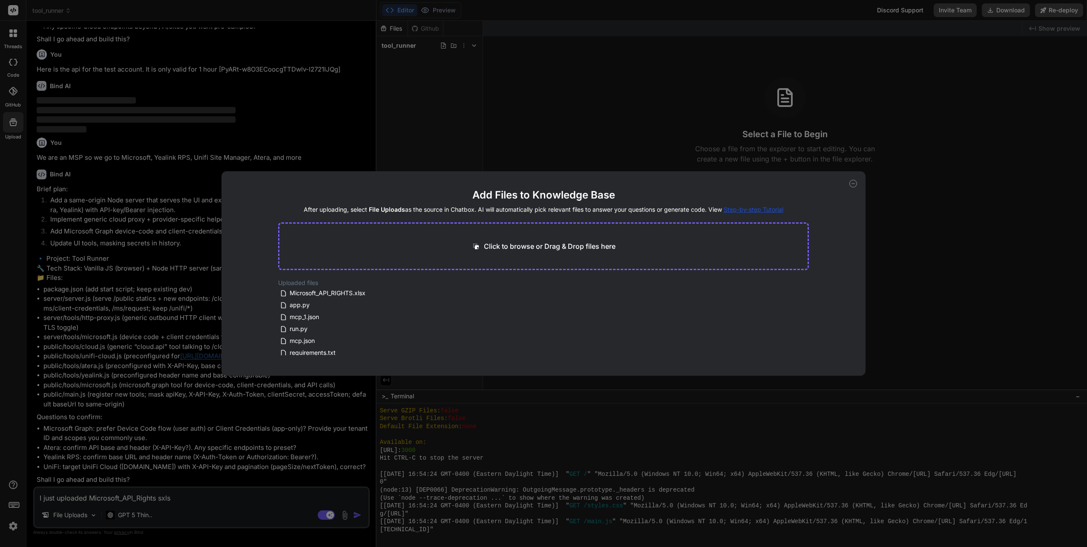
click at [6, 127] on div "Add Files to Knowledge Base After uploading, select File Uploads as the source …" at bounding box center [543, 273] width 1087 height 547
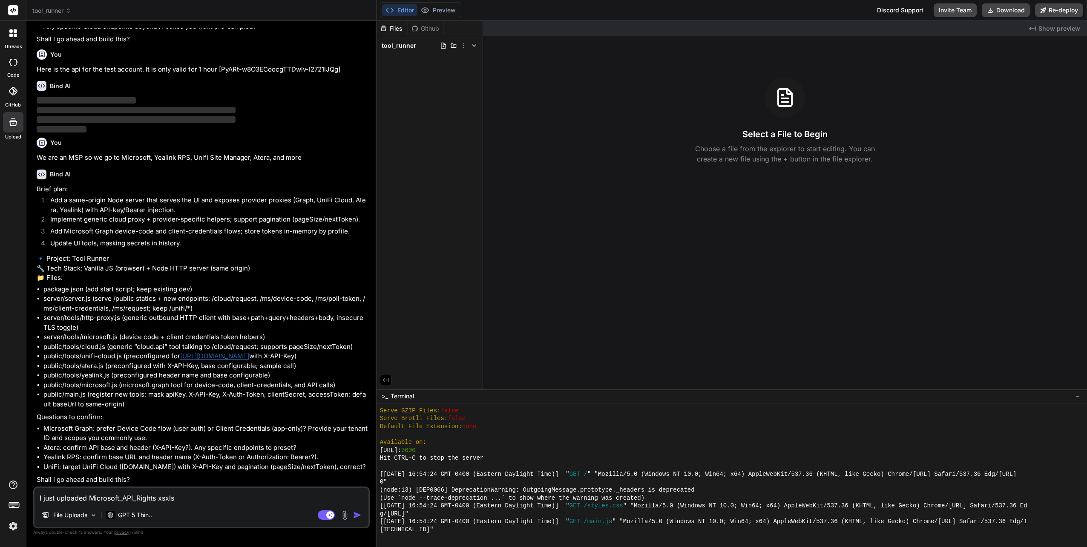
drag, startPoint x: 166, startPoint y: 499, endPoint x: 180, endPoint y: 501, distance: 14.2
click at [180, 501] on textarea "I just uploaded Microsoft_API_Rights xsxls" at bounding box center [202, 495] width 334 height 15
click at [199, 508] on div "File Uploads GPT 5 Thin.." at bounding box center [202, 517] width 334 height 20
click at [187, 505] on div "I just uploaded Microsoft_API_Rights xslx File Uploads GPT 5 Thin.. Agent Mode.…" at bounding box center [201, 508] width 337 height 42
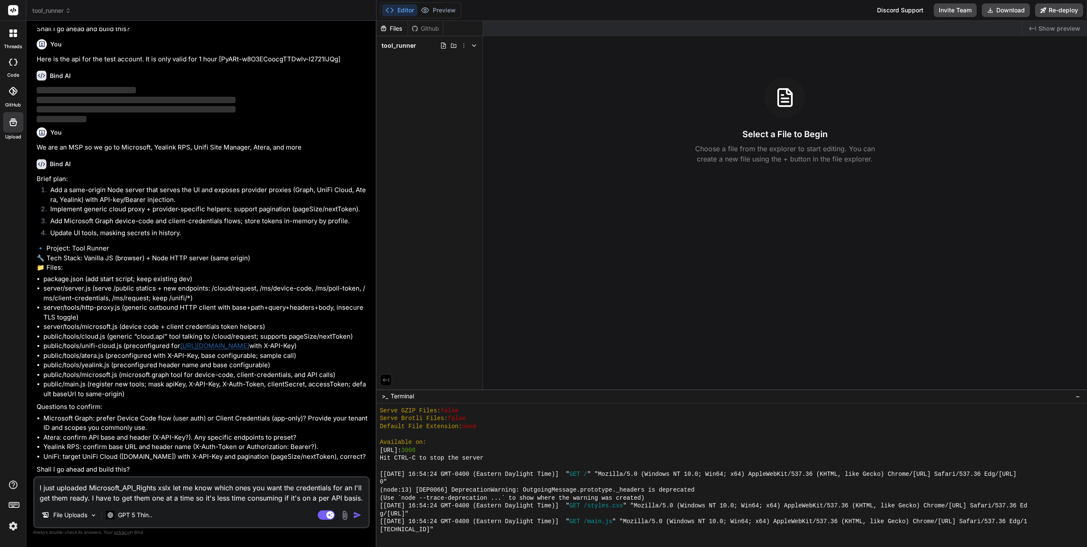
click at [357, 516] on img "button" at bounding box center [357, 515] width 9 height 9
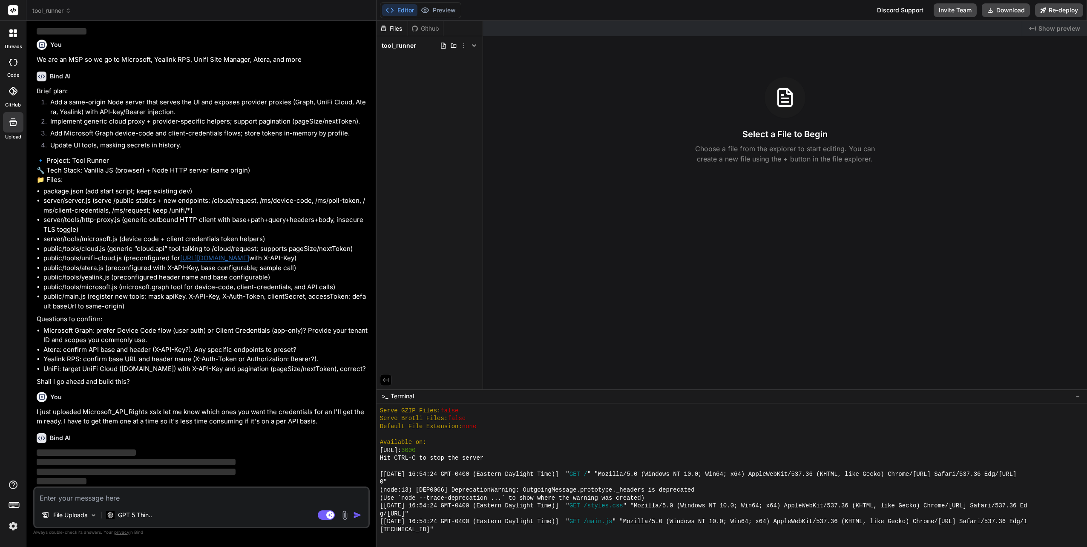
scroll to position [2283, 0]
drag, startPoint x: 65, startPoint y: 493, endPoint x: 66, endPoint y: 497, distance: 4.3
paste textarea "BIND for Microsoft Mgmt [7lq8Q~_wtF~uJyJwzi1MiCWxcKLYzZtx9X9.kbQw] [1f91afb5-04…"
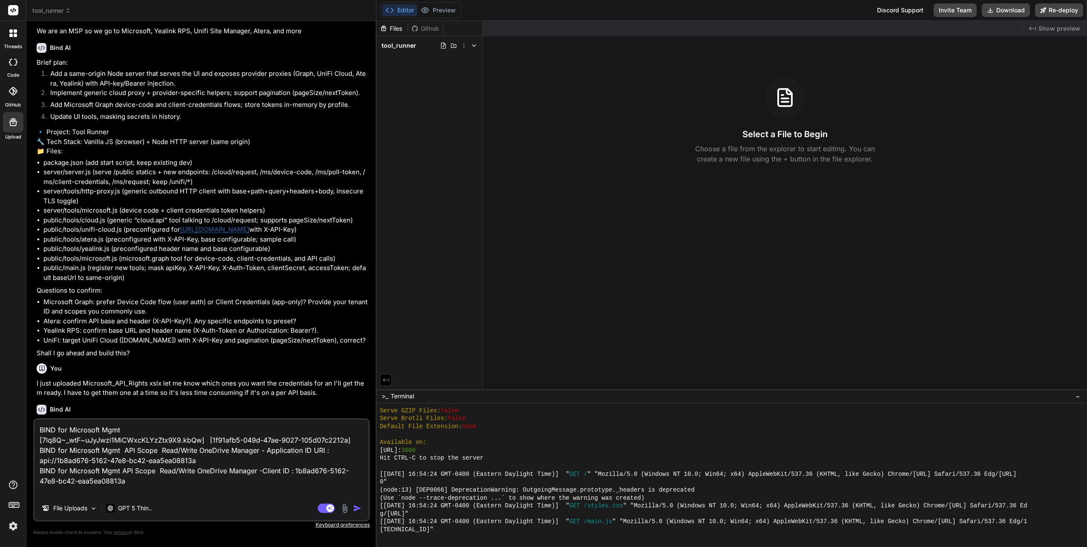
click at [355, 506] on img "button" at bounding box center [357, 508] width 9 height 9
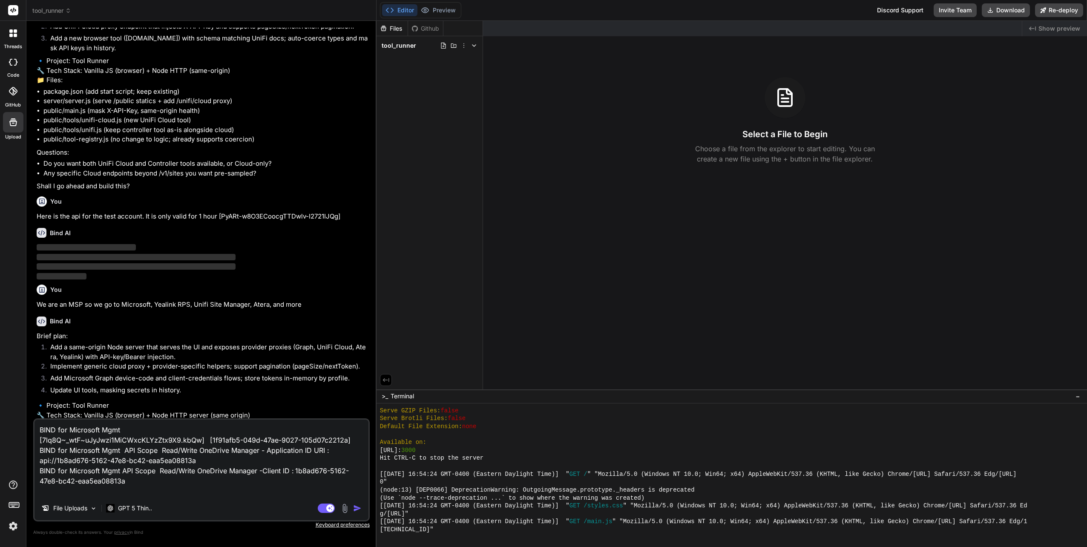
scroll to position [2351, 0]
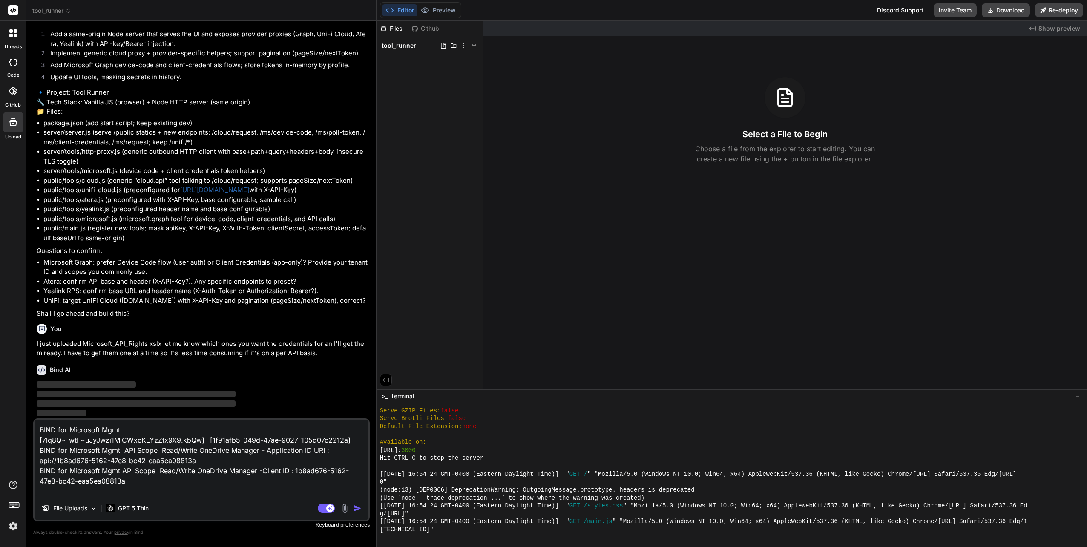
click at [38, 452] on textarea "BIND for Microsoft Mgmt [7lq8Q~_wtF~uJyJwzi1MiCWxcKLYzZtx9X9.kbQw] [1f91afb5-04…" at bounding box center [202, 458] width 334 height 77
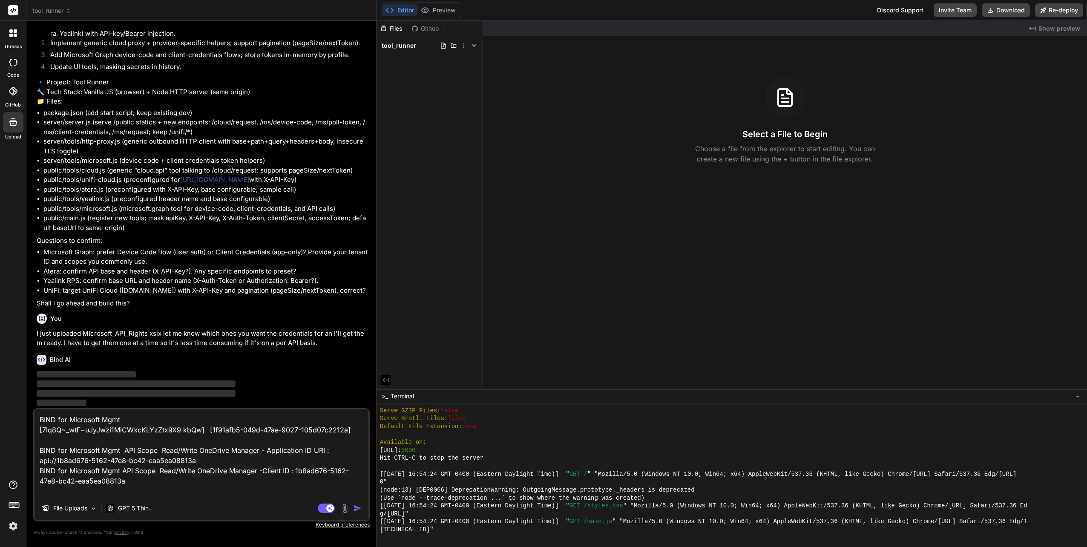
click at [39, 471] on textarea "BIND for Microsoft Mgmt [7lq8Q~_wtF~uJyJwzi1MiCWxcKLYzZtx9X9.kbQw] [1f91afb5-04…" at bounding box center [202, 452] width 334 height 87
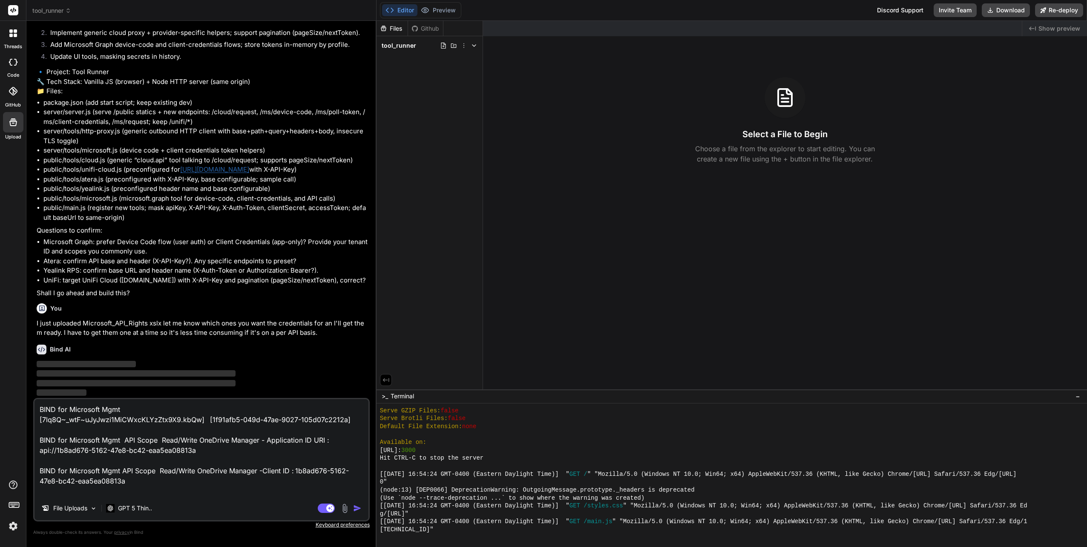
click at [48, 425] on textarea "BIND for Microsoft Mgmt [7lq8Q~_wtF~uJyJwzi1MiCWxcKLYzZtx9X9.kbQw] [1f91afb5-04…" at bounding box center [202, 447] width 334 height 97
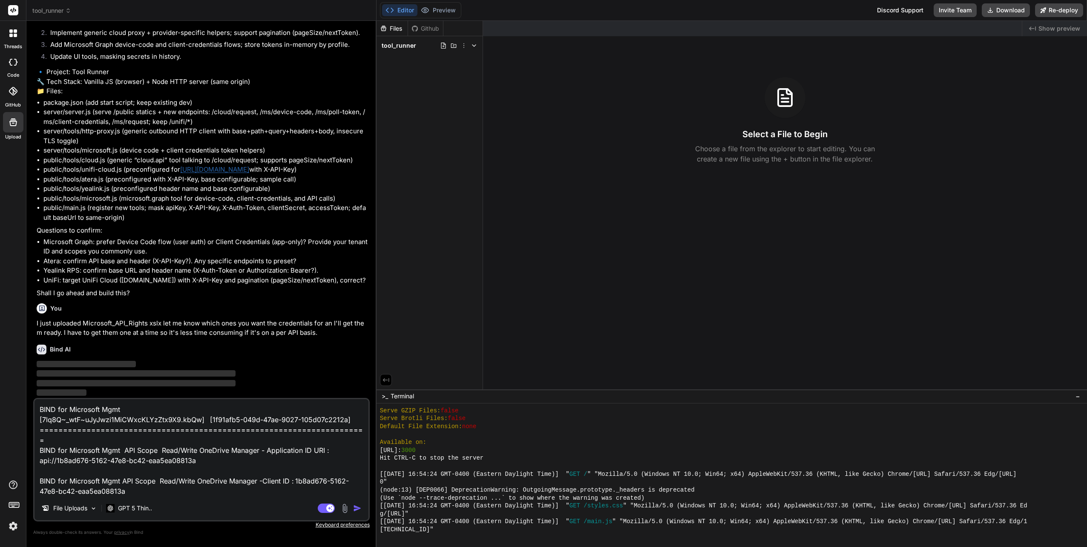
click at [43, 461] on textarea "BIND for Microsoft Mgmt [7lq8Q~_wtF~uJyJwzi1MiCWxcKLYzZtx9X9.kbQw] [1f91afb5-04…" at bounding box center [202, 447] width 334 height 97
click at [356, 507] on img "button" at bounding box center [357, 508] width 9 height 9
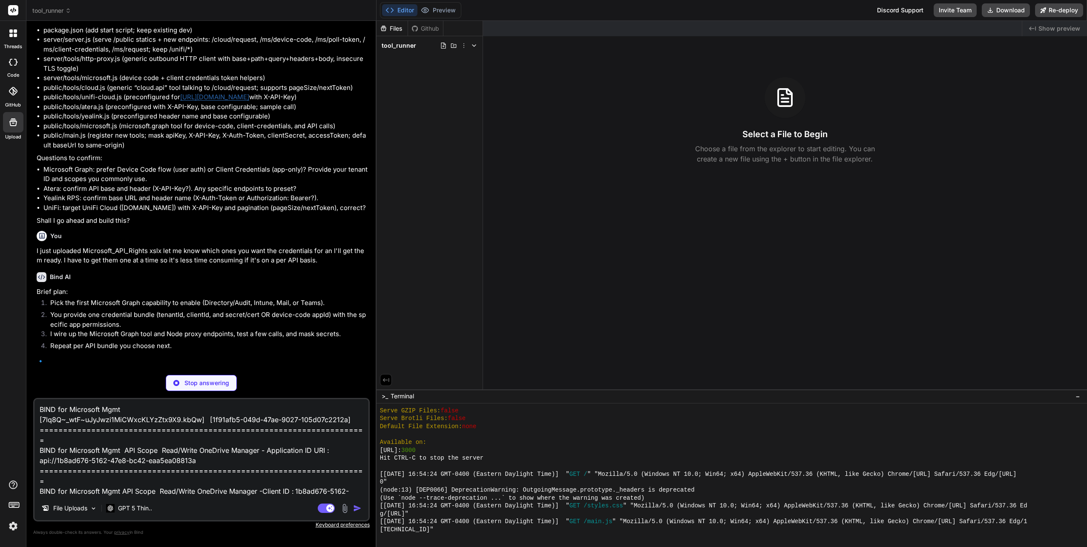
scroll to position [2429, 0]
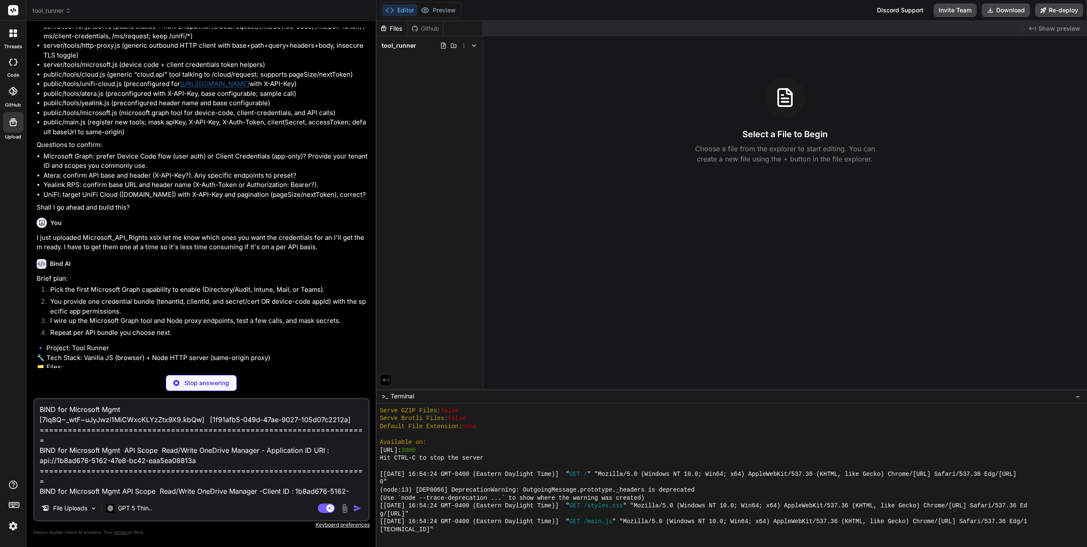
click at [209, 382] on p "Stop answering" at bounding box center [206, 383] width 45 height 9
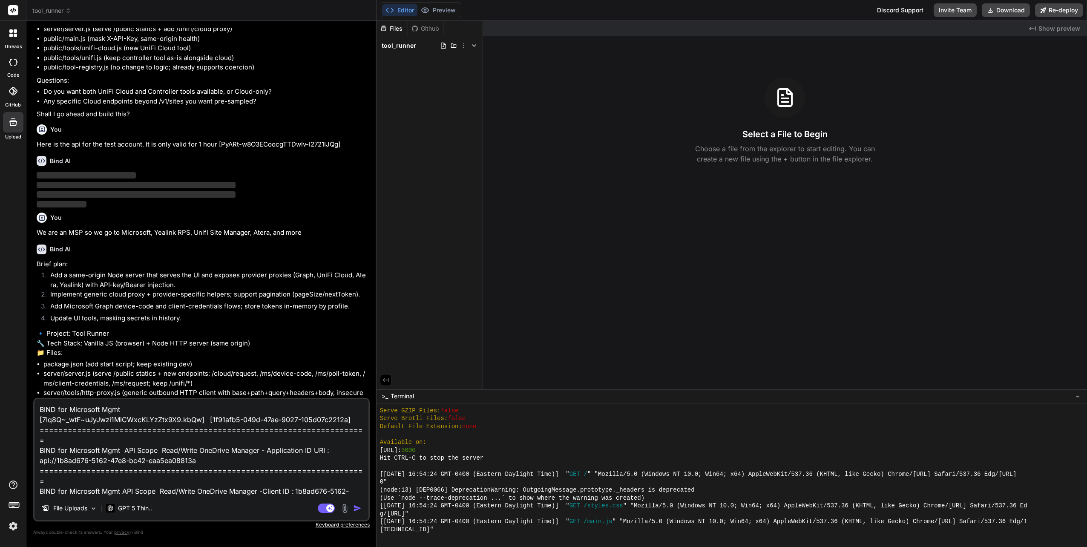
scroll to position [2471, 0]
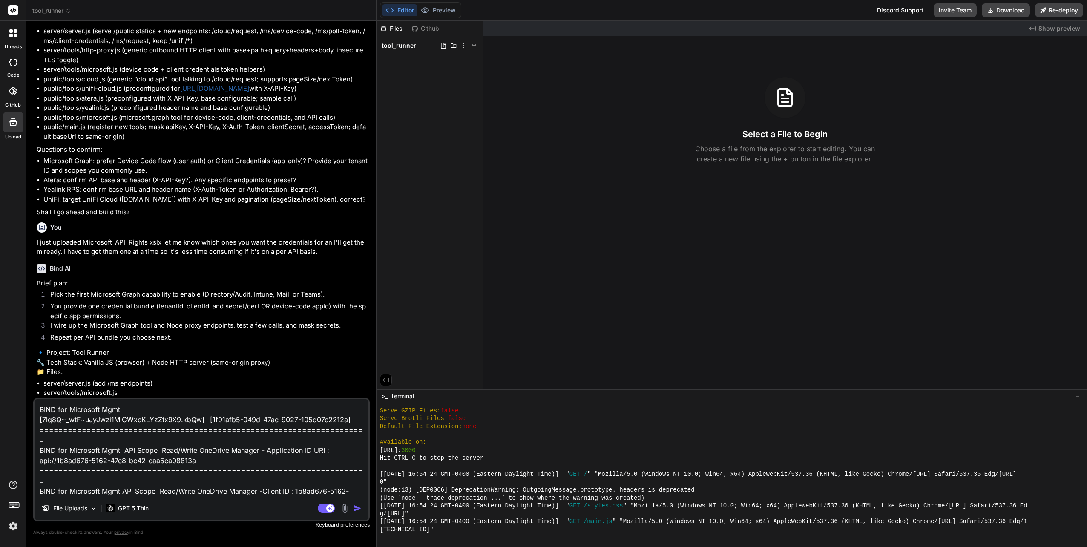
click at [354, 508] on img "button" at bounding box center [357, 508] width 9 height 9
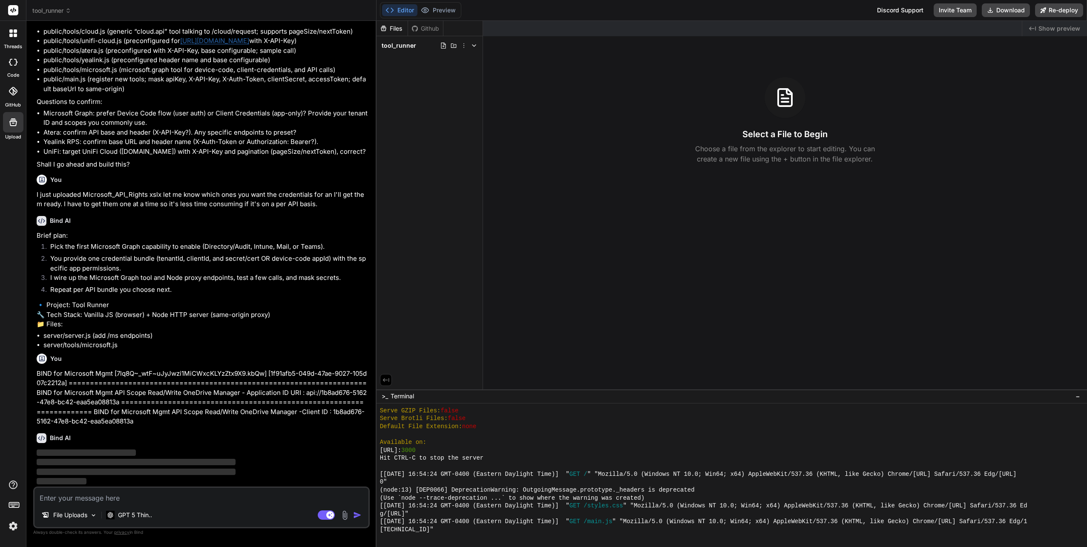
scroll to position [2519, 0]
